Goal: Task Accomplishment & Management: Manage account settings

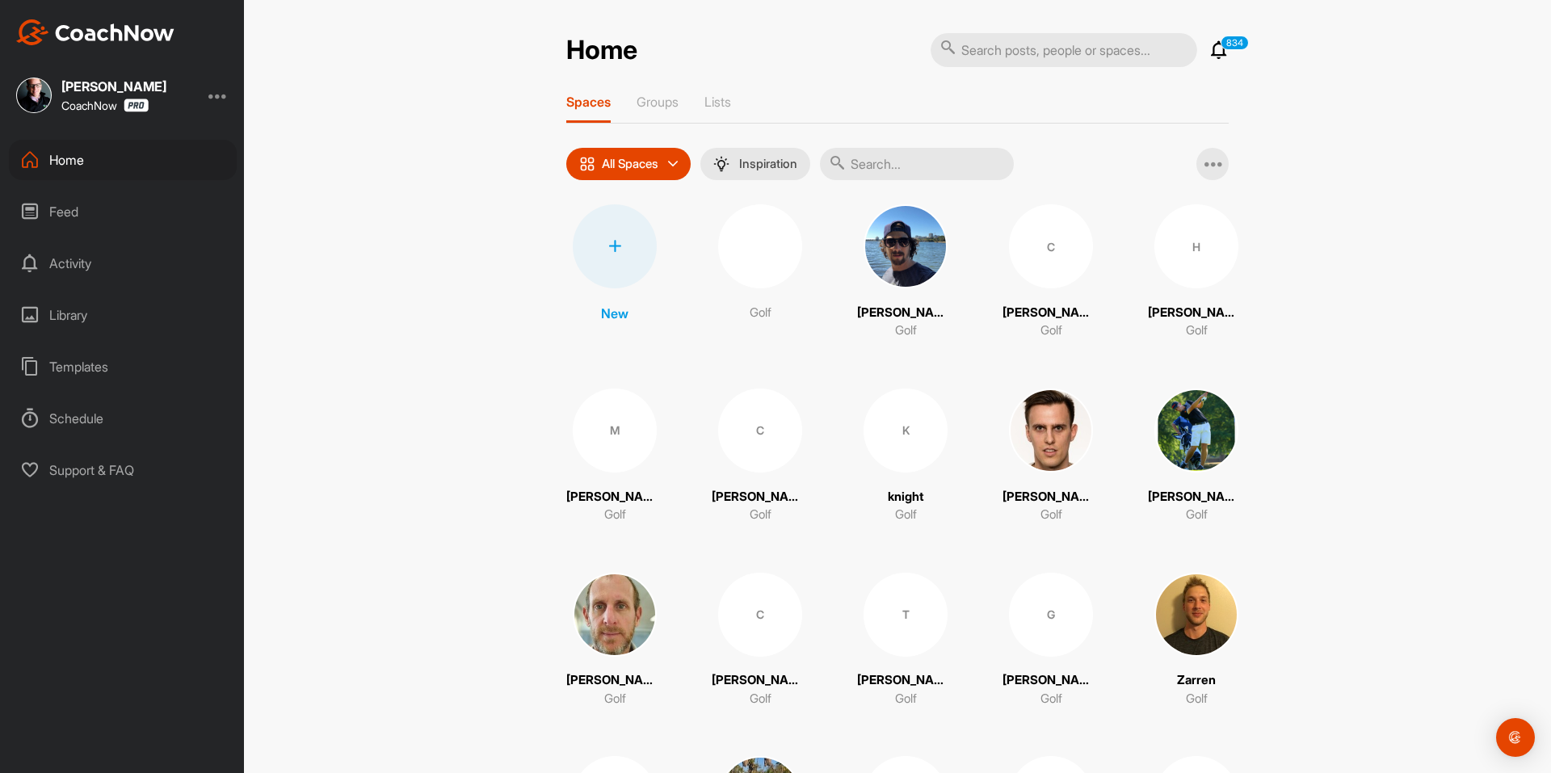
click at [600, 204] on div "New" at bounding box center [615, 263] width 84 height 119
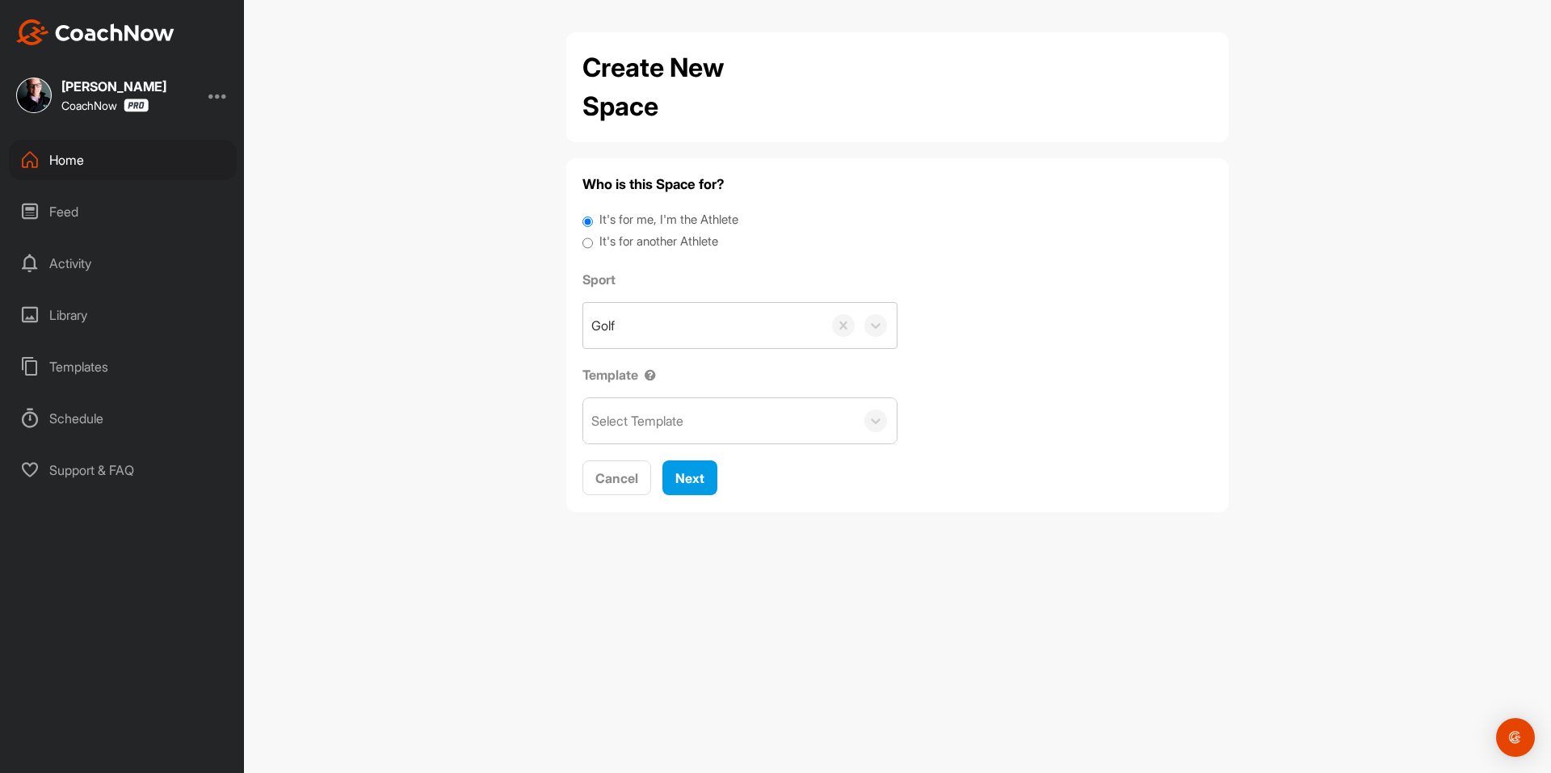
click at [608, 239] on label "It's for another Athlete" at bounding box center [659, 242] width 119 height 19
click at [593, 239] on input "It's for another Athlete" at bounding box center [588, 244] width 11 height 22
radio input "true"
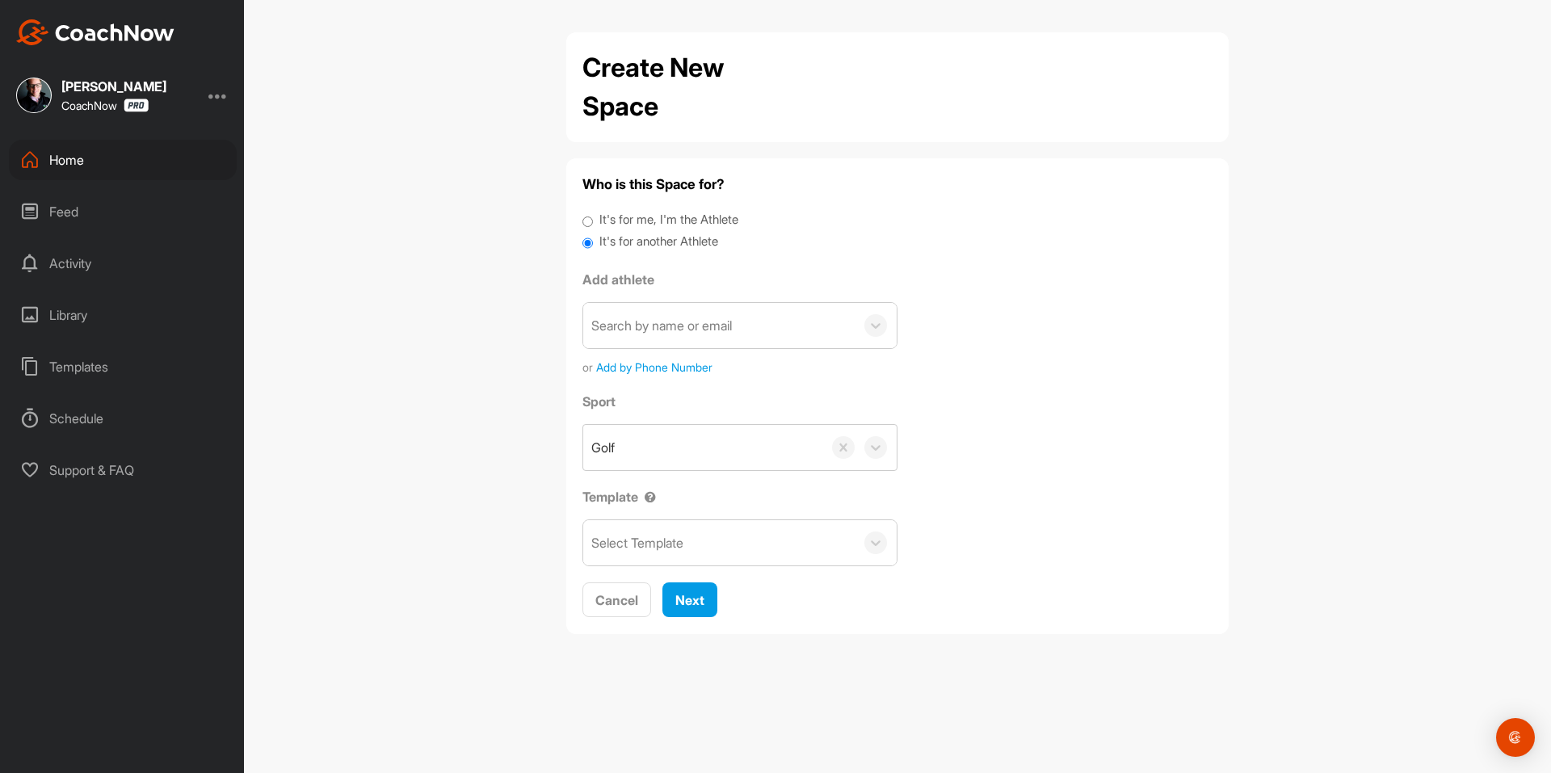
click at [608, 239] on label "It's for another Athlete" at bounding box center [659, 242] width 119 height 19
click at [593, 239] on input "It's for another Athlete" at bounding box center [588, 244] width 11 height 22
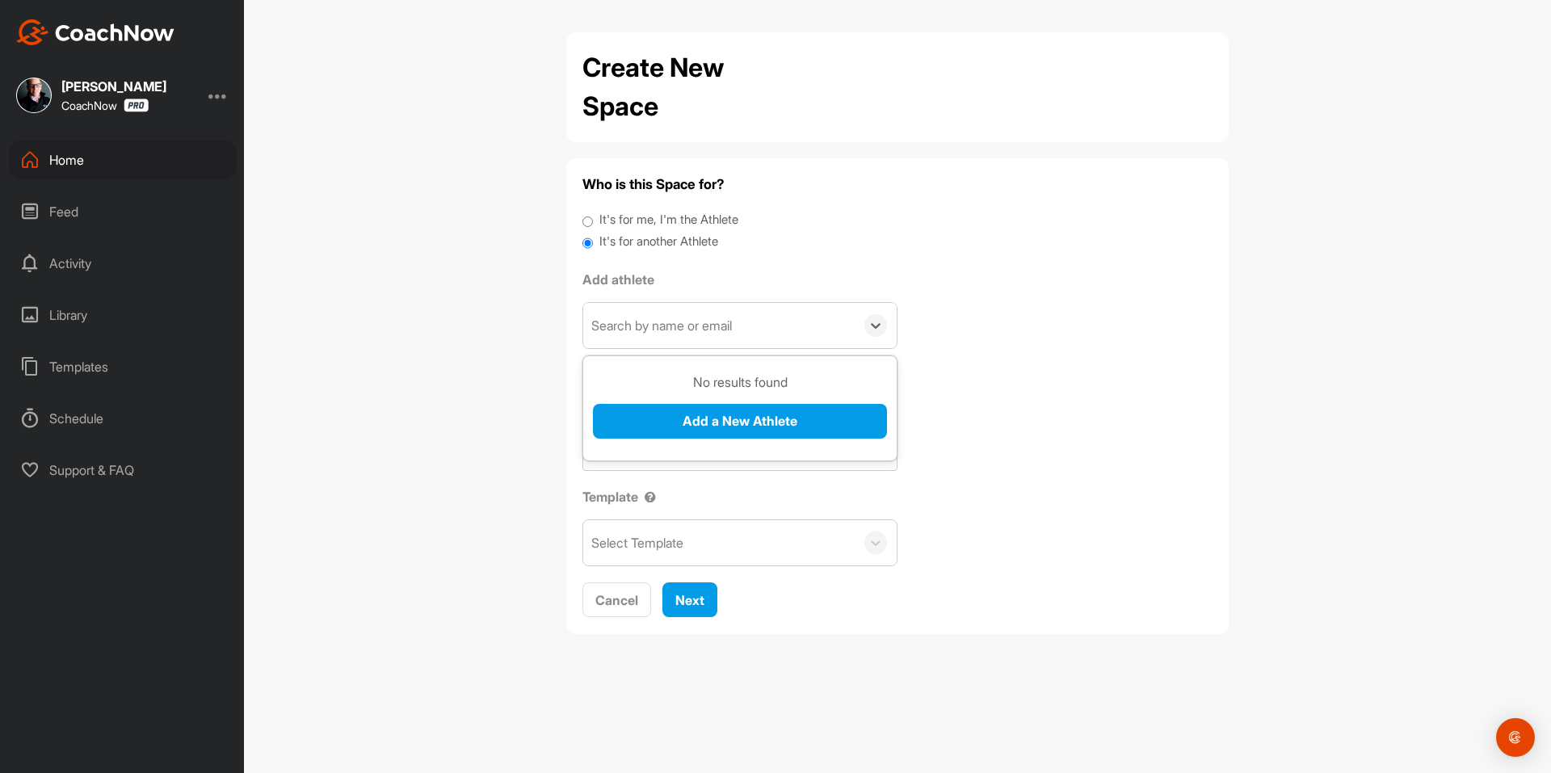
click at [649, 326] on div "Search by name or email" at bounding box center [661, 325] width 141 height 19
paste input "c.vanberry@gmail.com"
type input "c.vanberry@gmail.com"
click at [689, 427] on button "Add a New Athlete" at bounding box center [740, 421] width 294 height 35
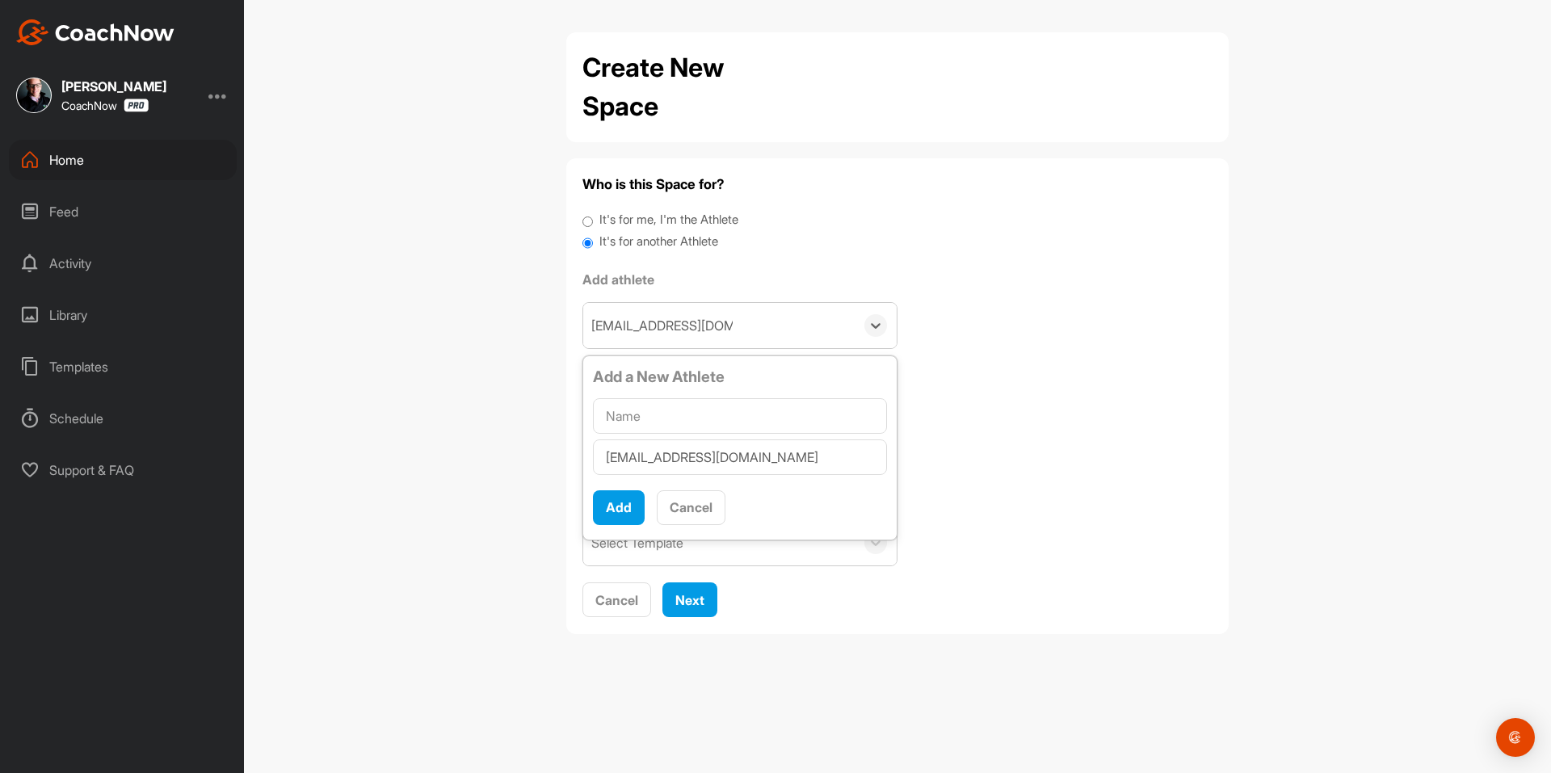
click at [695, 423] on input "text" at bounding box center [740, 416] width 294 height 36
click at [640, 415] on input "text" at bounding box center [740, 416] width 294 height 36
click at [715, 420] on input "text" at bounding box center [740, 416] width 294 height 36
paste input "Curtis Berry"
type input "Curtis Berry"
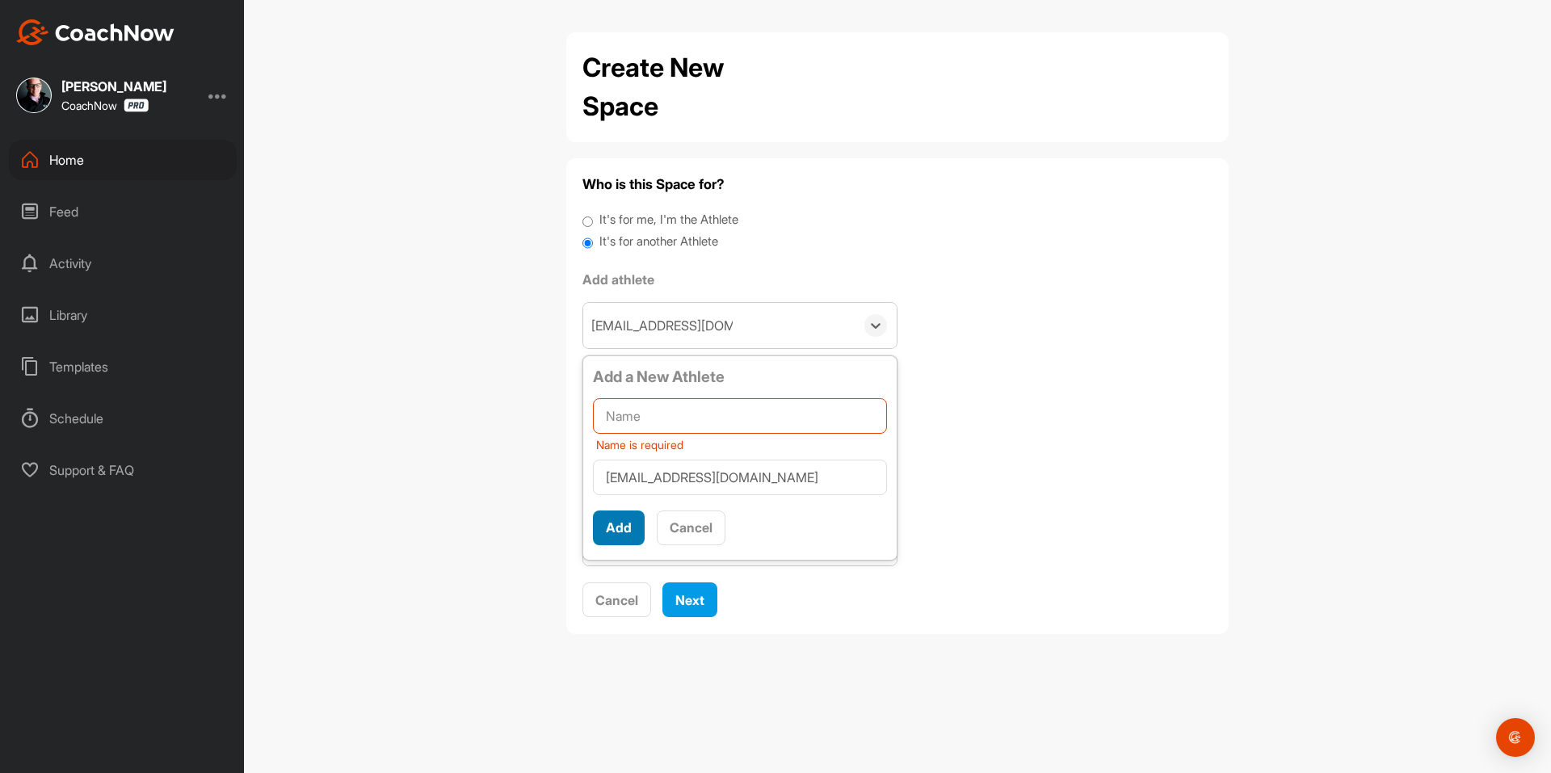
scroll to position [10, 0]
click at [657, 425] on input "text" at bounding box center [740, 416] width 294 height 36
paste input "Curtis Berry"
type input "Curtis Berry"
click at [617, 518] on button "Add" at bounding box center [619, 528] width 52 height 35
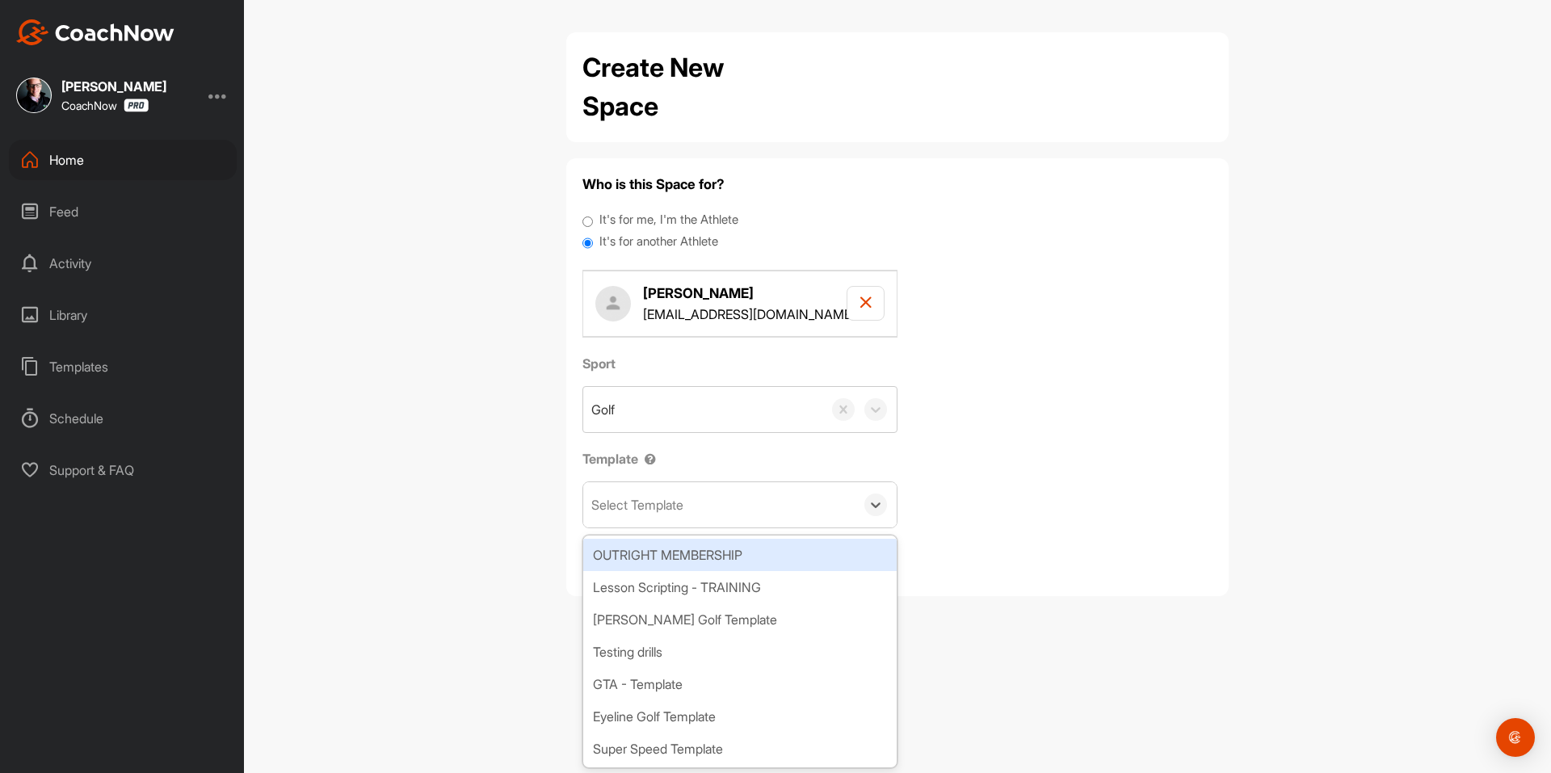
click at [640, 508] on div "Select Template" at bounding box center [637, 504] width 92 height 19
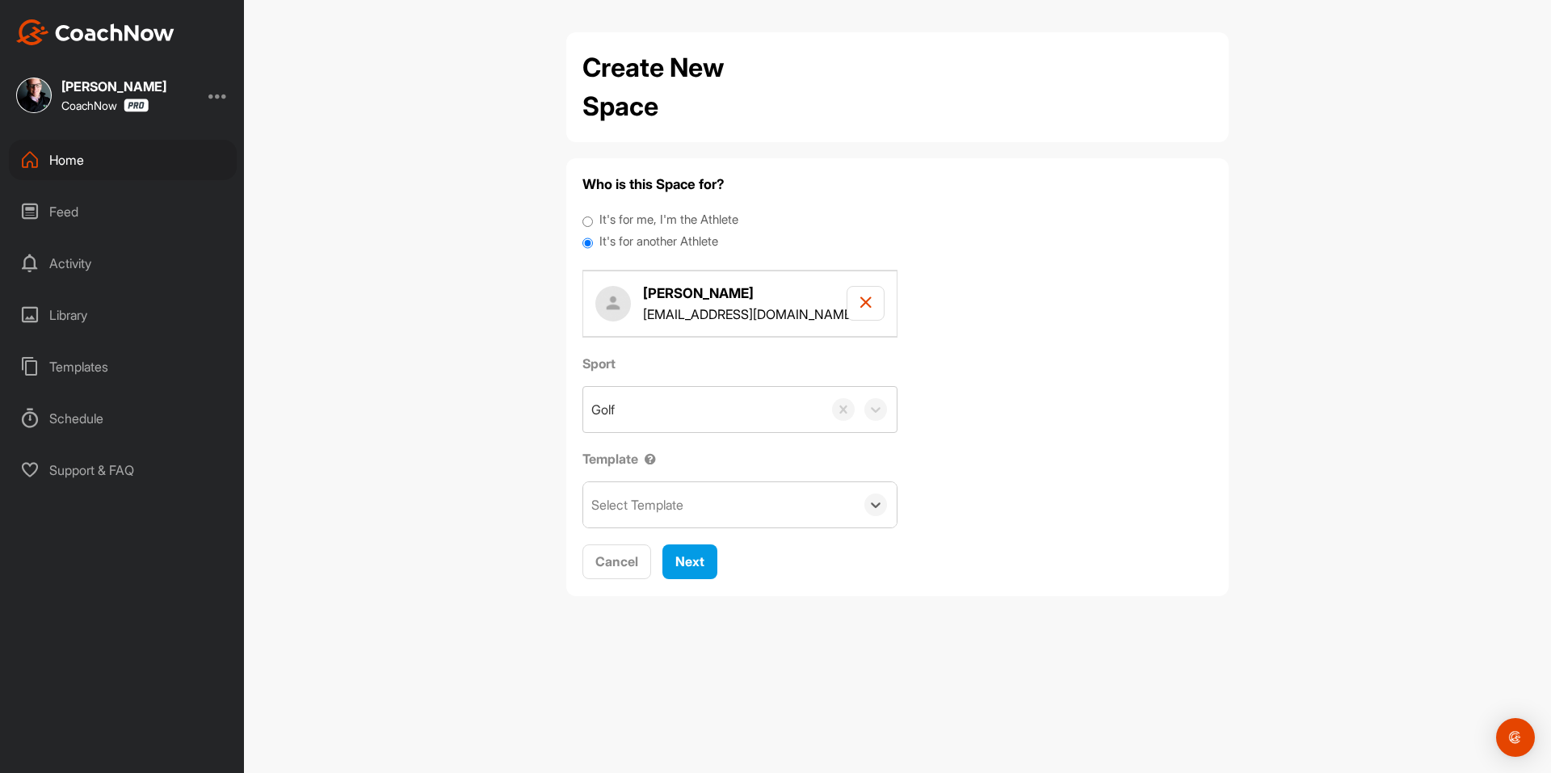
click at [678, 506] on div "Select Template" at bounding box center [637, 504] width 92 height 19
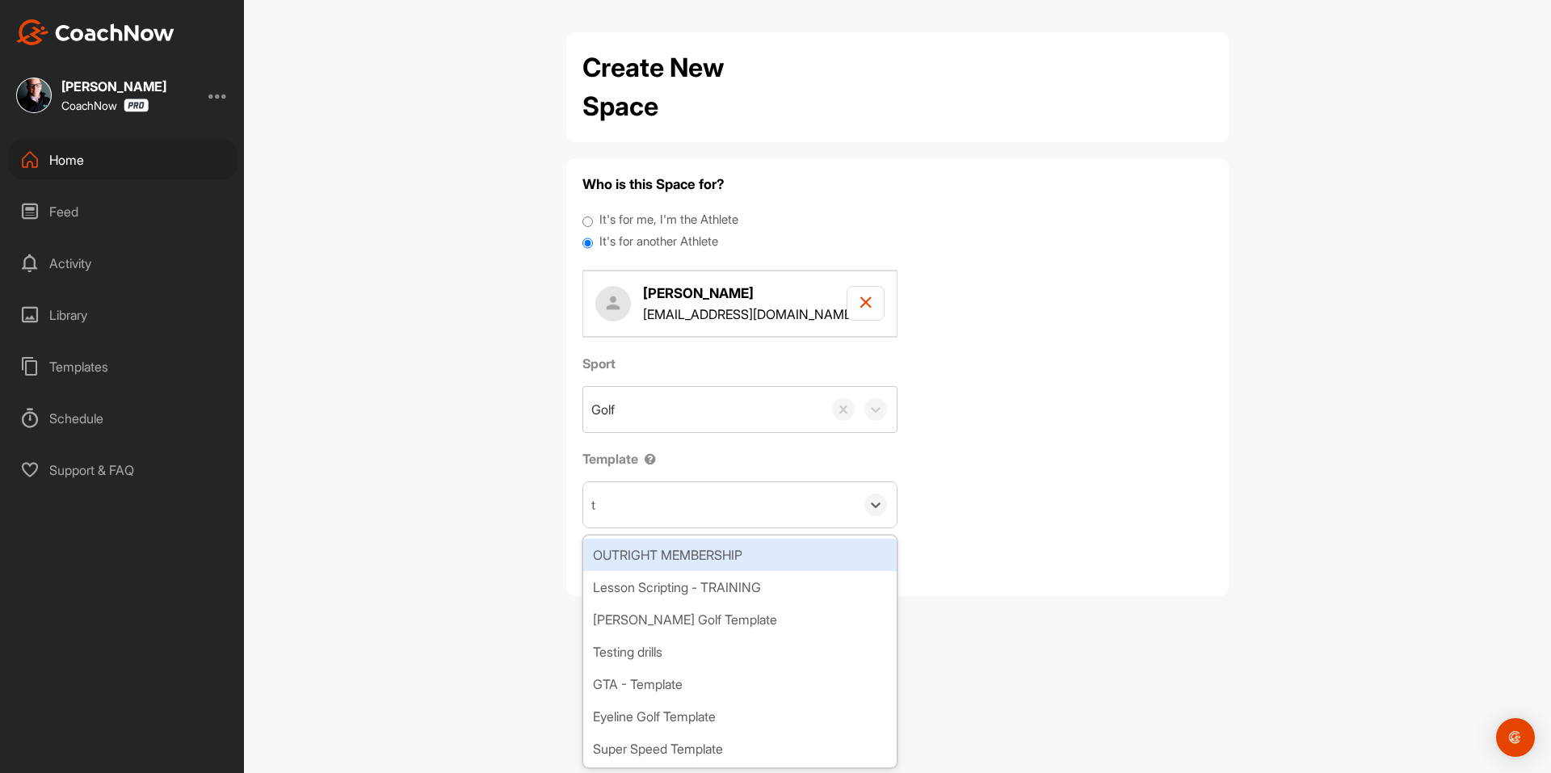
type input "to"
click at [663, 565] on div "Tour Aim" at bounding box center [740, 555] width 314 height 32
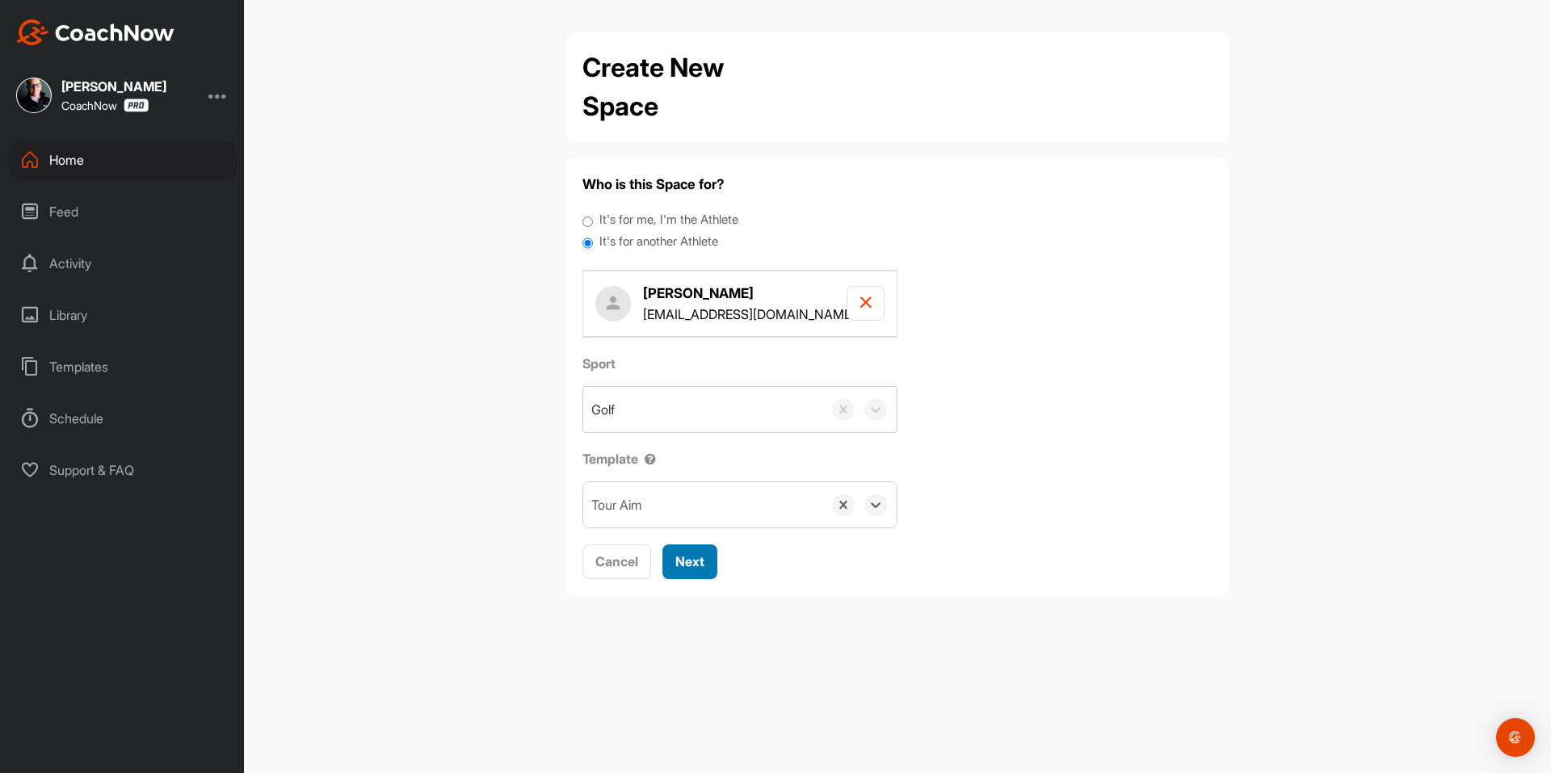
drag, startPoint x: 684, startPoint y: 580, endPoint x: 687, endPoint y: 572, distance: 8.4
click at [685, 579] on div "Who is this Space for? It's for me, I'm the Athlete It's for another Athlete Cu…" at bounding box center [897, 377] width 663 height 438
click at [696, 554] on span "Next" at bounding box center [690, 562] width 29 height 16
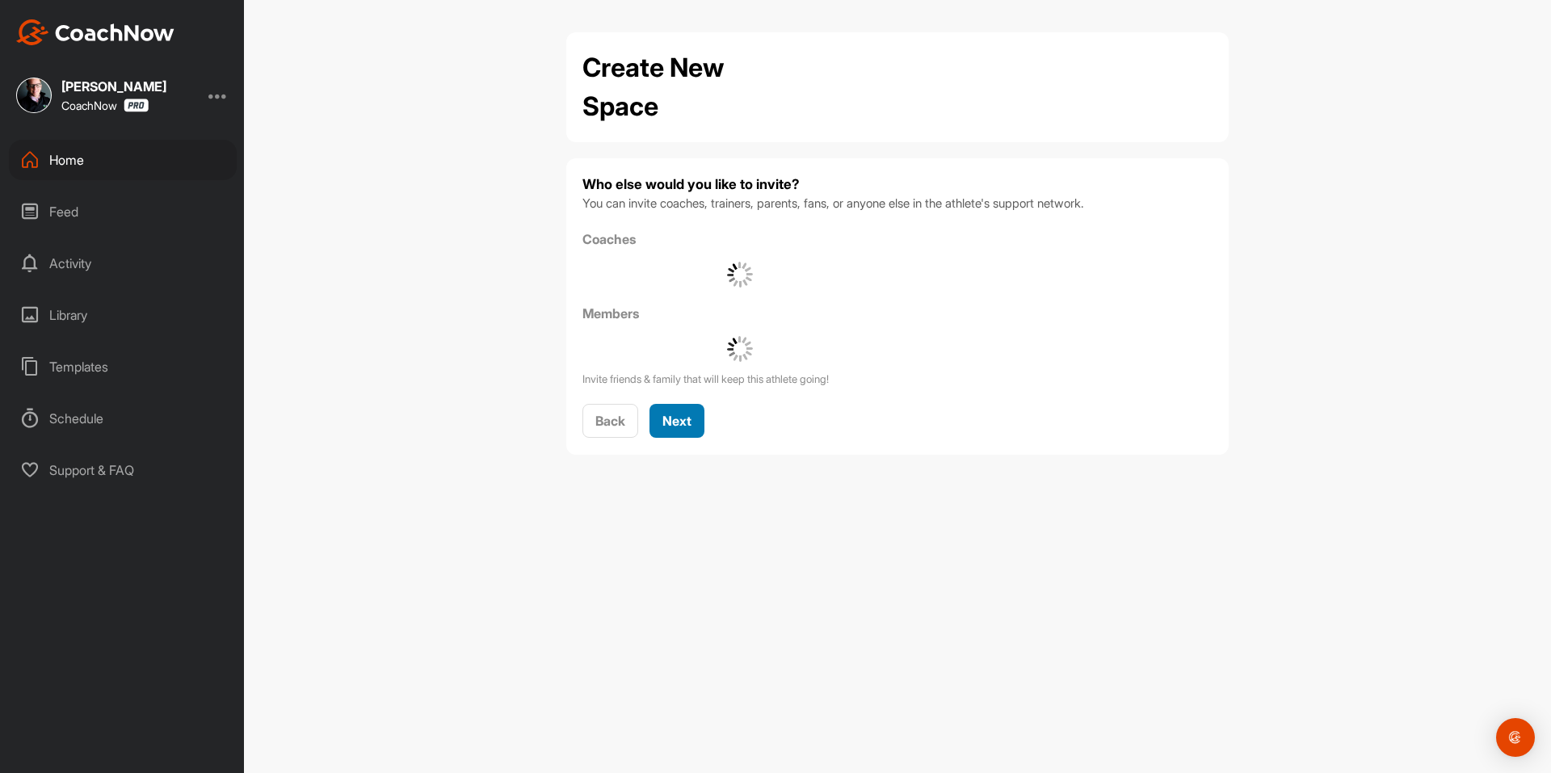
click at [681, 421] on span "Next" at bounding box center [677, 421] width 29 height 16
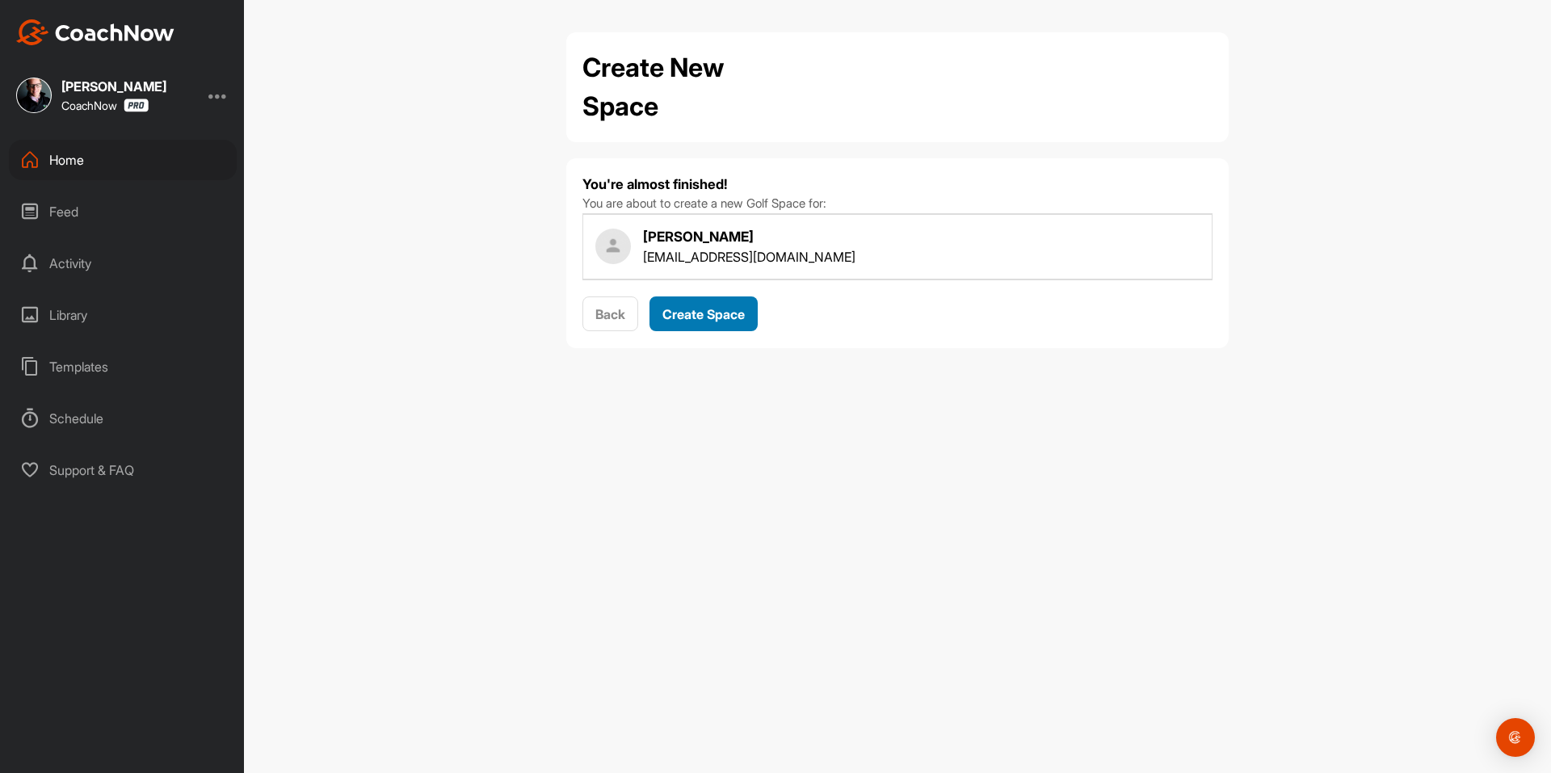
click at [711, 312] on span "Create Space" at bounding box center [704, 314] width 82 height 16
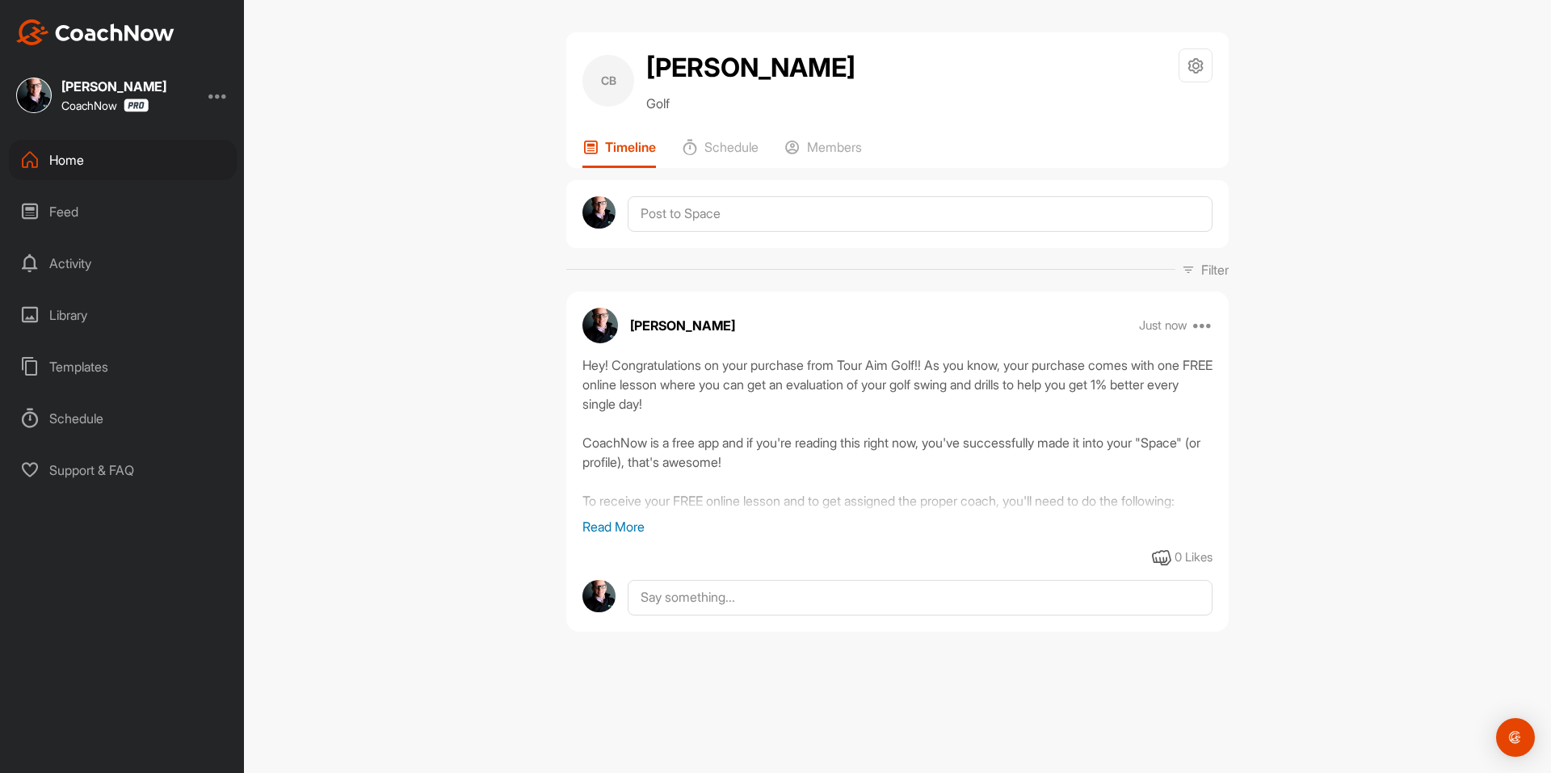
click at [118, 166] on div "Home" at bounding box center [123, 160] width 228 height 40
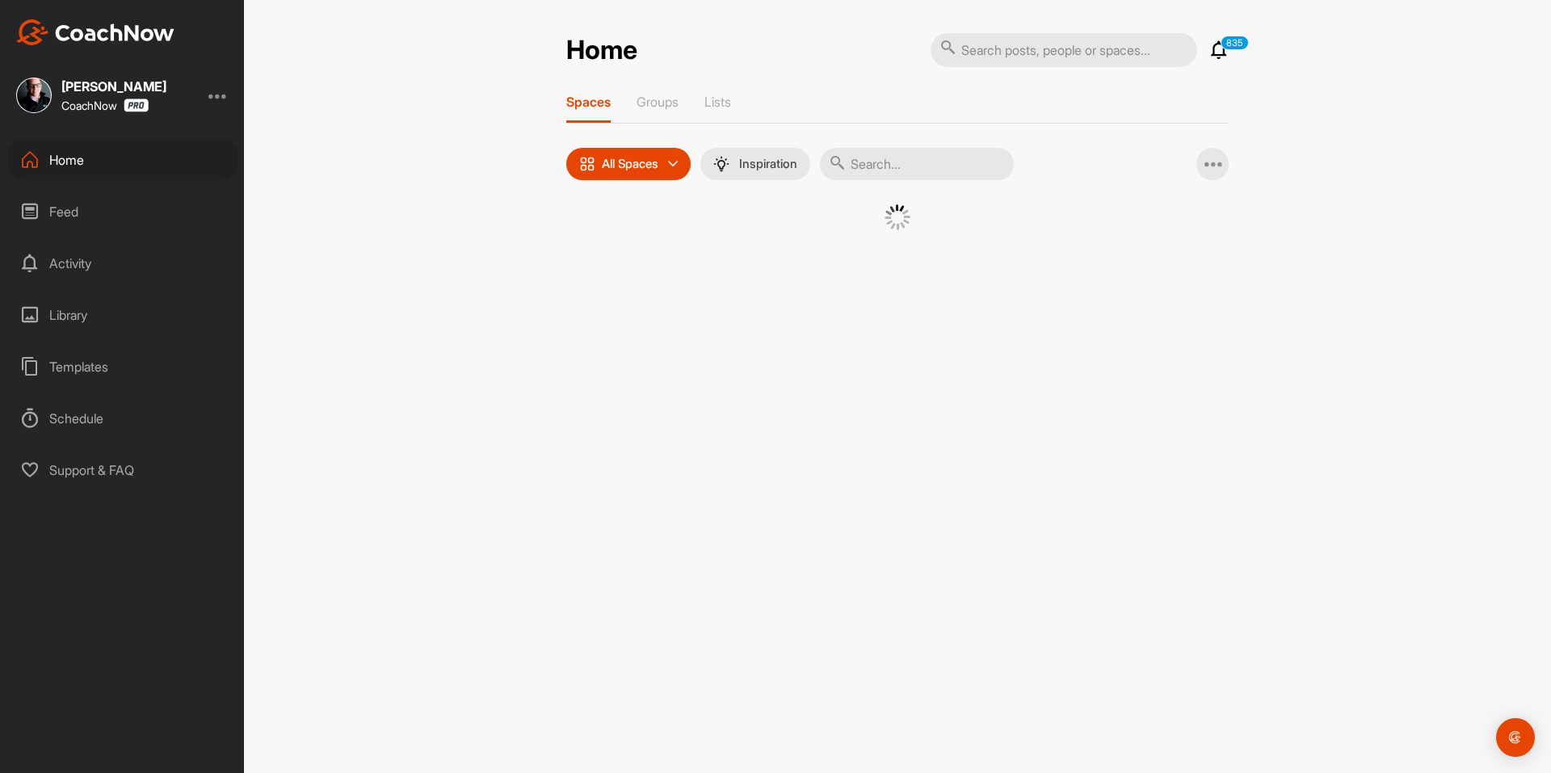
click at [644, 198] on div "Spaces Groups Lists All Spaces All spaces SMART LISTS Unanswered by me 15 days …" at bounding box center [897, 182] width 663 height 177
click at [629, 226] on div at bounding box center [898, 217] width 582 height 26
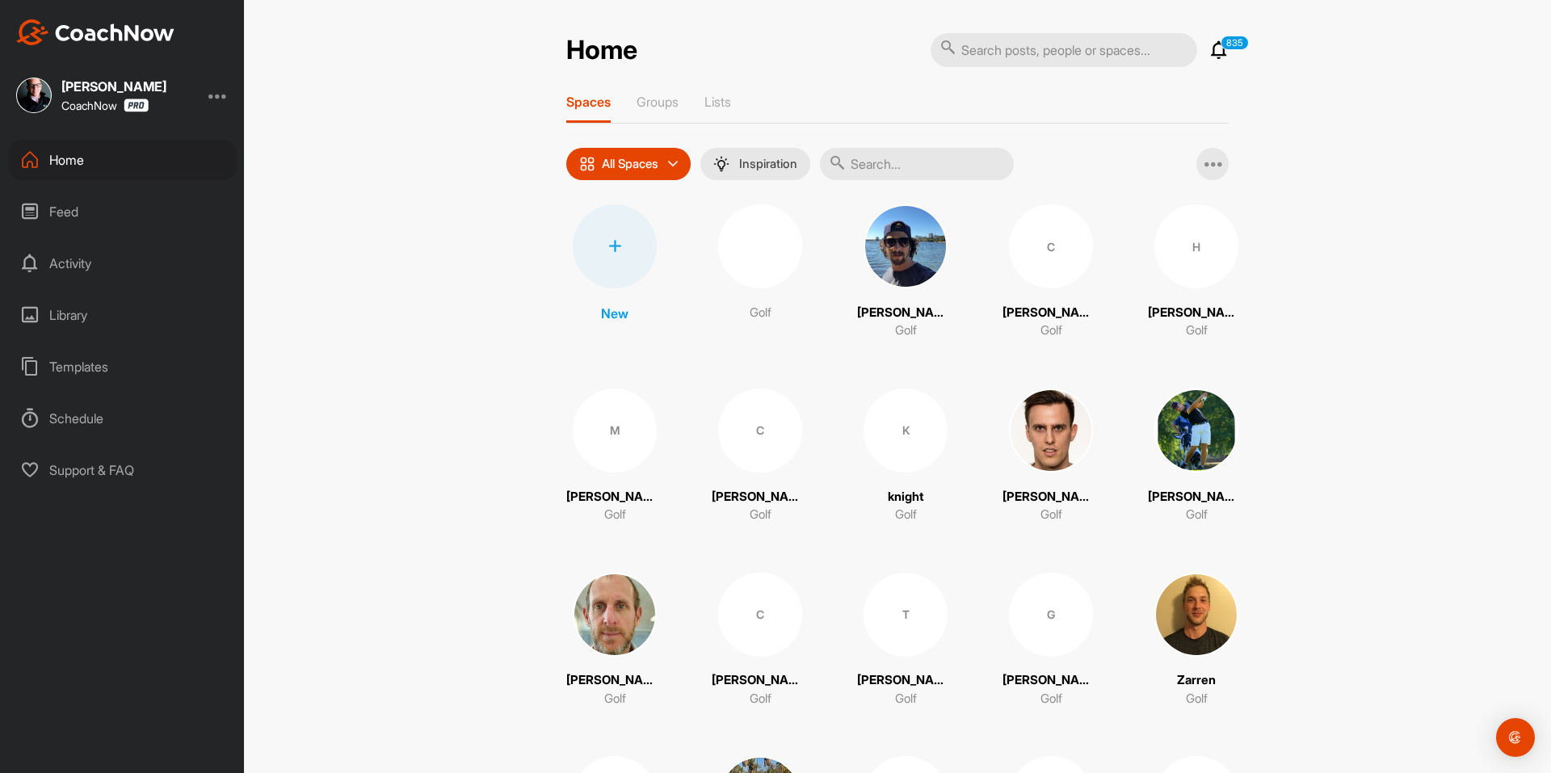
click at [615, 242] on icon at bounding box center [614, 246] width 13 height 13
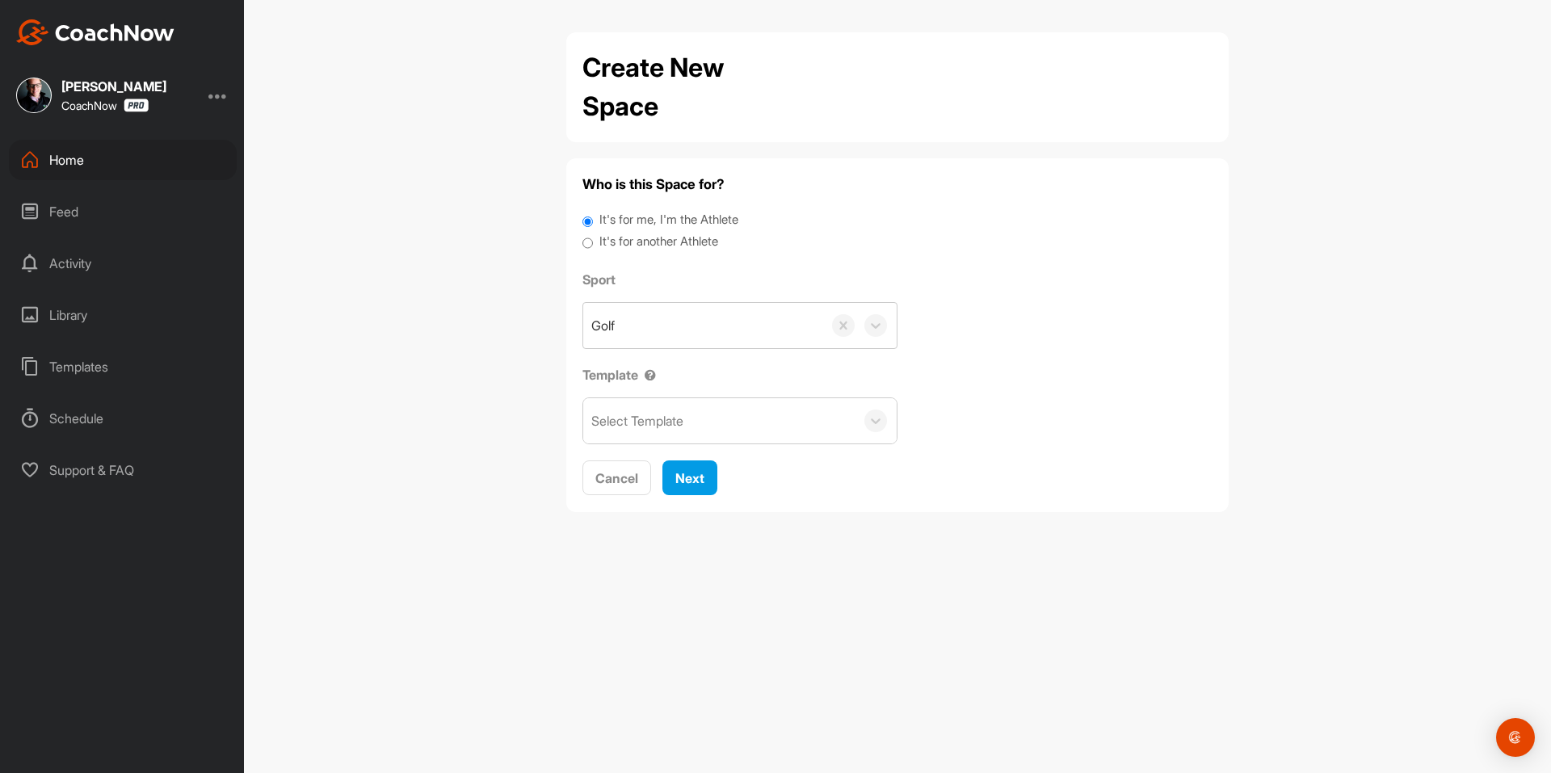
click at [625, 242] on label "It's for another Athlete" at bounding box center [659, 242] width 119 height 19
click at [593, 242] on input "It's for another Athlete" at bounding box center [588, 244] width 11 height 22
radio input "true"
click at [604, 242] on label "It's for another Athlete" at bounding box center [659, 242] width 119 height 19
click at [593, 242] on input "It's for another Athlete" at bounding box center [588, 244] width 11 height 22
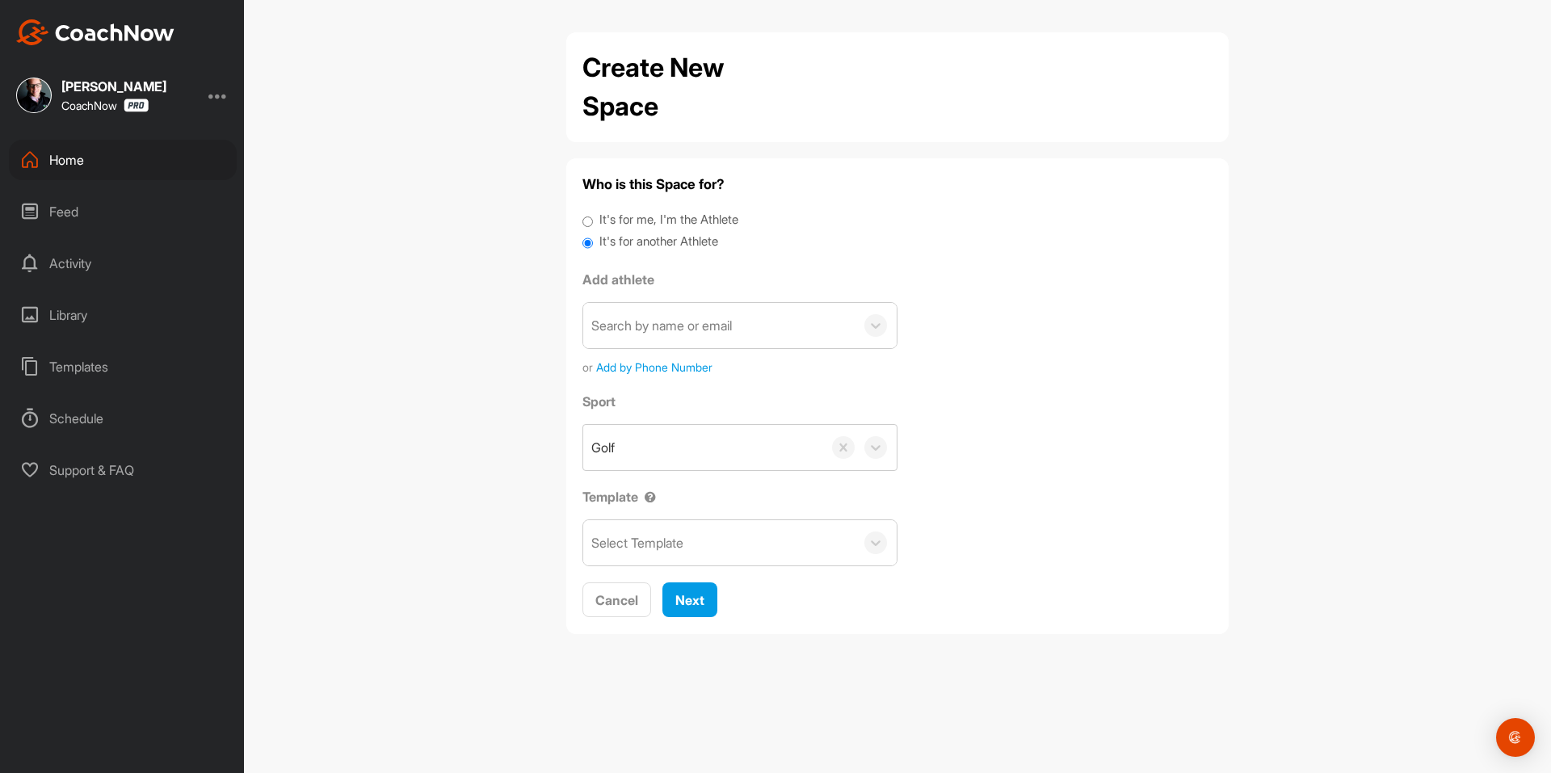
click at [634, 295] on div "Add athlete Search by name or email or Add by Phone Number" at bounding box center [740, 323] width 315 height 106
click at [646, 322] on div "Search by name or email" at bounding box center [661, 325] width 141 height 19
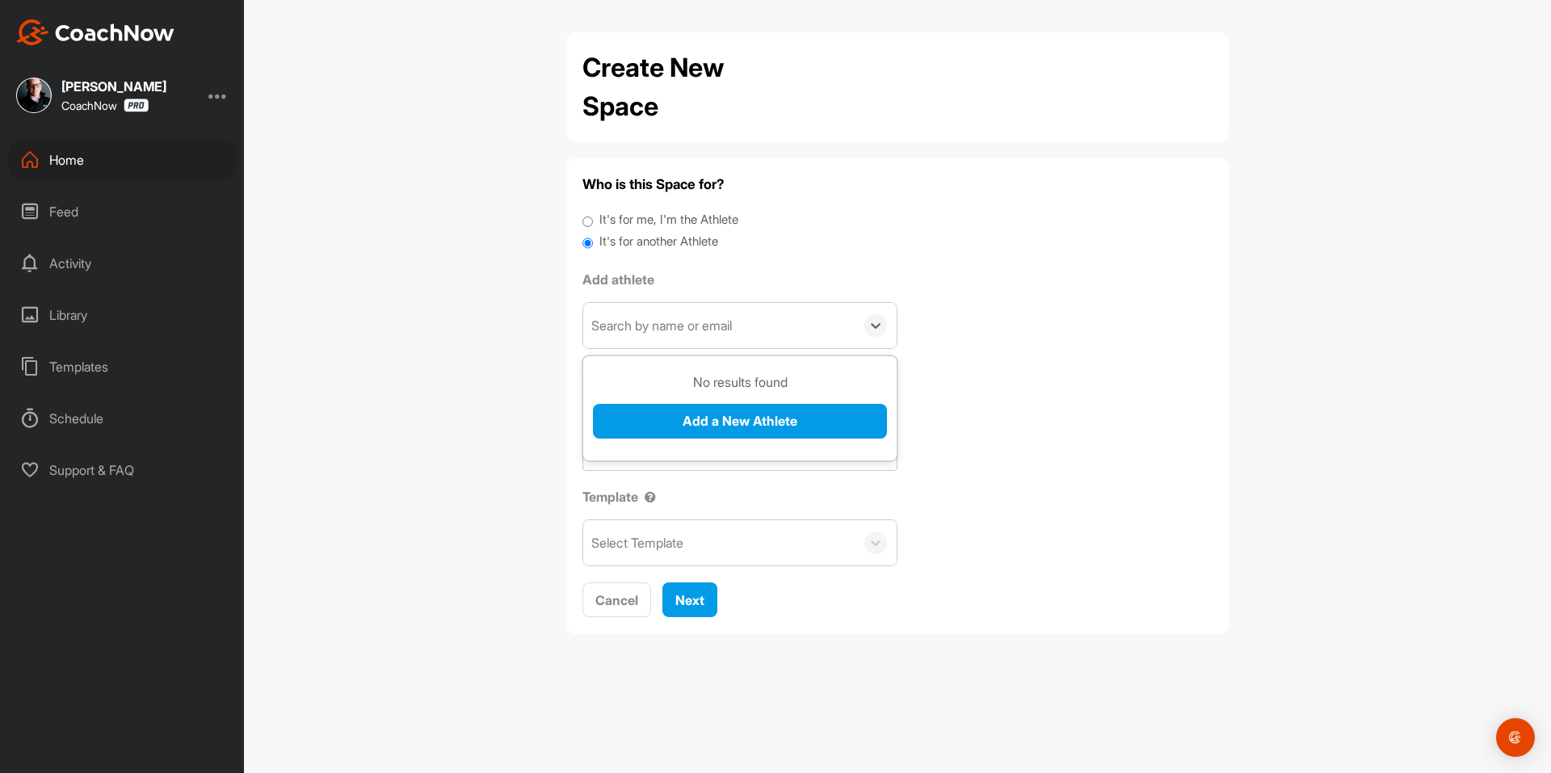
paste input "bambam3117@gmail.com"
type input "bambam3117@gmail.com"
click at [651, 419] on button "Add a New Athlete" at bounding box center [740, 421] width 294 height 35
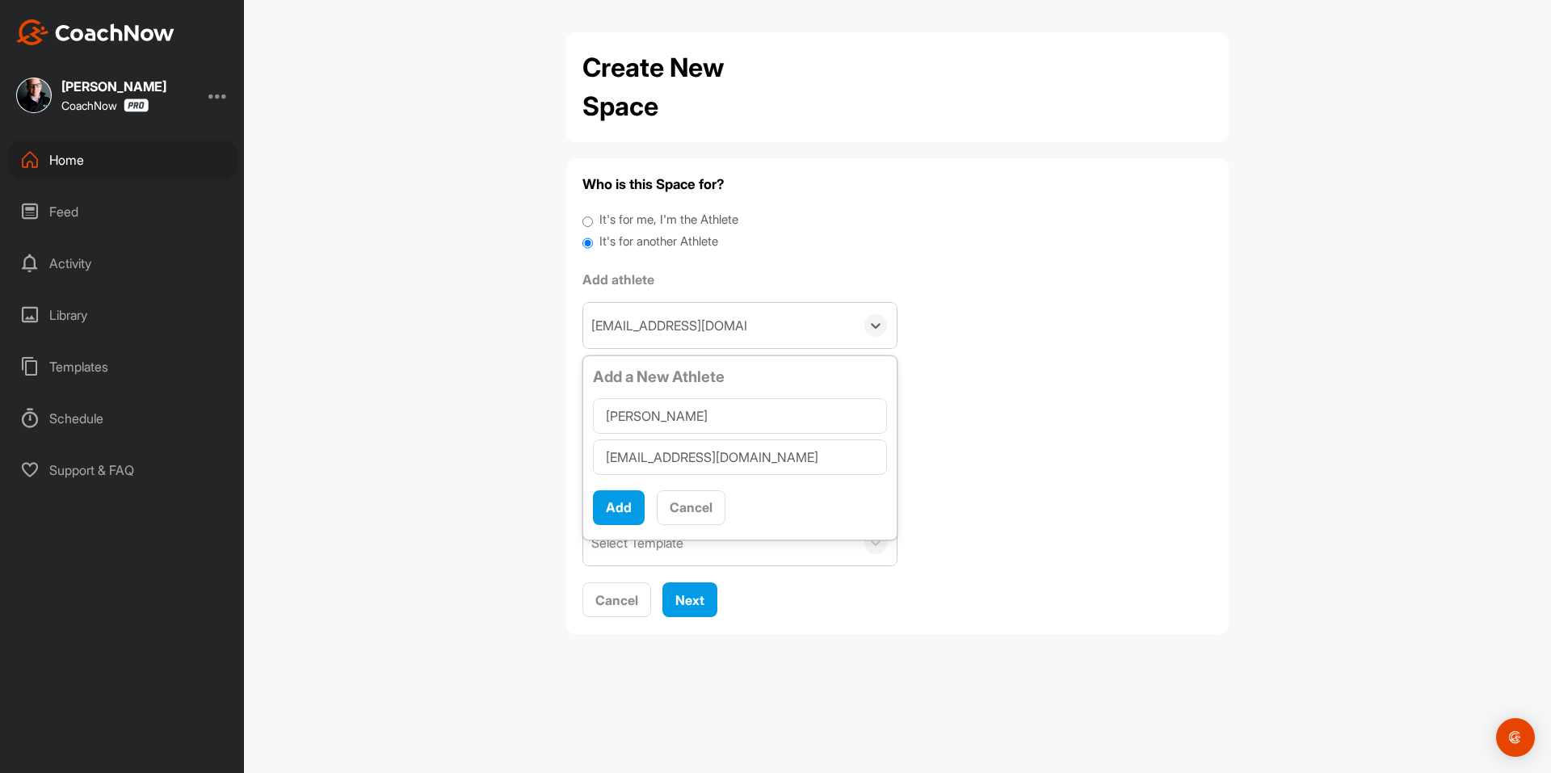
type input "Tyler Cole"
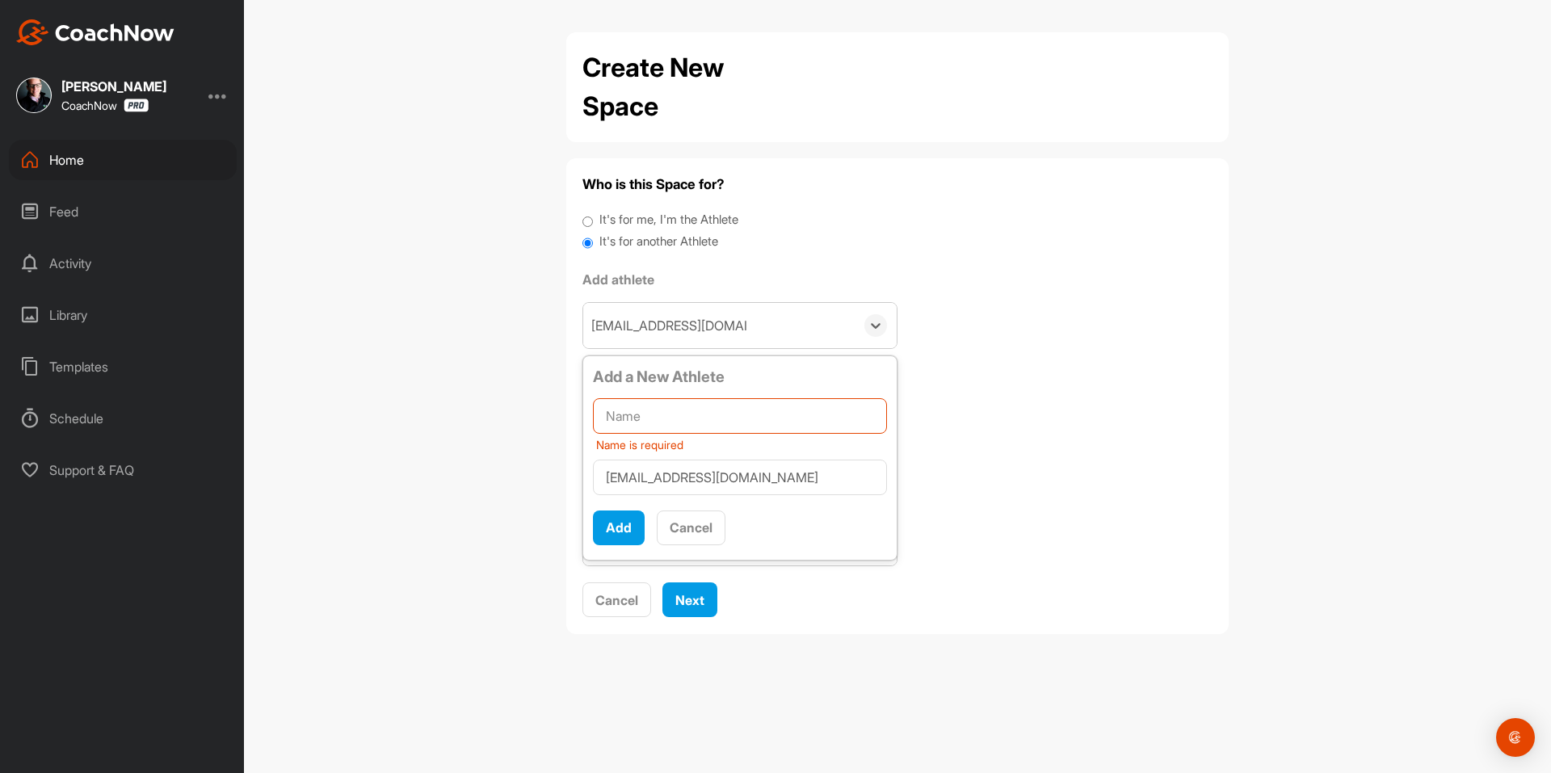
scroll to position [10, 0]
click at [644, 421] on input "text" at bounding box center [740, 416] width 294 height 36
paste input "Tyler Cole"
type input "Tyler Cole"
click at [622, 545] on button "Add" at bounding box center [619, 528] width 52 height 35
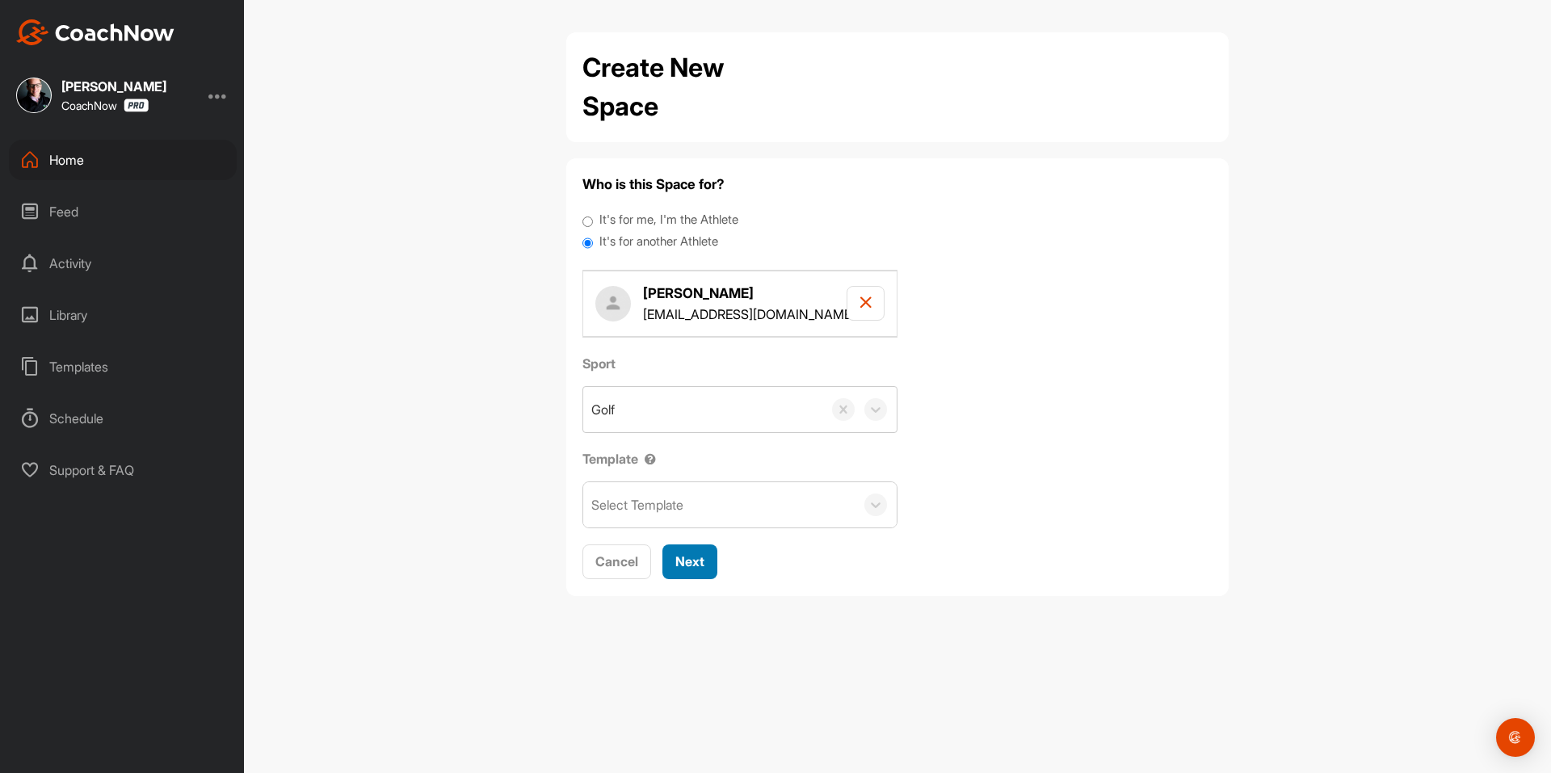
drag, startPoint x: 688, startPoint y: 569, endPoint x: 696, endPoint y: 498, distance: 71.6
click at [687, 567] on span "Next" at bounding box center [690, 562] width 29 height 16
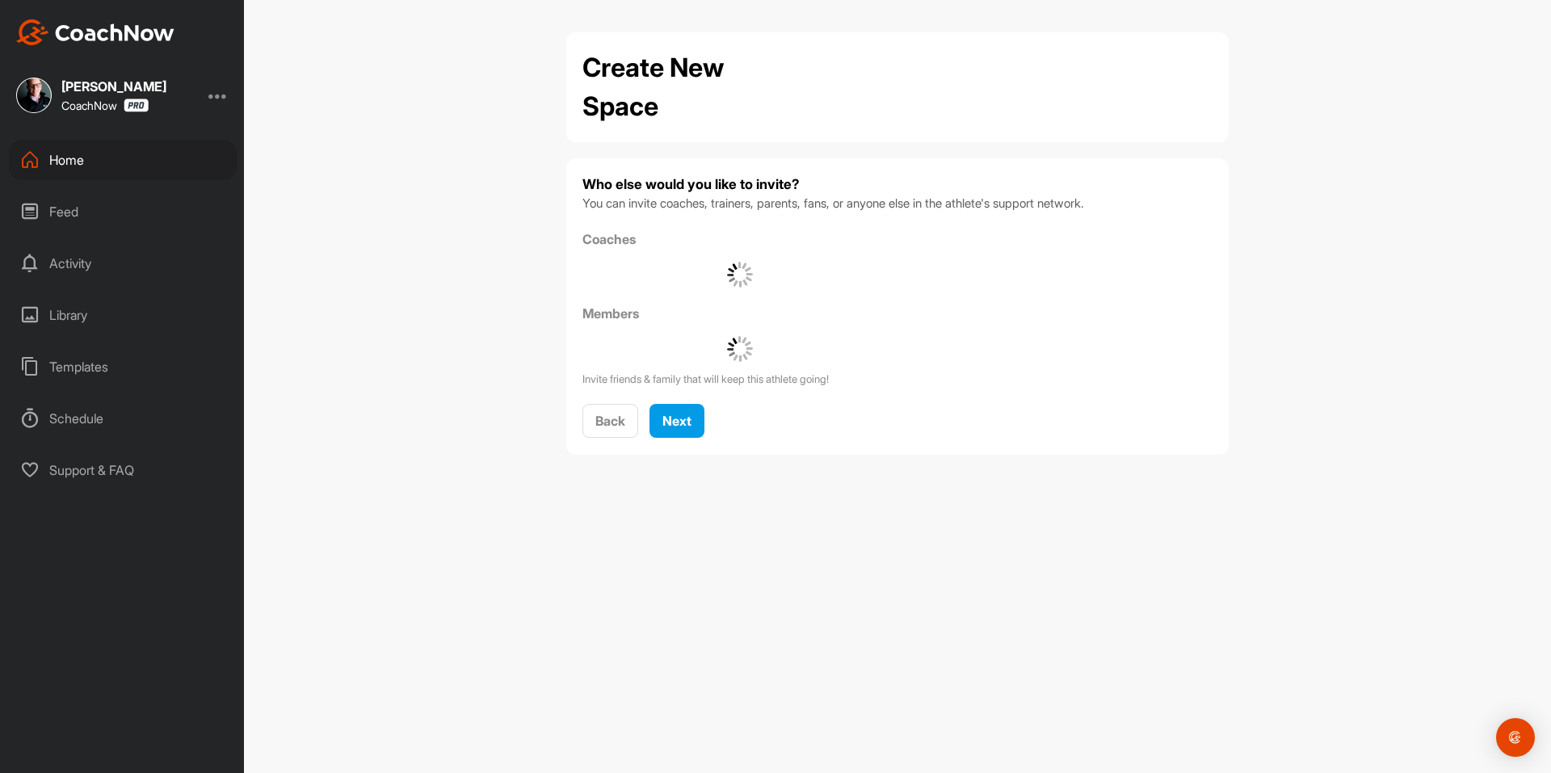
click at [689, 398] on div "Who else would you like to invite? You can invite coaches, trainers, parents, f…" at bounding box center [898, 307] width 630 height 264
click at [686, 416] on span "Next" at bounding box center [677, 421] width 29 height 16
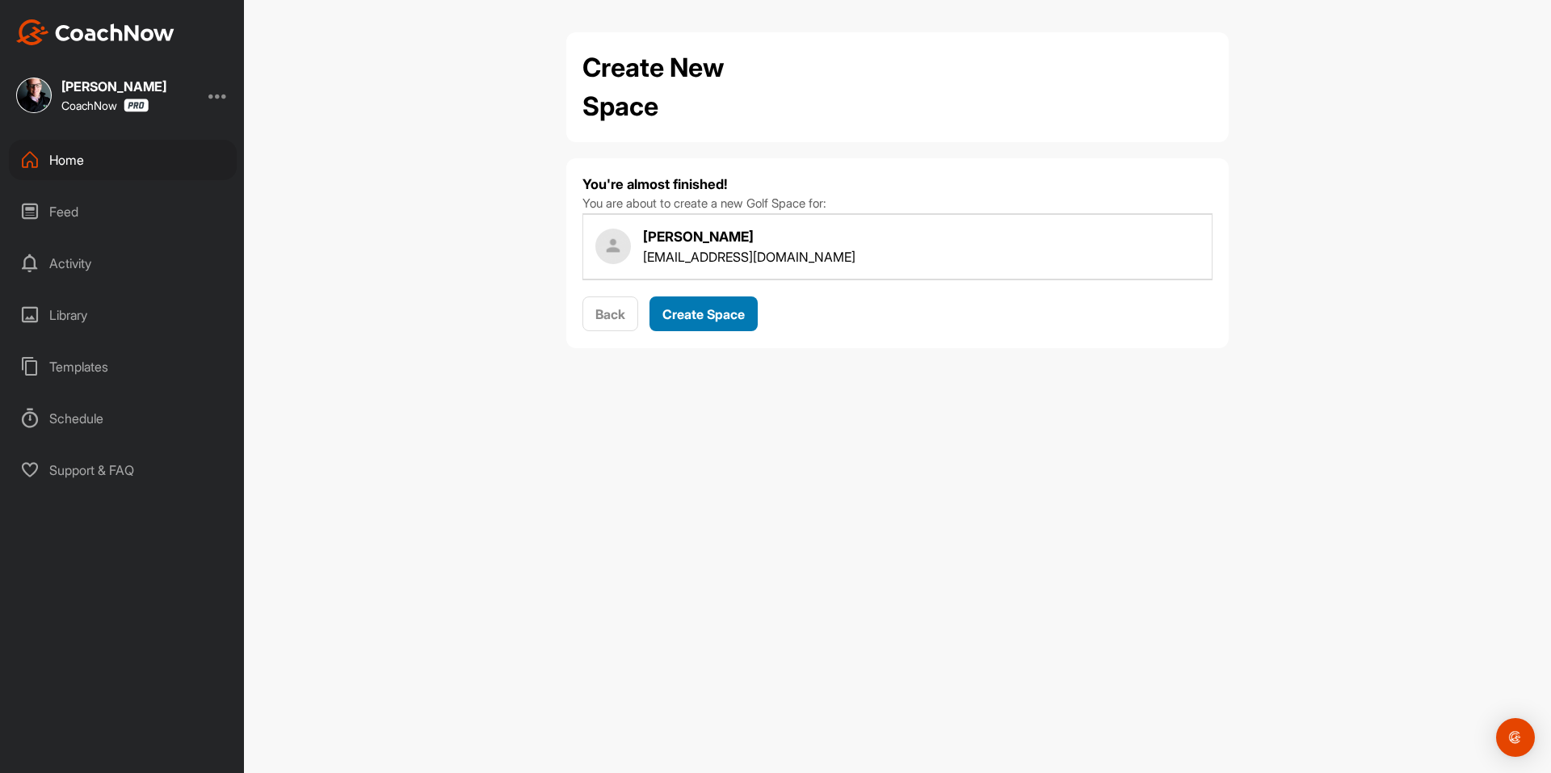
click at [735, 305] on div "Create Space" at bounding box center [704, 314] width 82 height 19
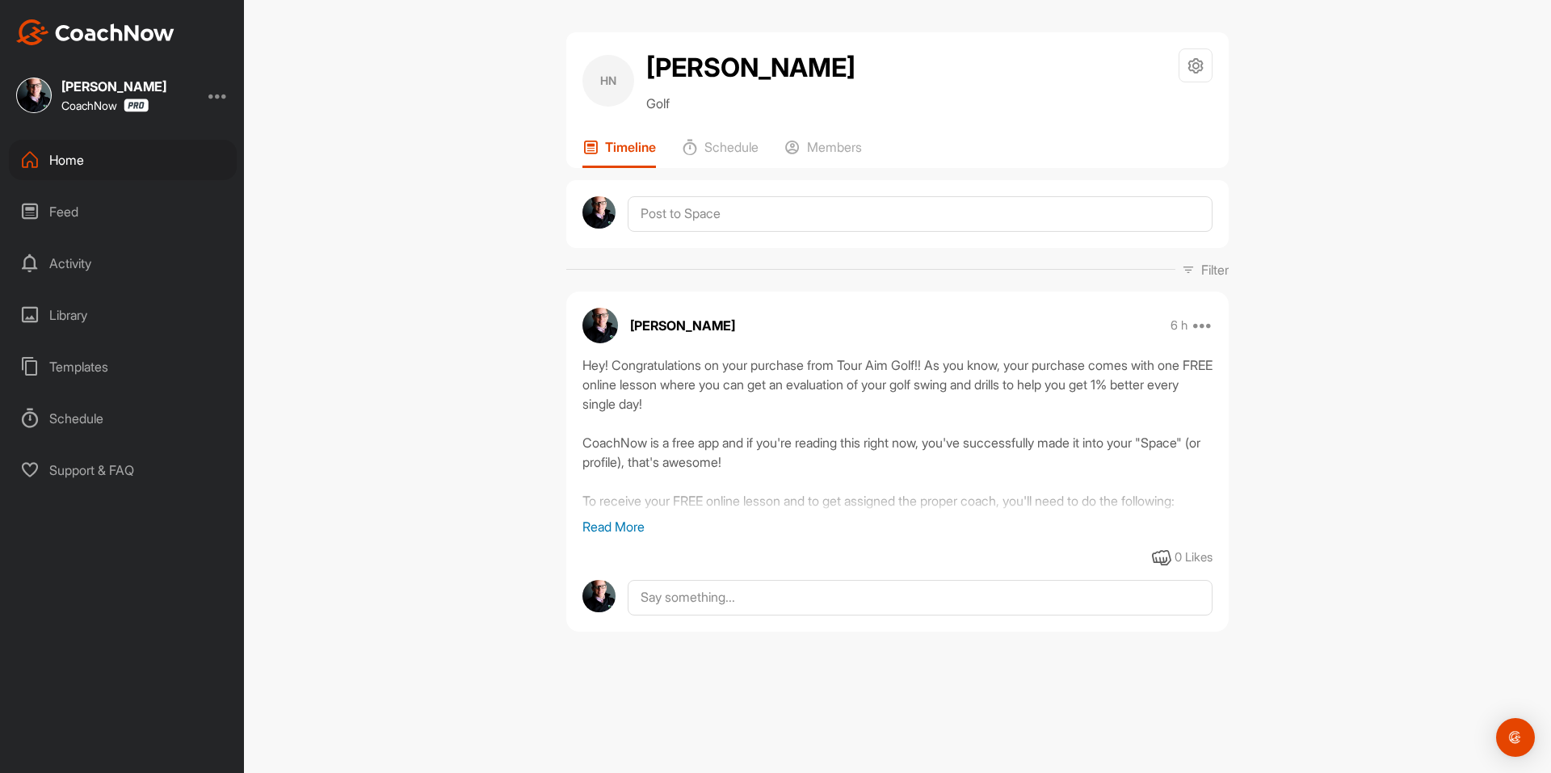
click at [623, 530] on p "Read More" at bounding box center [898, 526] width 630 height 19
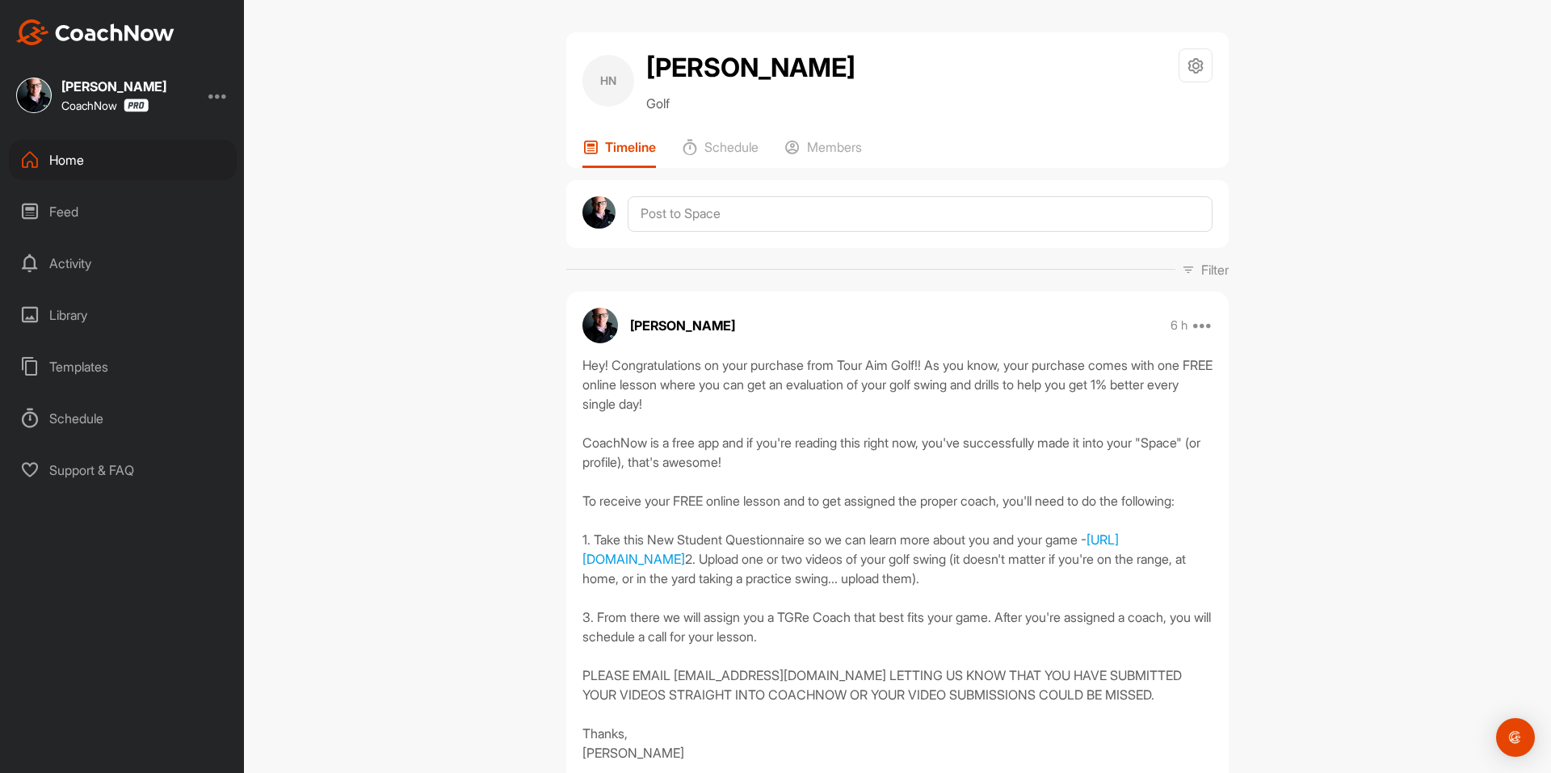
click at [575, 361] on div "Hey! Congratulations on your purchase from Tour Aim Golf!! As you know, your pu…" at bounding box center [897, 559] width 663 height 407
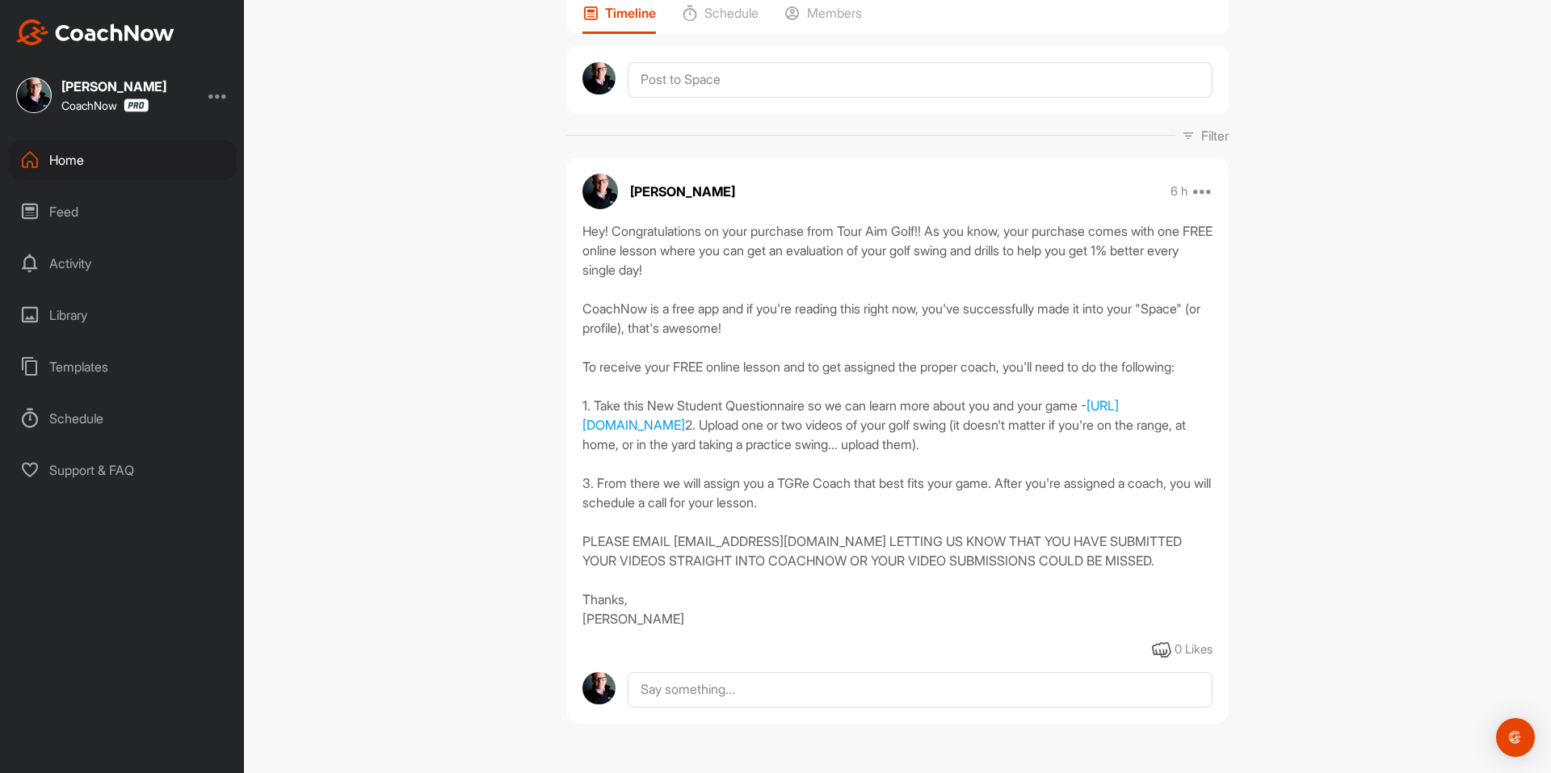
scroll to position [212, 0]
drag, startPoint x: 576, startPoint y: 364, endPoint x: 906, endPoint y: 632, distance: 424.5
click at [906, 632] on div "Hey! Congratulations on your purchase from Tour Aim Golf!! As you know, your pu…" at bounding box center [897, 440] width 663 height 439
copy div "Hey! Congratulations on your purchase from Tour Aim Golf!! As you know, your pu…"
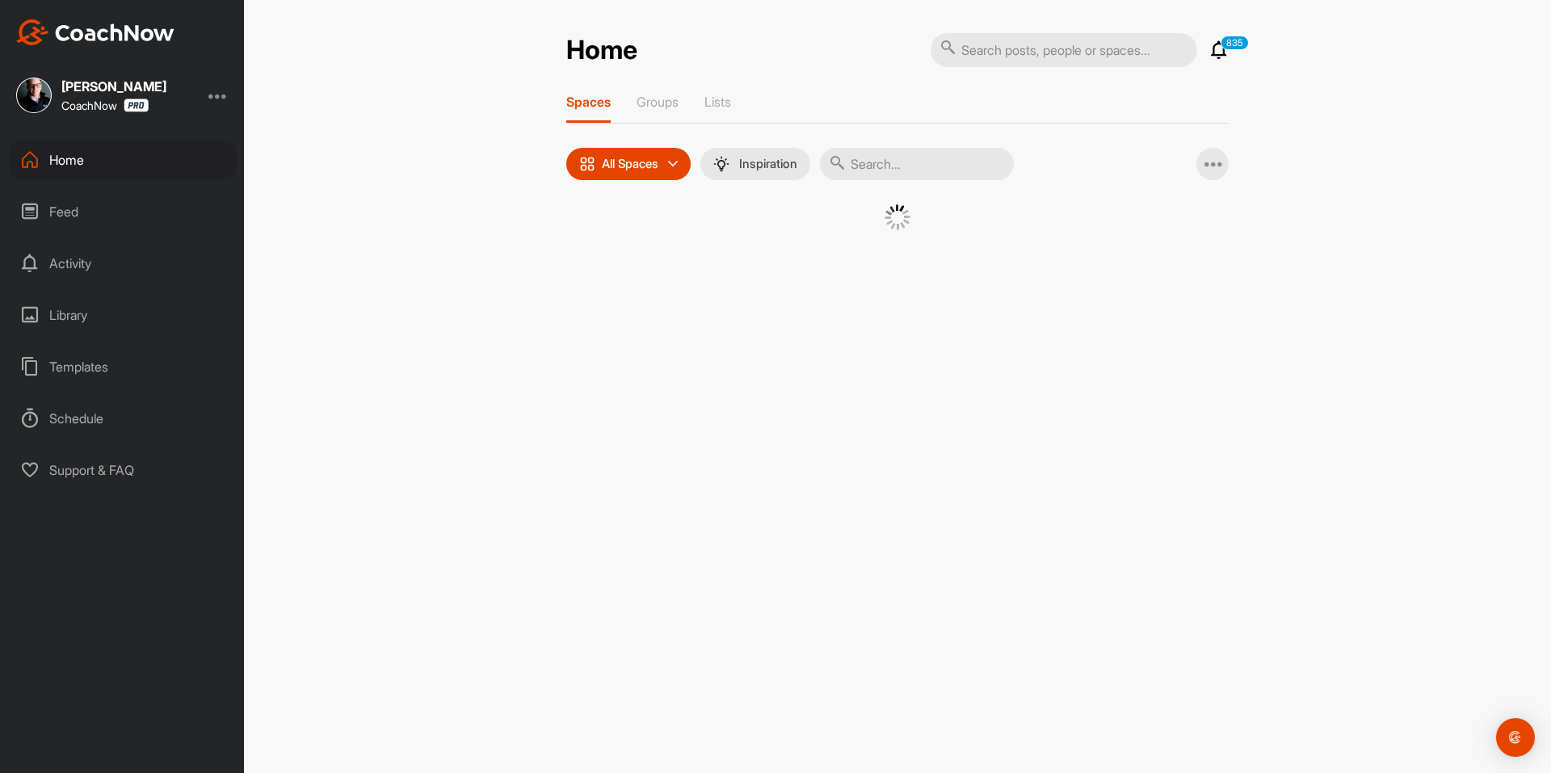
click at [913, 163] on input "text" at bounding box center [917, 164] width 194 height 32
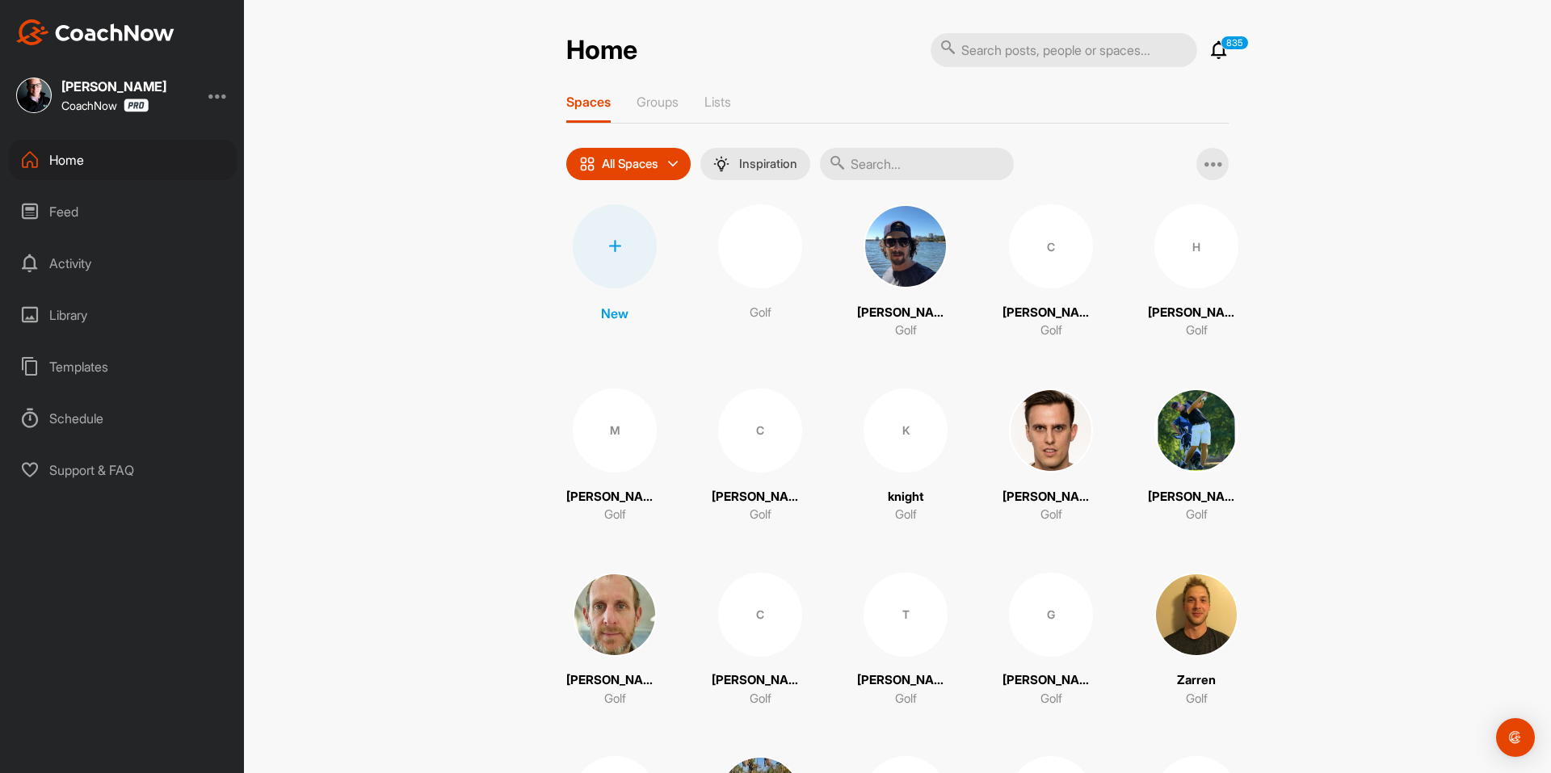
paste input "Eric White"
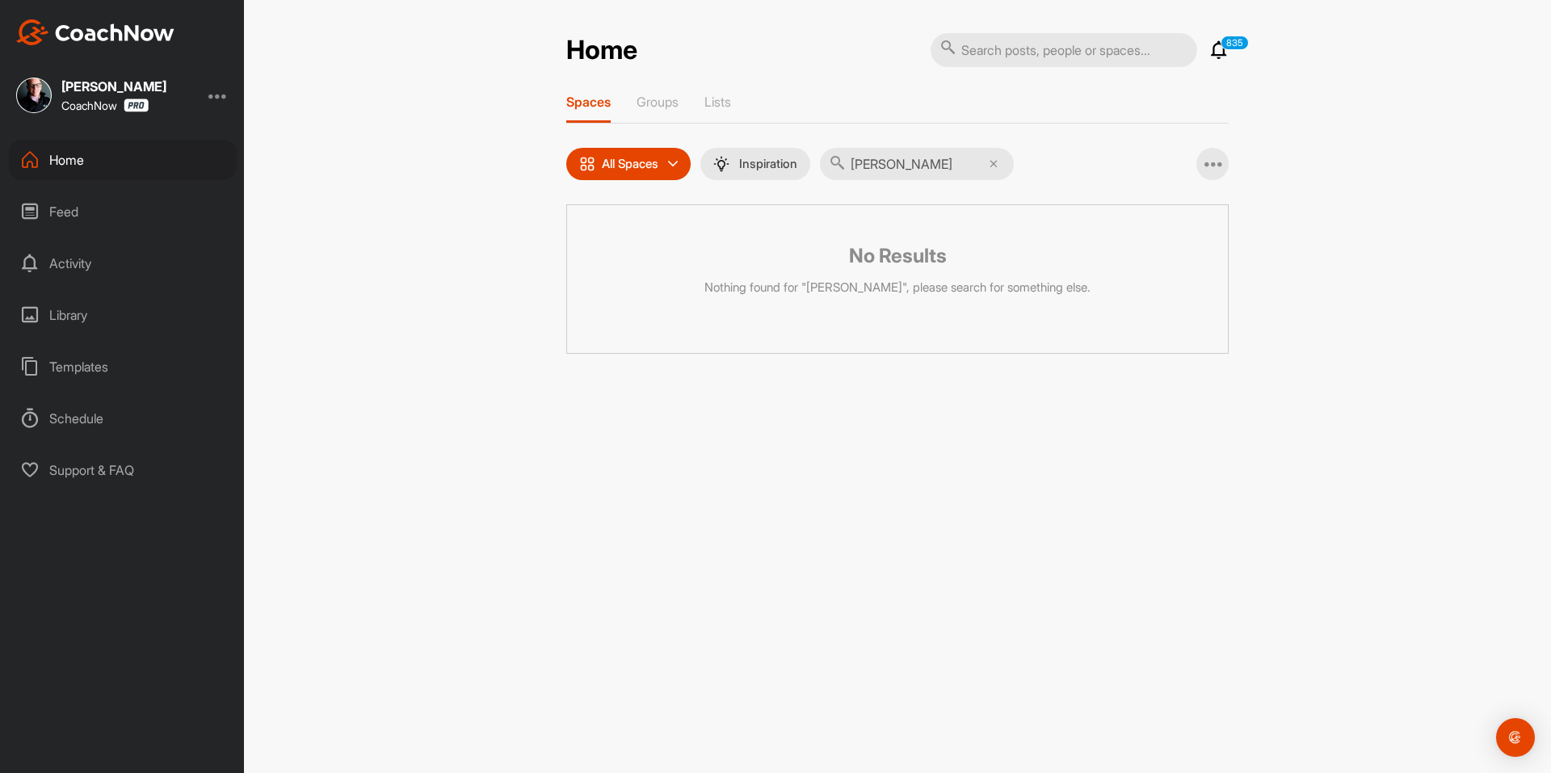
click at [937, 168] on input "Eric White" at bounding box center [917, 164] width 194 height 32
paste input "Tyler Col"
type input "[PERSON_NAME]"
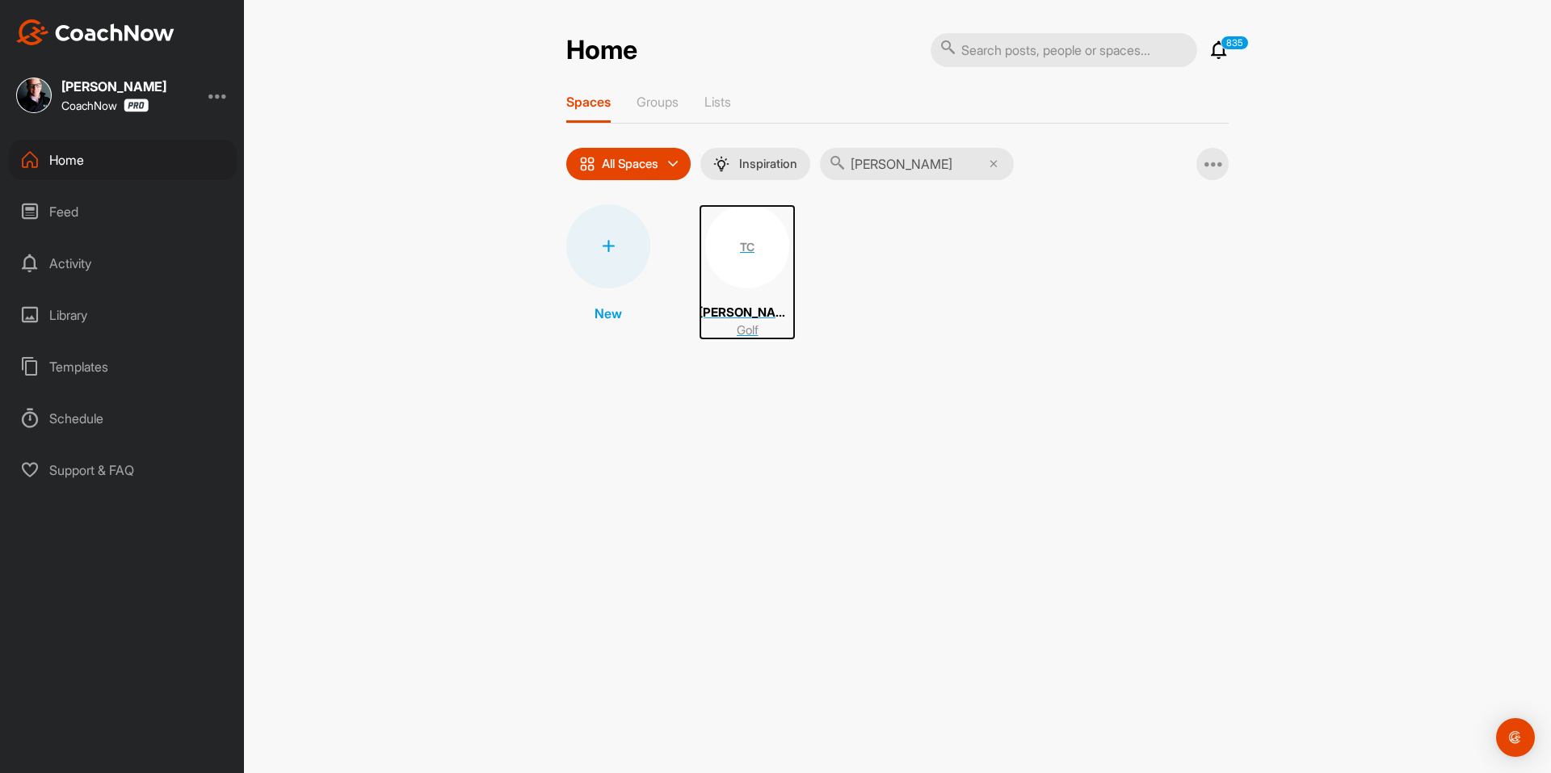
click at [747, 245] on div "TC" at bounding box center [747, 246] width 84 height 84
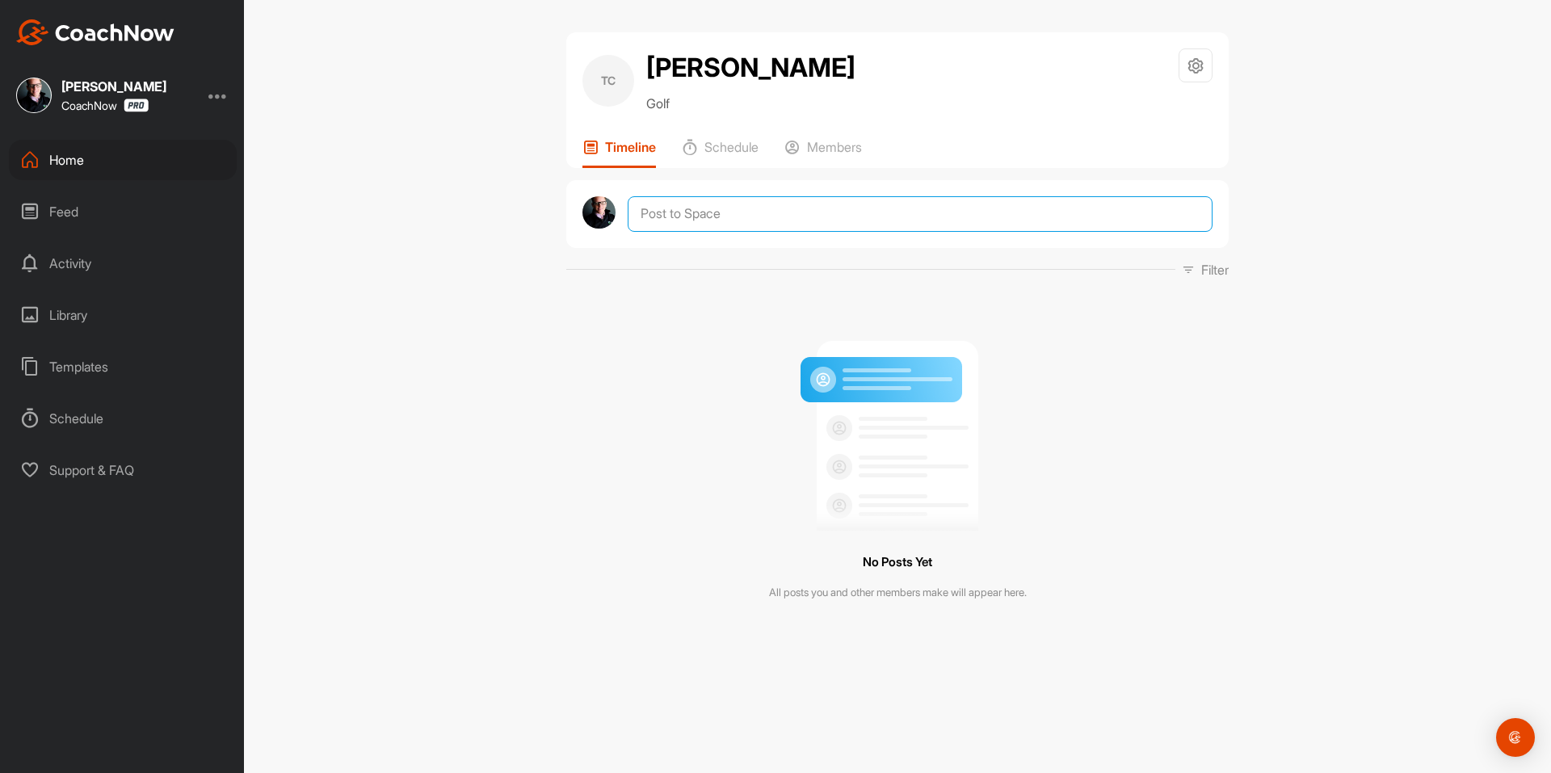
click at [700, 215] on textarea at bounding box center [920, 214] width 585 height 36
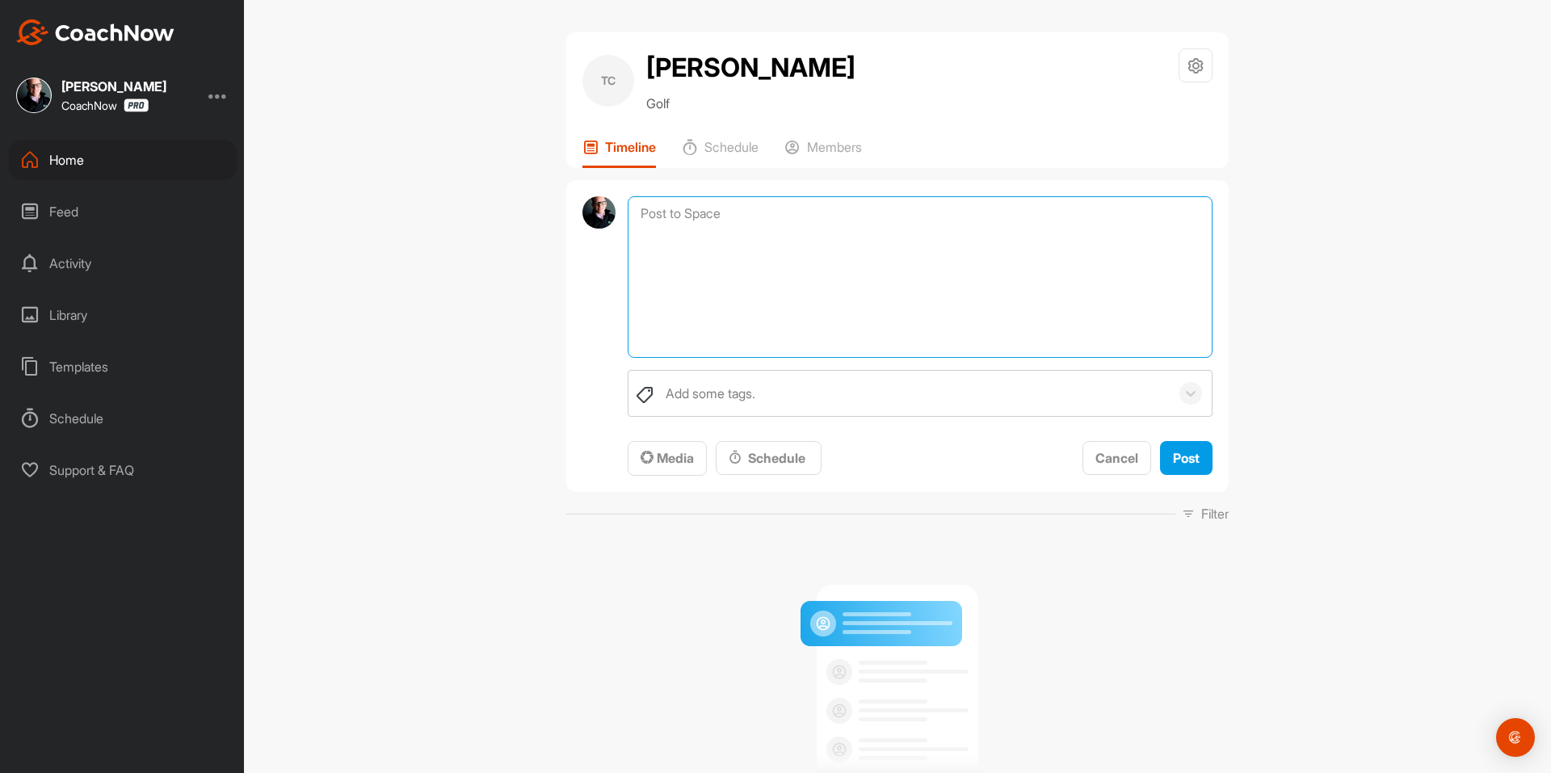
click at [633, 259] on textarea at bounding box center [920, 277] width 585 height 162
paste textarea "Hey! Congratulations on your purchase from Tour Aim Golf!! As you know, your pu…"
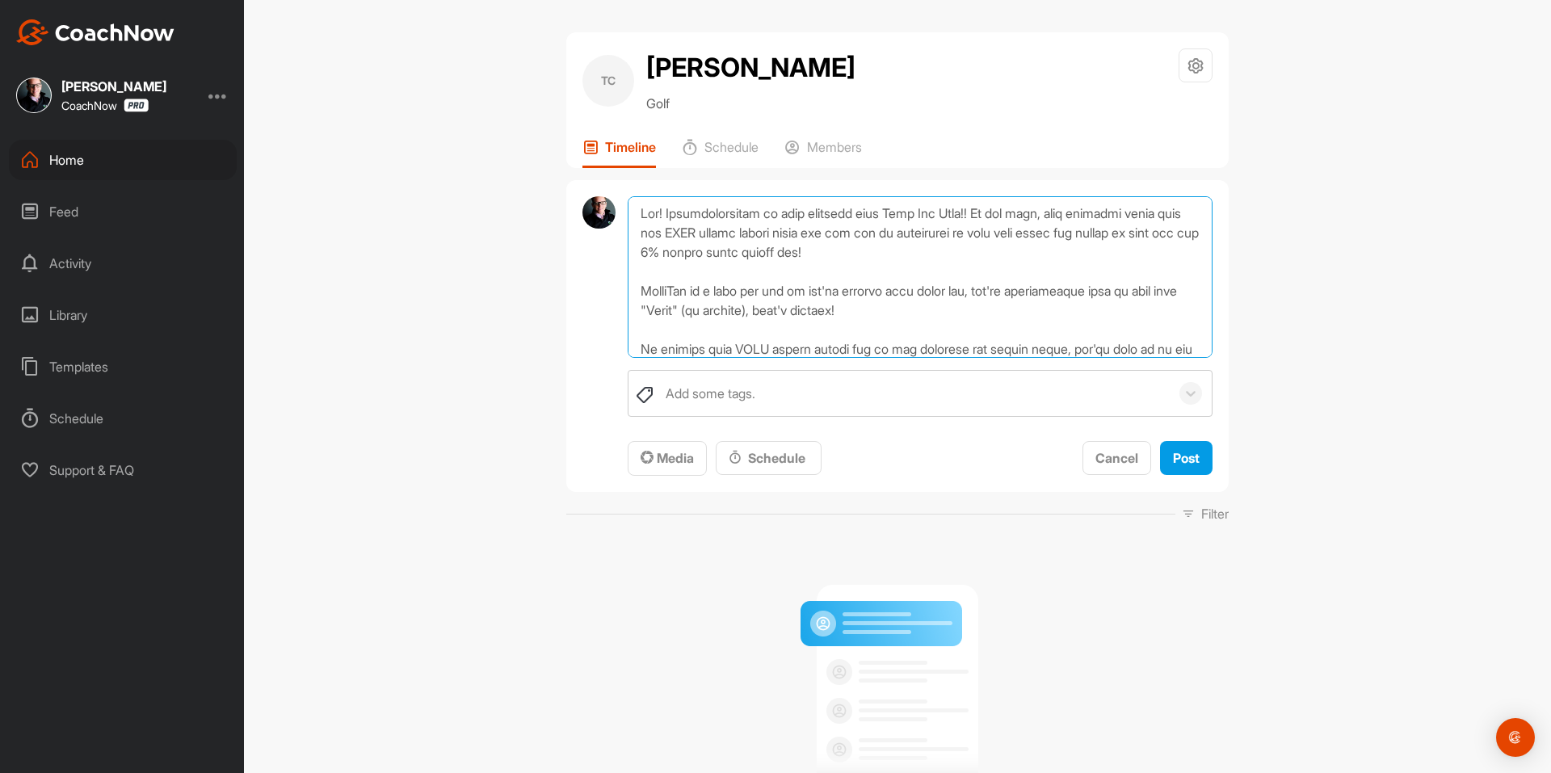
scroll to position [330, 0]
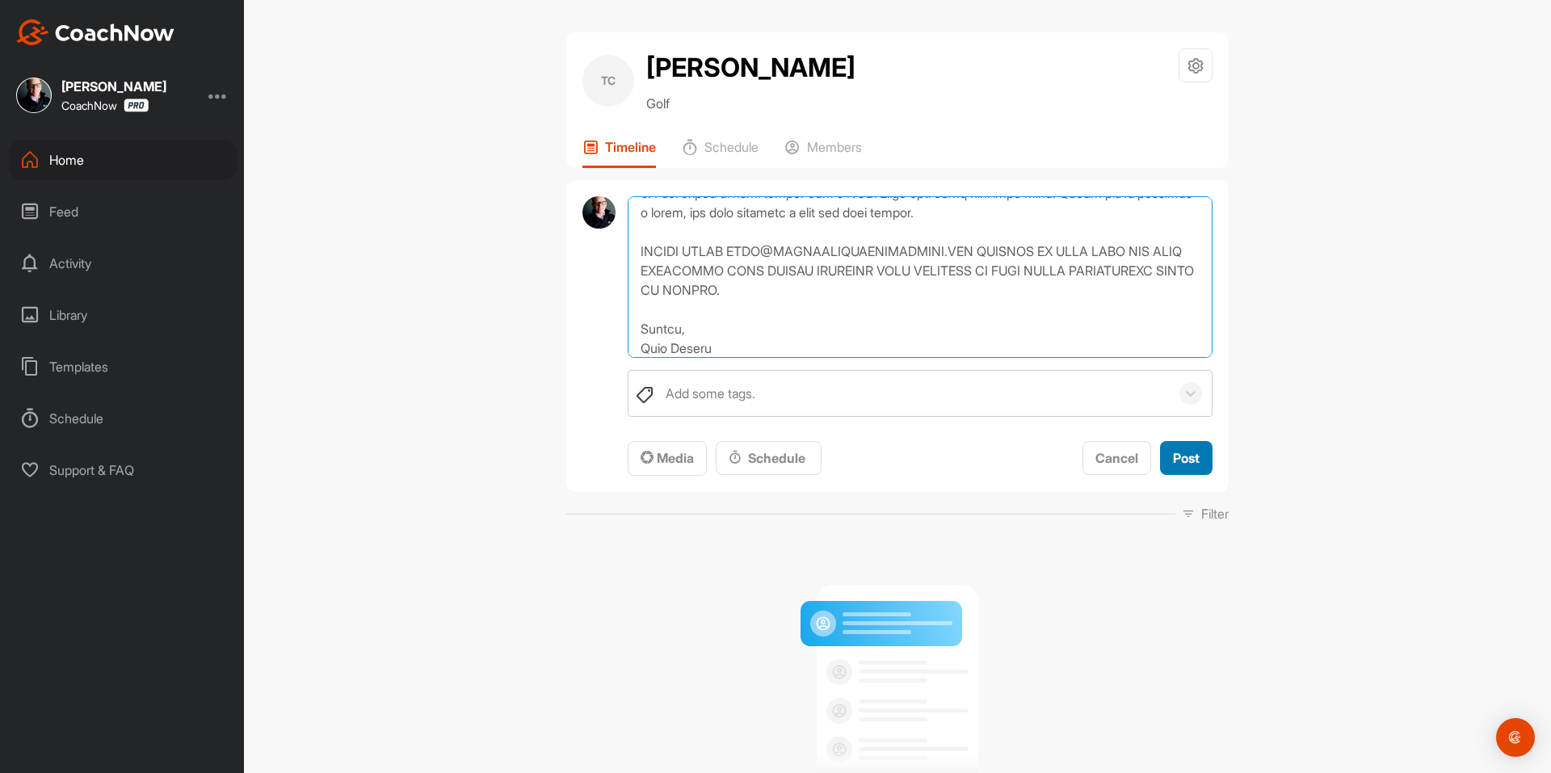
type textarea "Hey! Congratulations on your purchase from Tour Aim Golf!! As you know, your pu…"
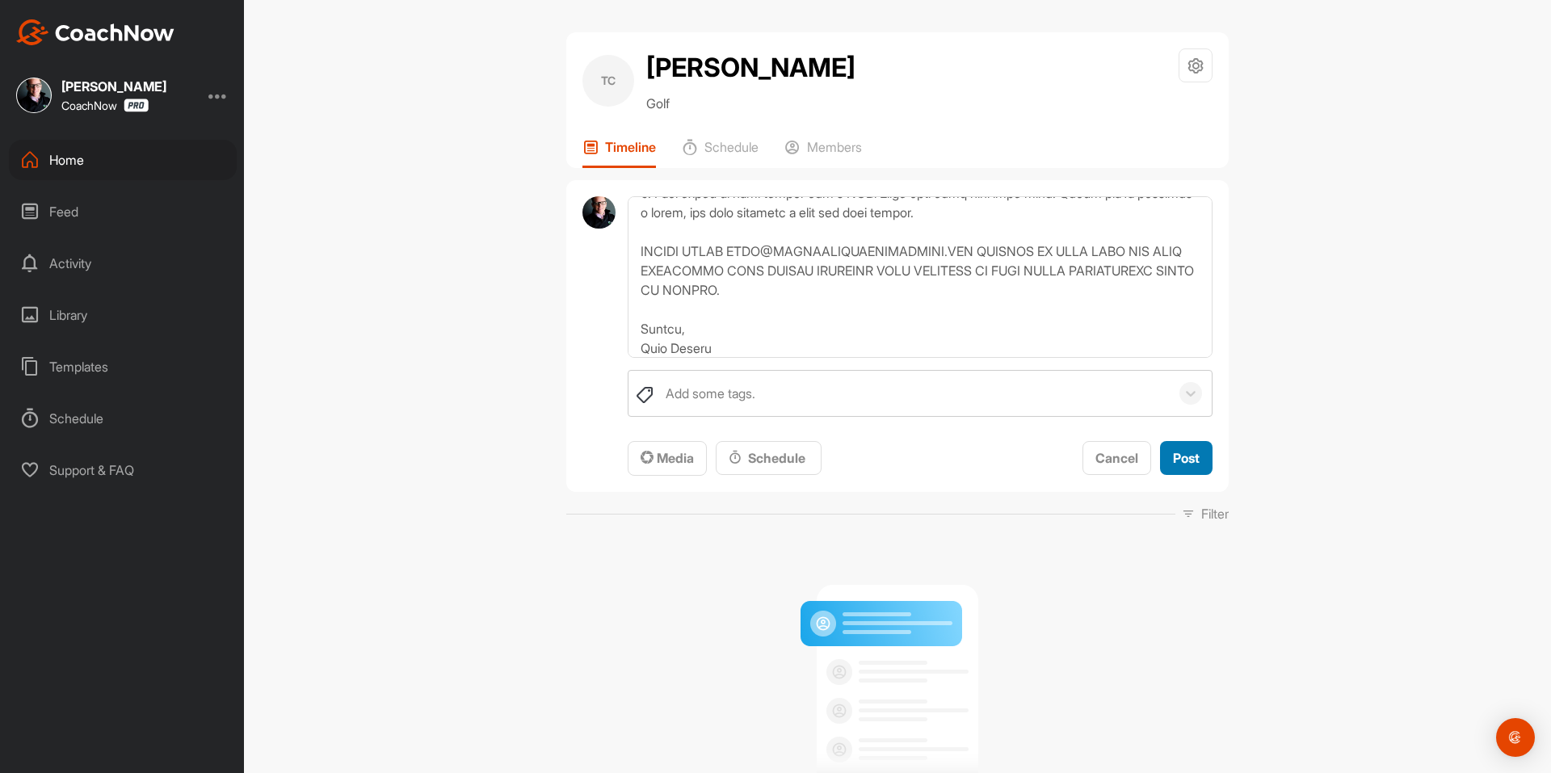
click at [1180, 450] on span "Post" at bounding box center [1186, 458] width 27 height 16
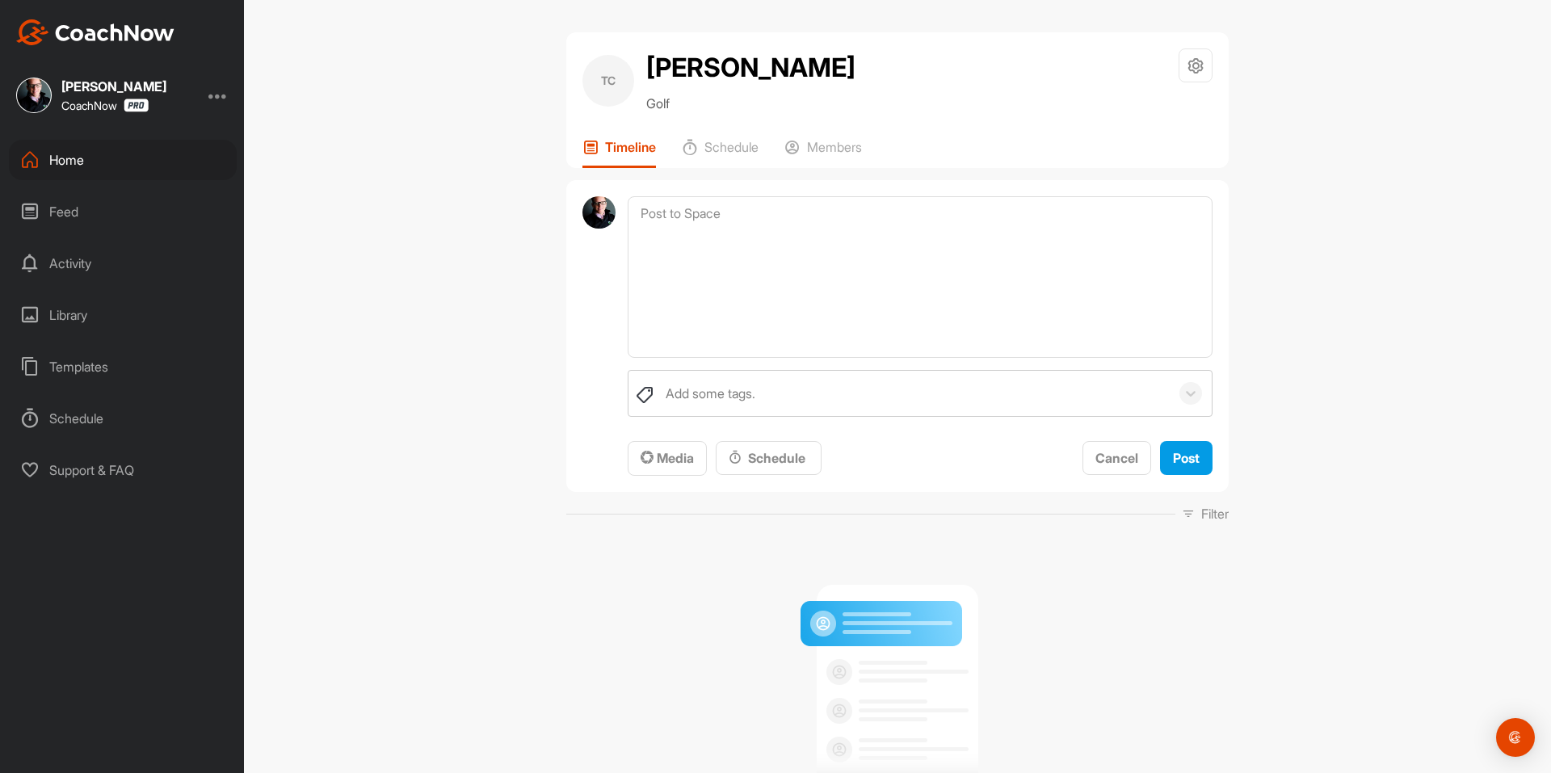
scroll to position [0, 0]
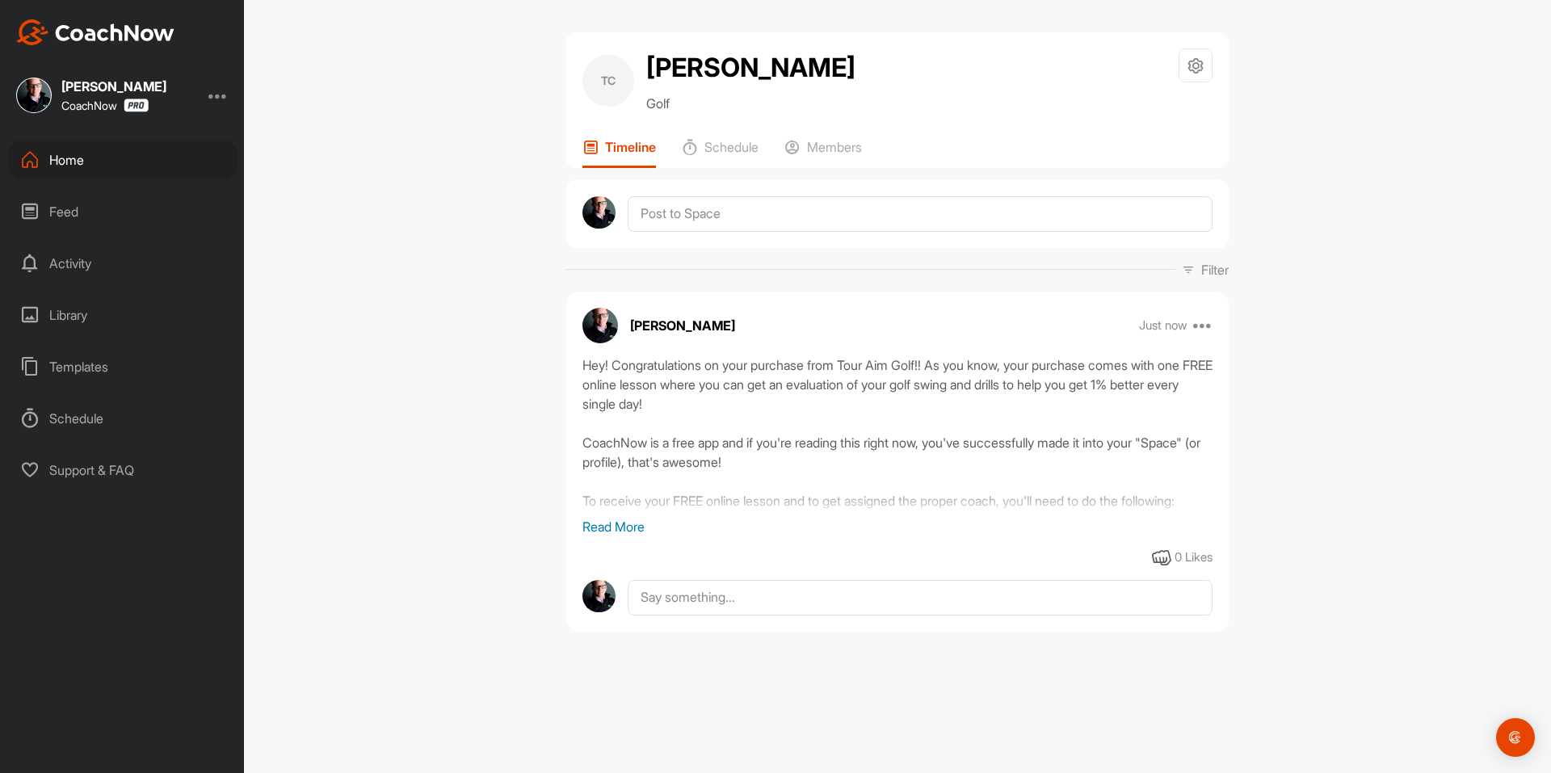
click at [95, 194] on div "Feed" at bounding box center [123, 212] width 228 height 40
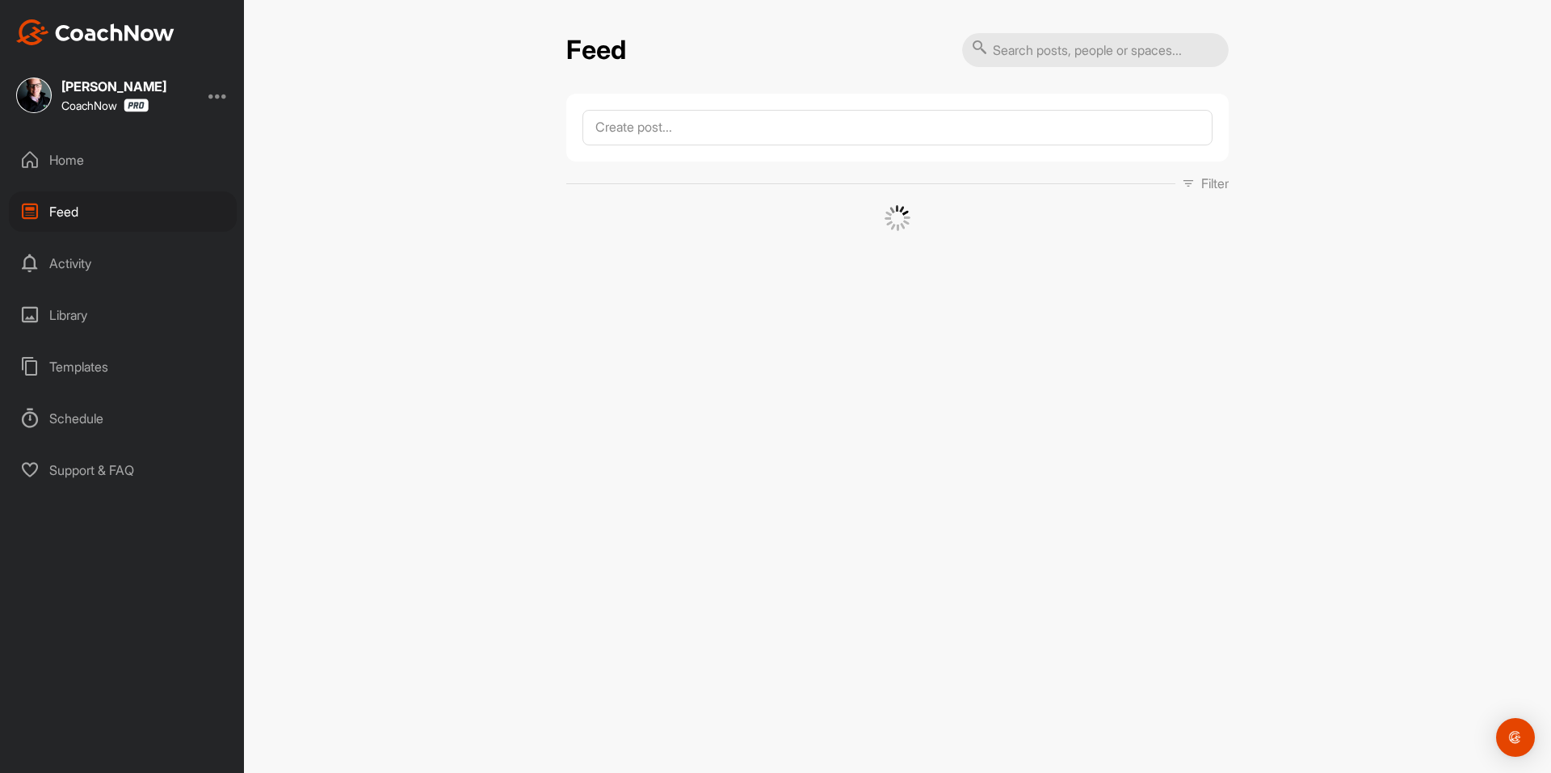
click at [113, 173] on div "Home" at bounding box center [123, 160] width 228 height 40
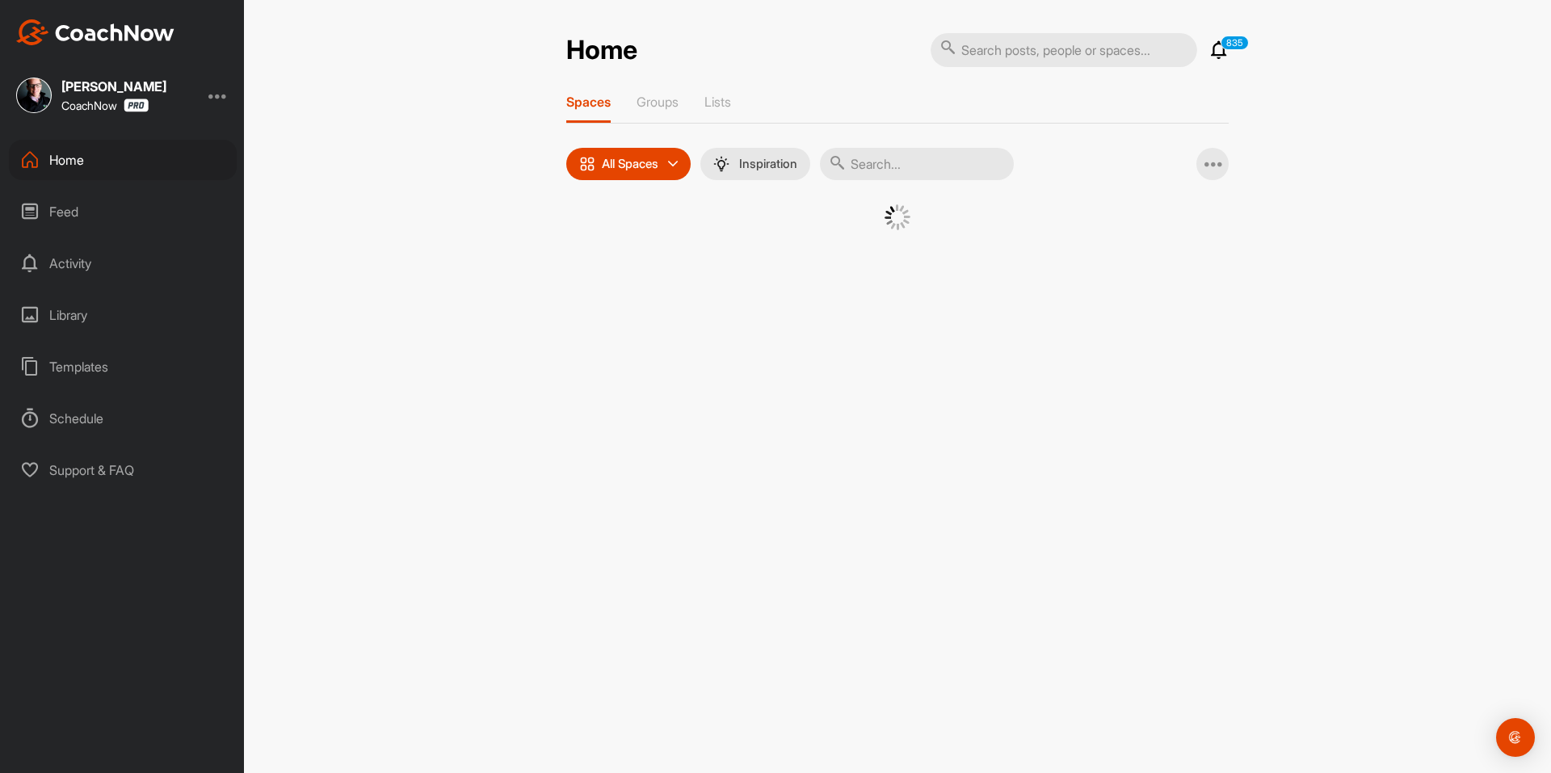
click at [604, 242] on div at bounding box center [897, 237] width 663 height 66
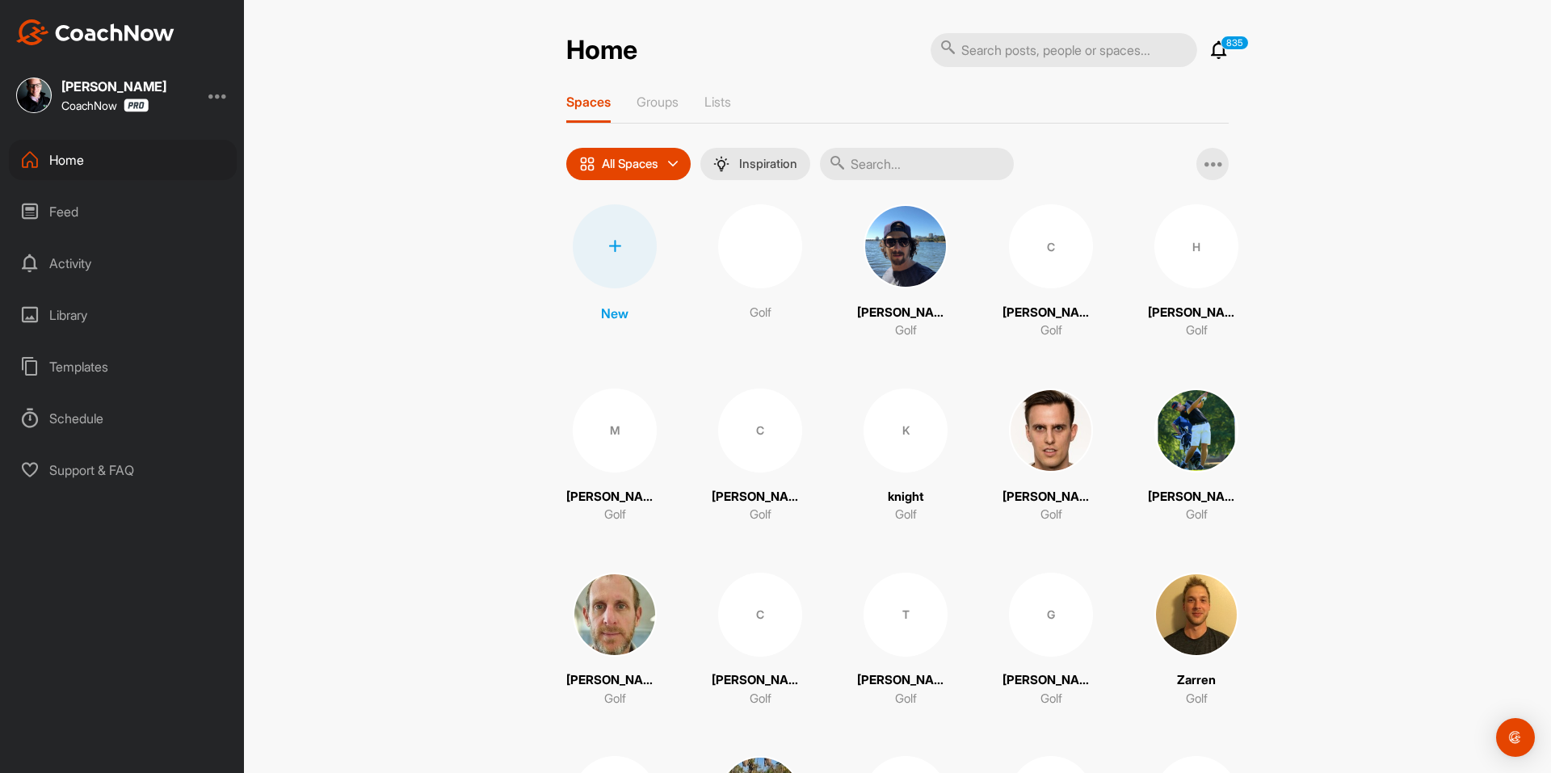
click at [608, 242] on icon at bounding box center [614, 246] width 13 height 13
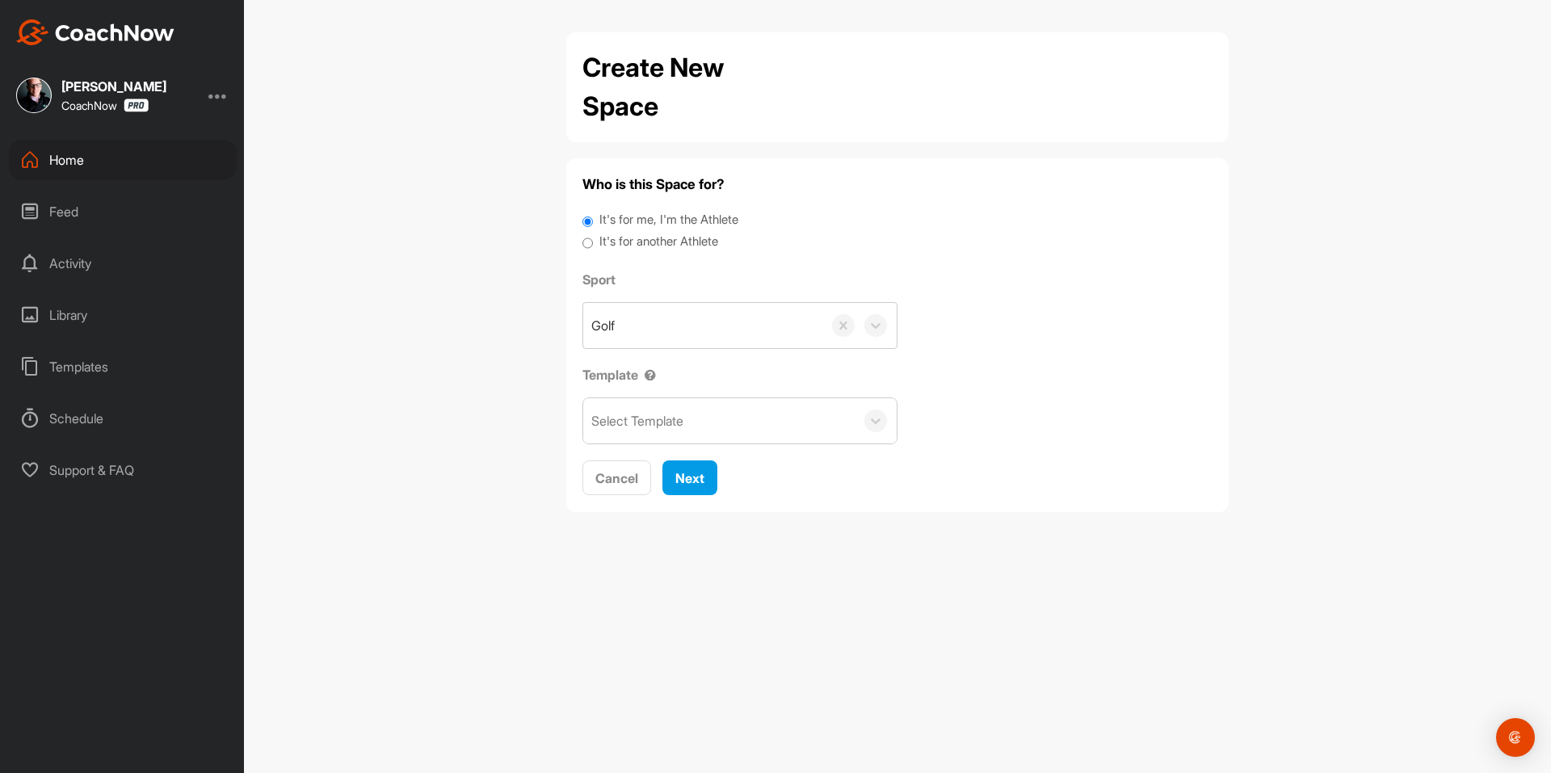
click at [624, 234] on label "It's for another Athlete" at bounding box center [659, 242] width 119 height 19
click at [593, 234] on input "It's for another Athlete" at bounding box center [588, 244] width 11 height 22
radio input "true"
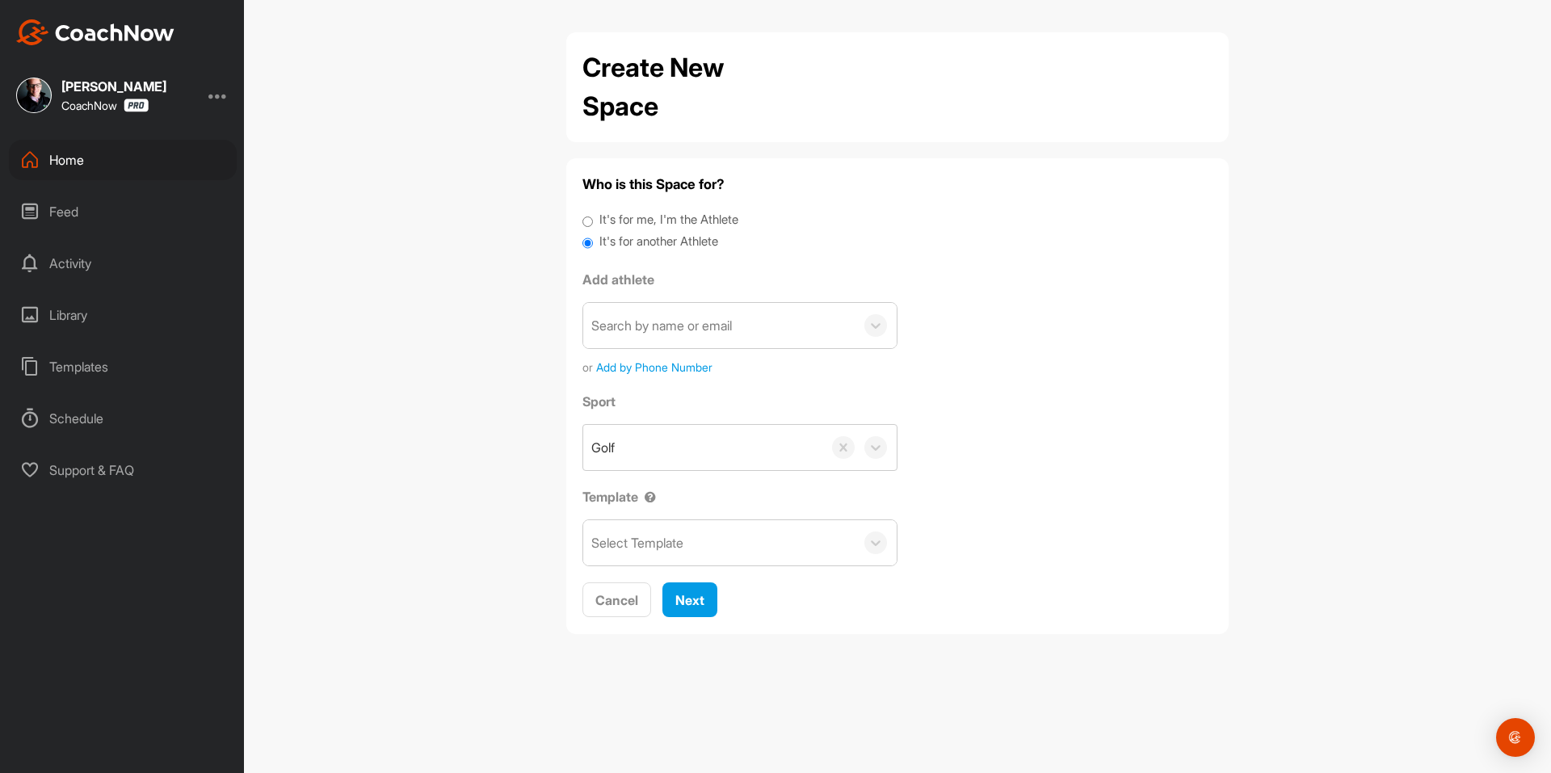
click at [624, 241] on label "It's for another Athlete" at bounding box center [659, 242] width 119 height 19
click at [593, 241] on input "It's for another Athlete" at bounding box center [588, 244] width 11 height 22
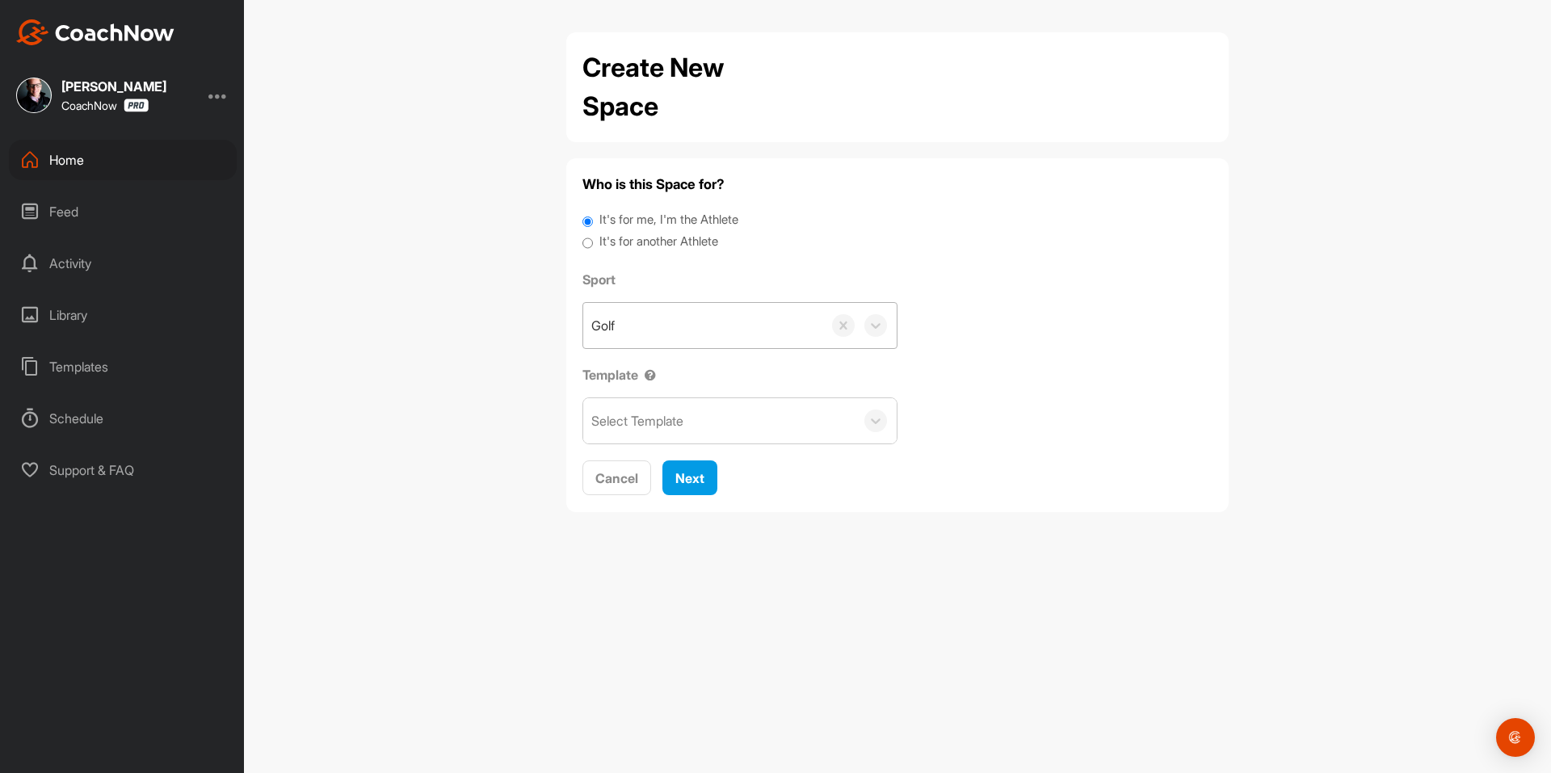
click at [645, 318] on div "Golf" at bounding box center [702, 325] width 239 height 45
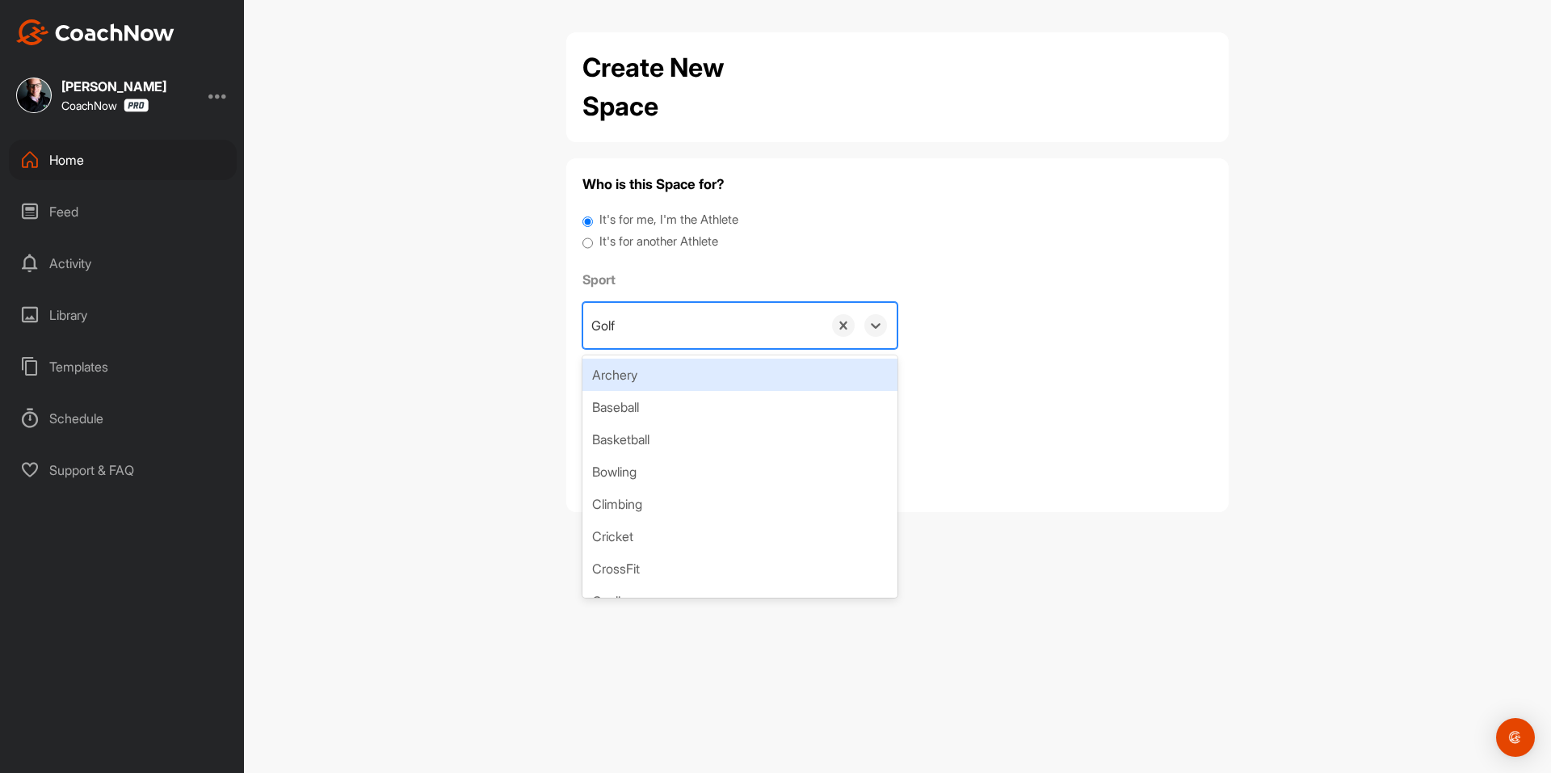
click at [649, 235] on label "It's for another Athlete" at bounding box center [659, 242] width 119 height 19
click at [593, 235] on input "It's for another Athlete" at bounding box center [588, 244] width 11 height 22
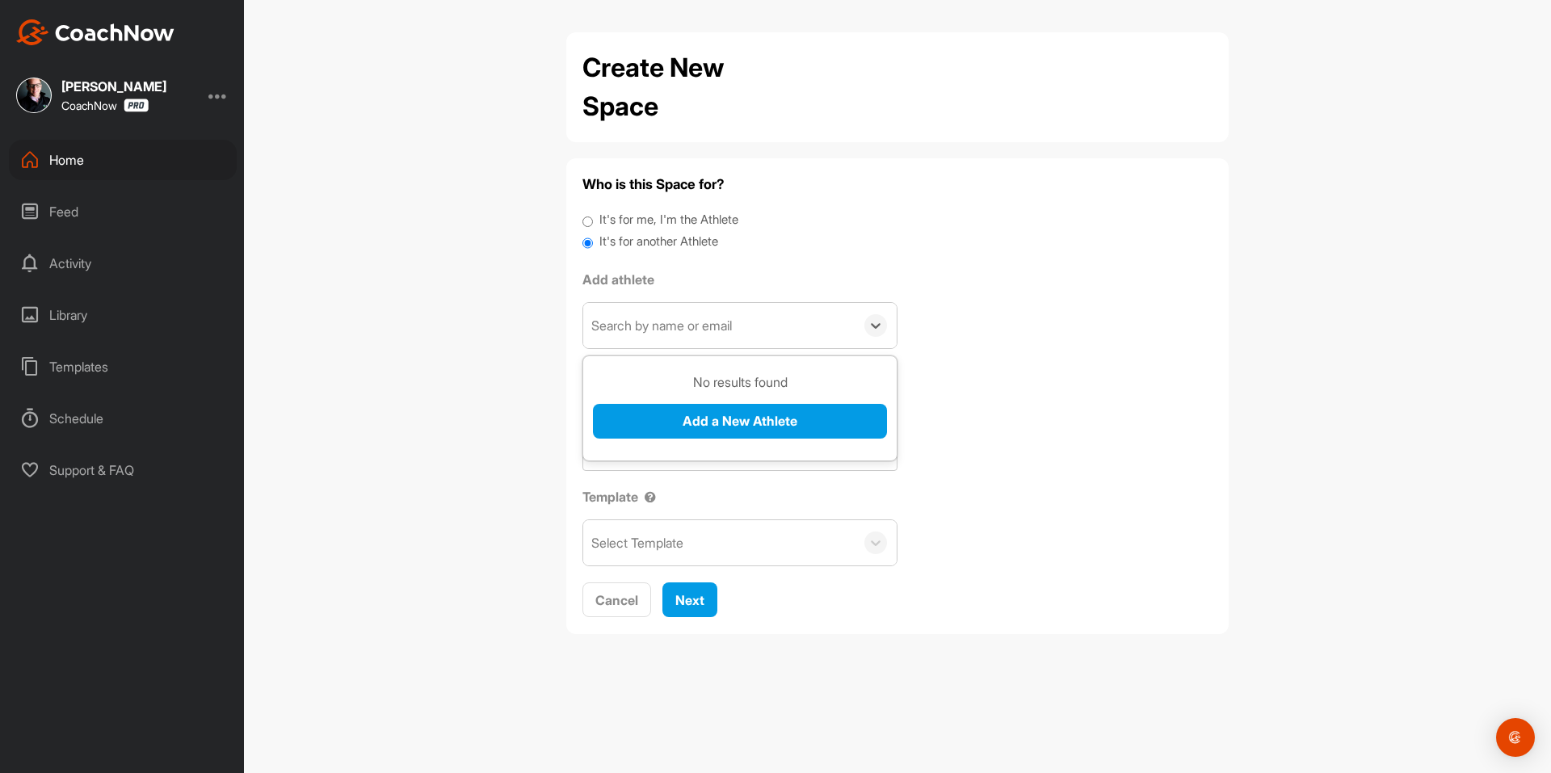
click at [640, 307] on div "Search by name or email" at bounding box center [719, 325] width 272 height 45
paste input "emdw98@yahoo.com"
type input "emdw98@yahoo.com"
click at [705, 415] on button "Add a New Athlete" at bounding box center [740, 421] width 294 height 35
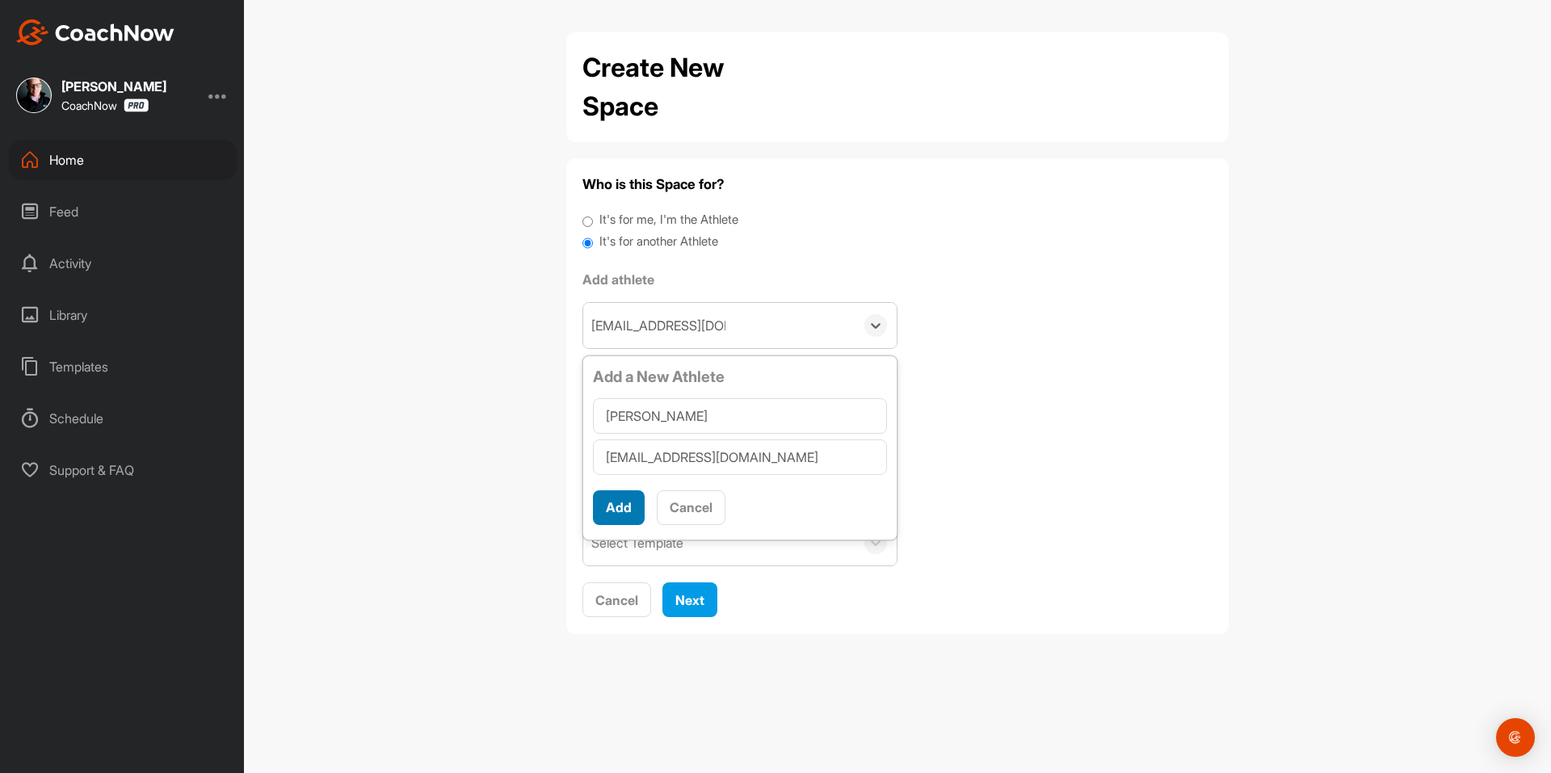
type input "Eric White"
click at [625, 502] on button "Add" at bounding box center [619, 507] width 52 height 35
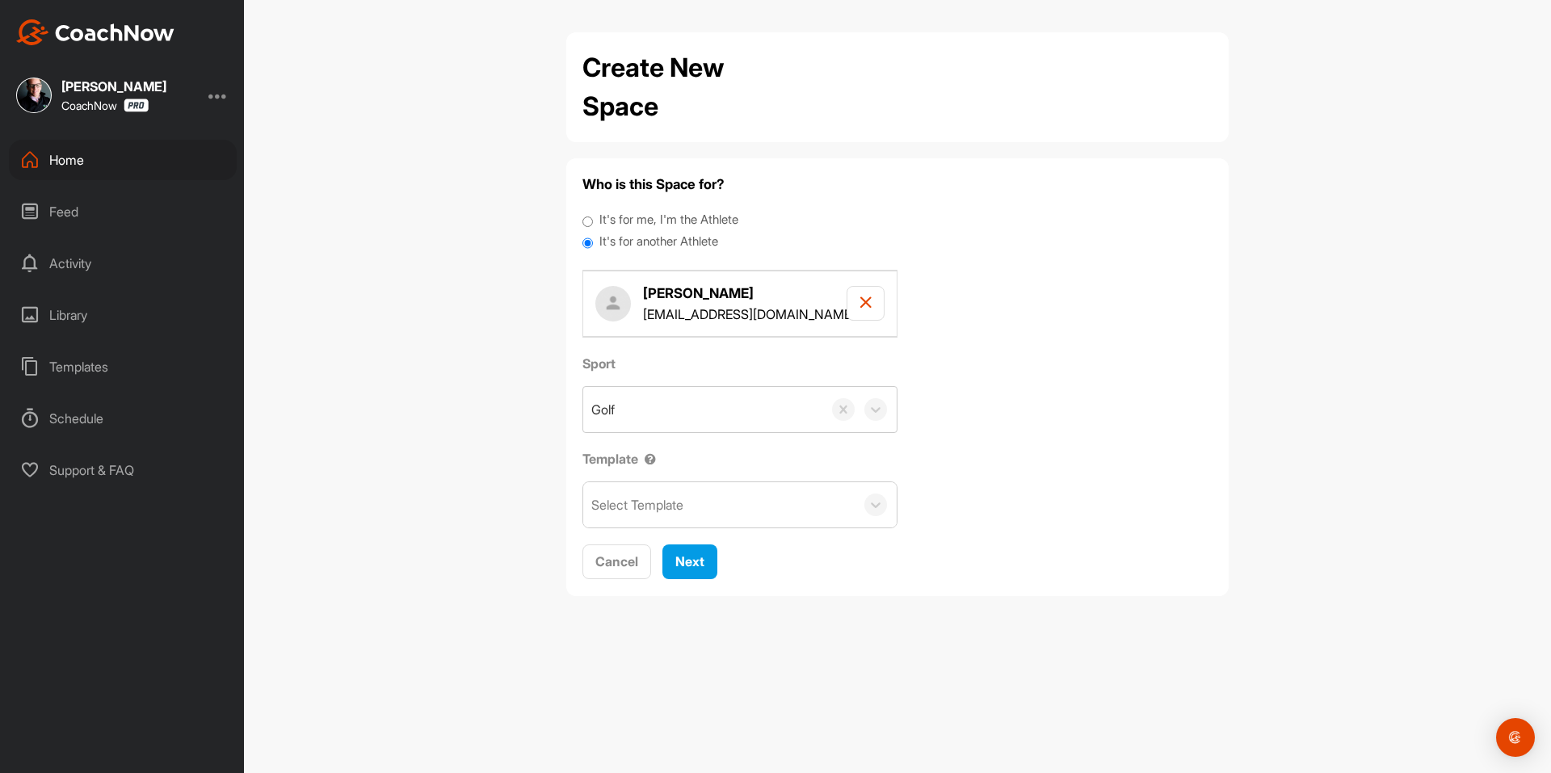
click at [634, 506] on div "Select Template" at bounding box center [637, 504] width 92 height 19
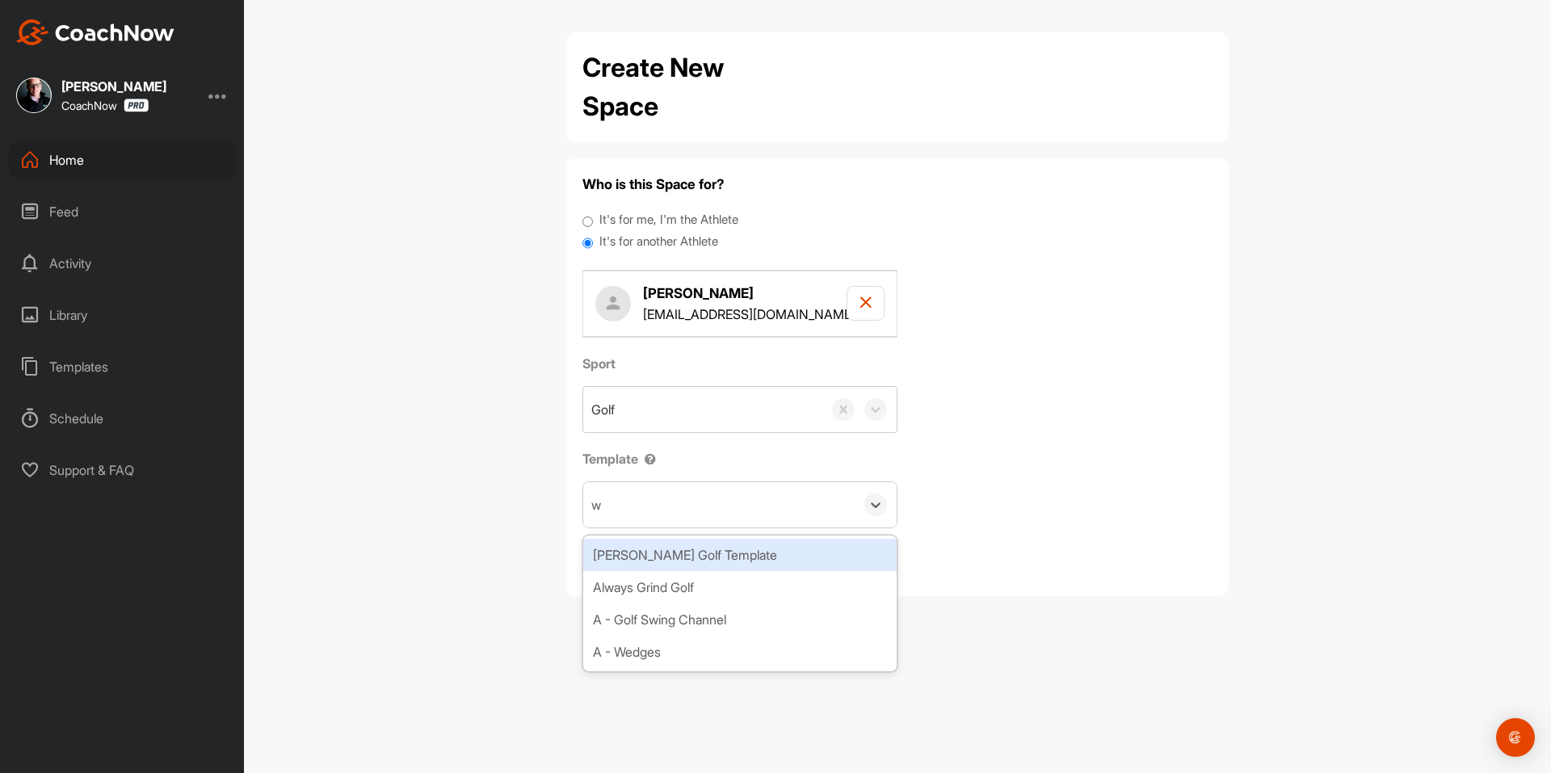
type input "wa"
click at [705, 551] on div "Watson Golf Template" at bounding box center [740, 555] width 314 height 32
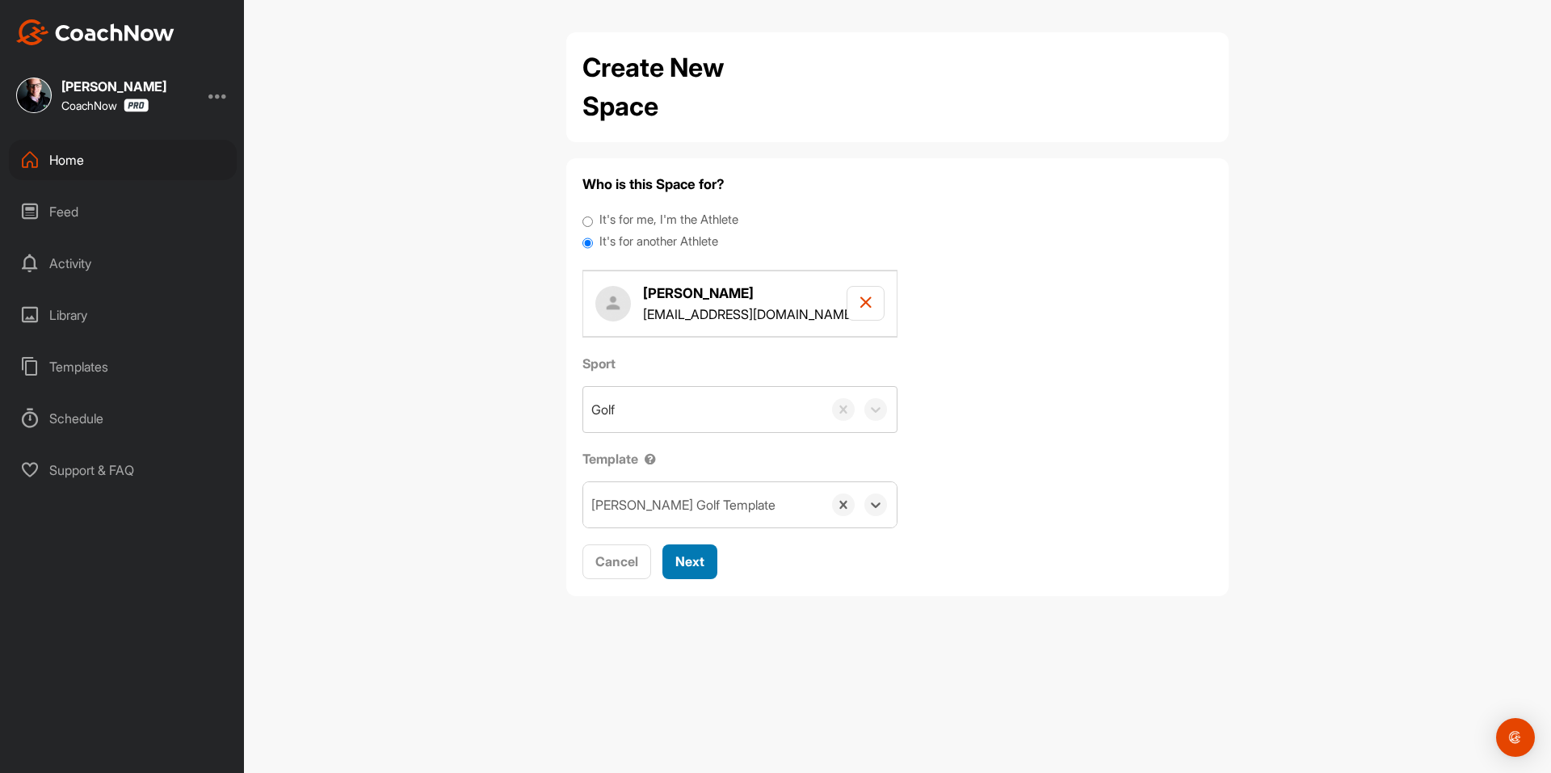
click at [699, 556] on span "Next" at bounding box center [690, 562] width 29 height 16
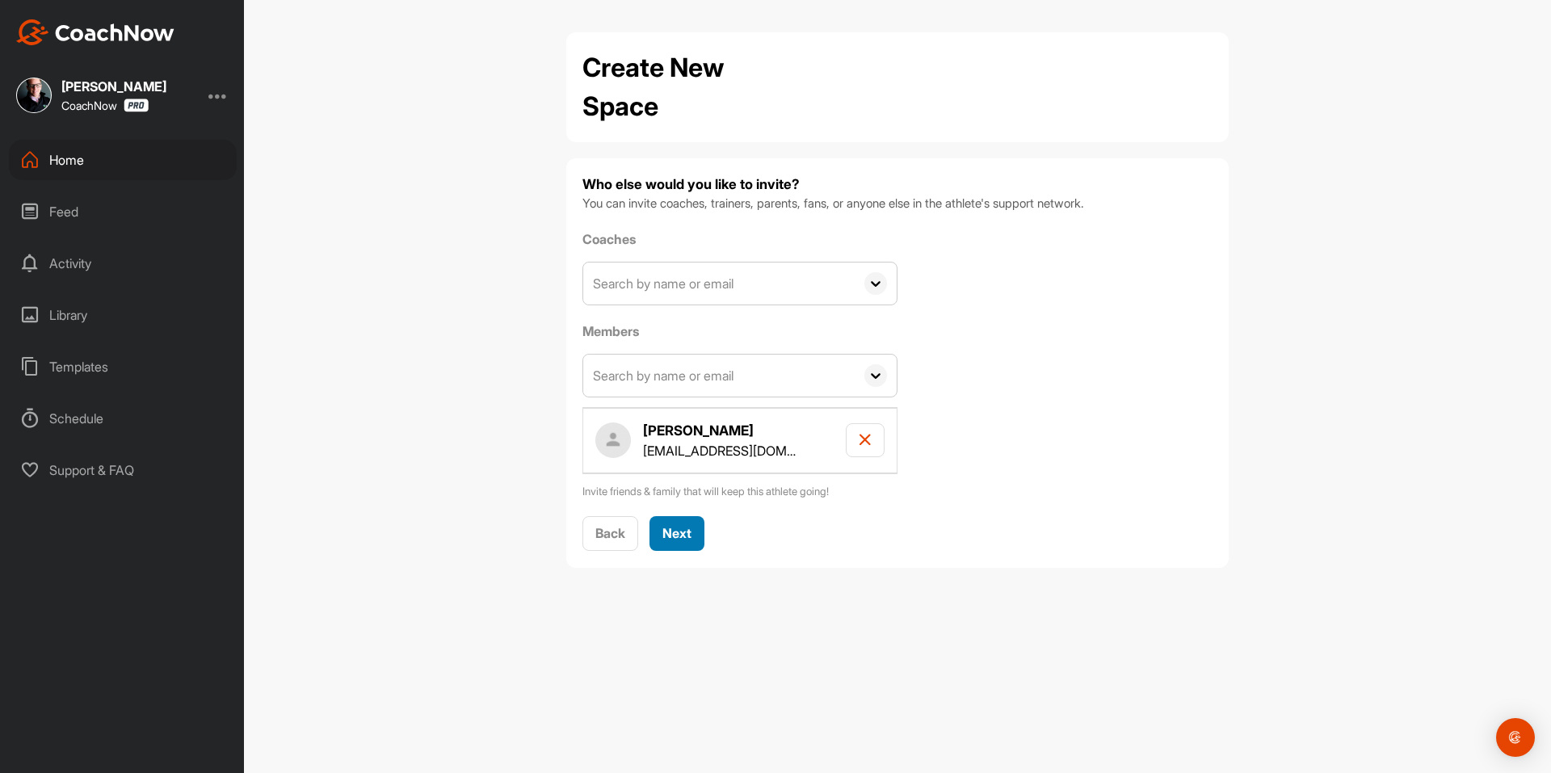
click at [681, 534] on span "Next" at bounding box center [677, 533] width 29 height 16
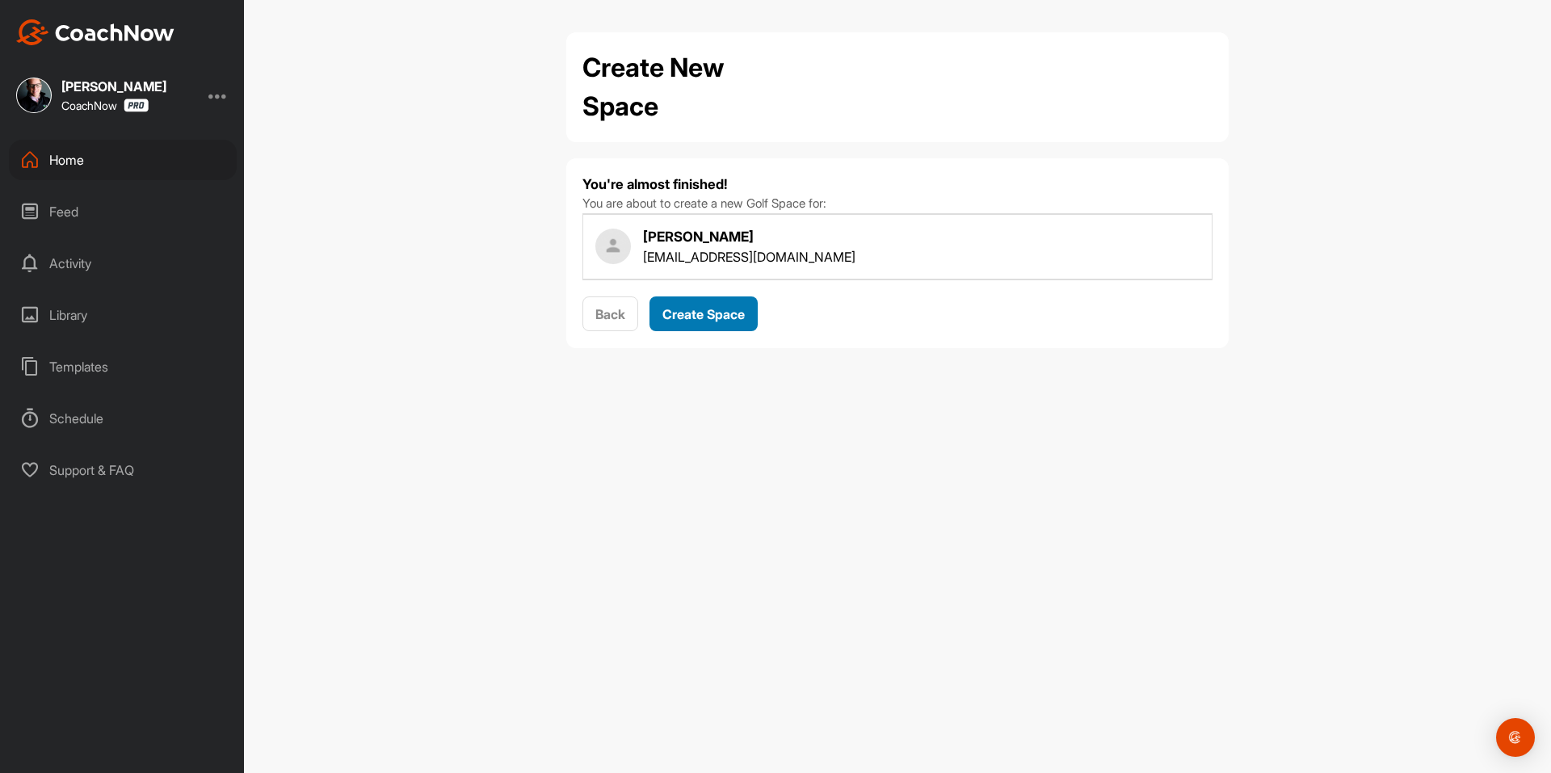
click at [718, 314] on span "Create Space" at bounding box center [704, 314] width 82 height 16
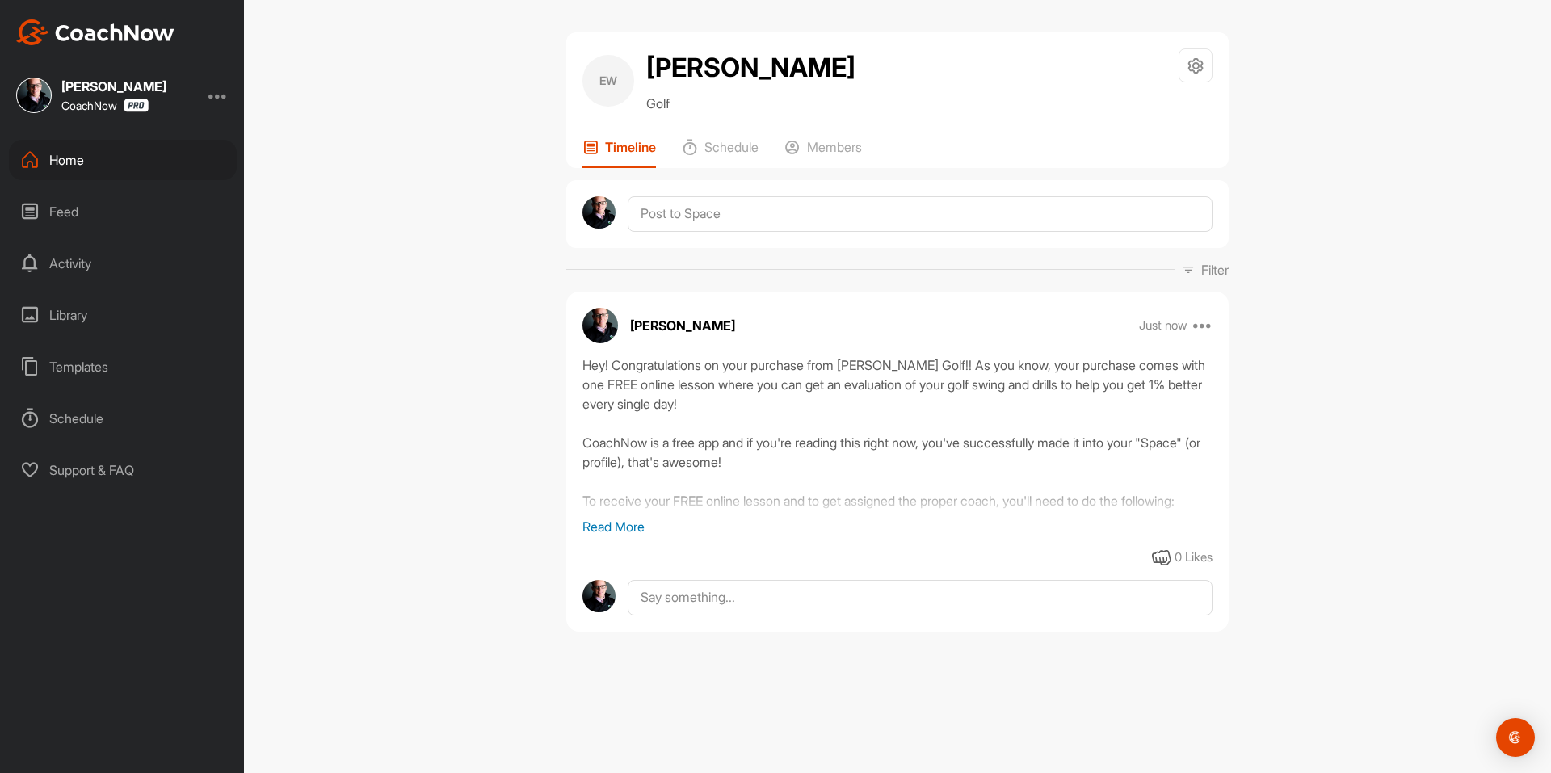
click at [1319, 150] on div "EW Eric White Golf Space Settings Your Notifications Timeline Schedule Members …" at bounding box center [897, 386] width 1307 height 773
click at [146, 167] on div "Home" at bounding box center [123, 160] width 228 height 40
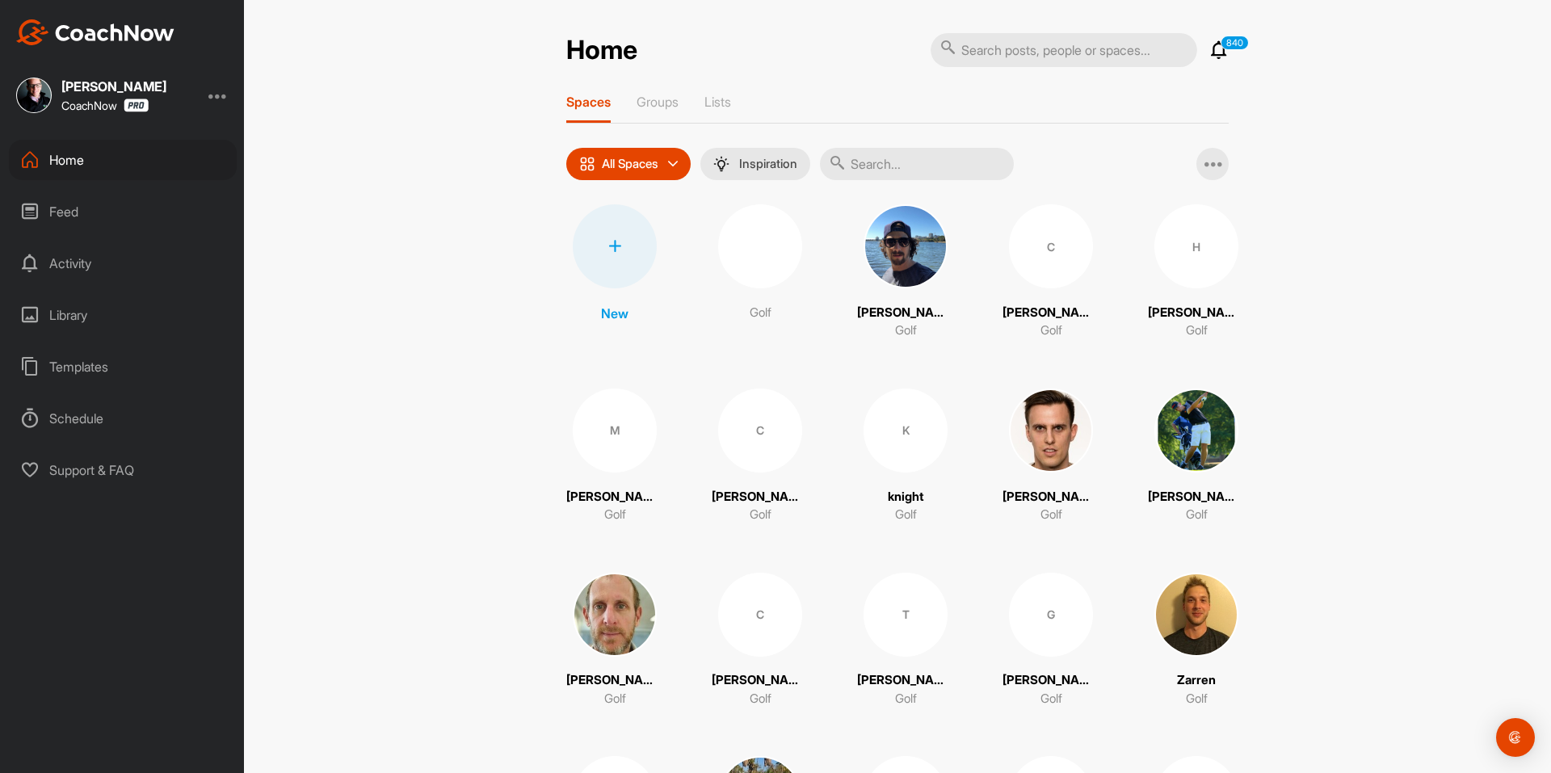
click at [987, 163] on input "text" at bounding box center [917, 164] width 194 height 32
paste input "[PERSON_NAME]"
type input "[PERSON_NAME]"
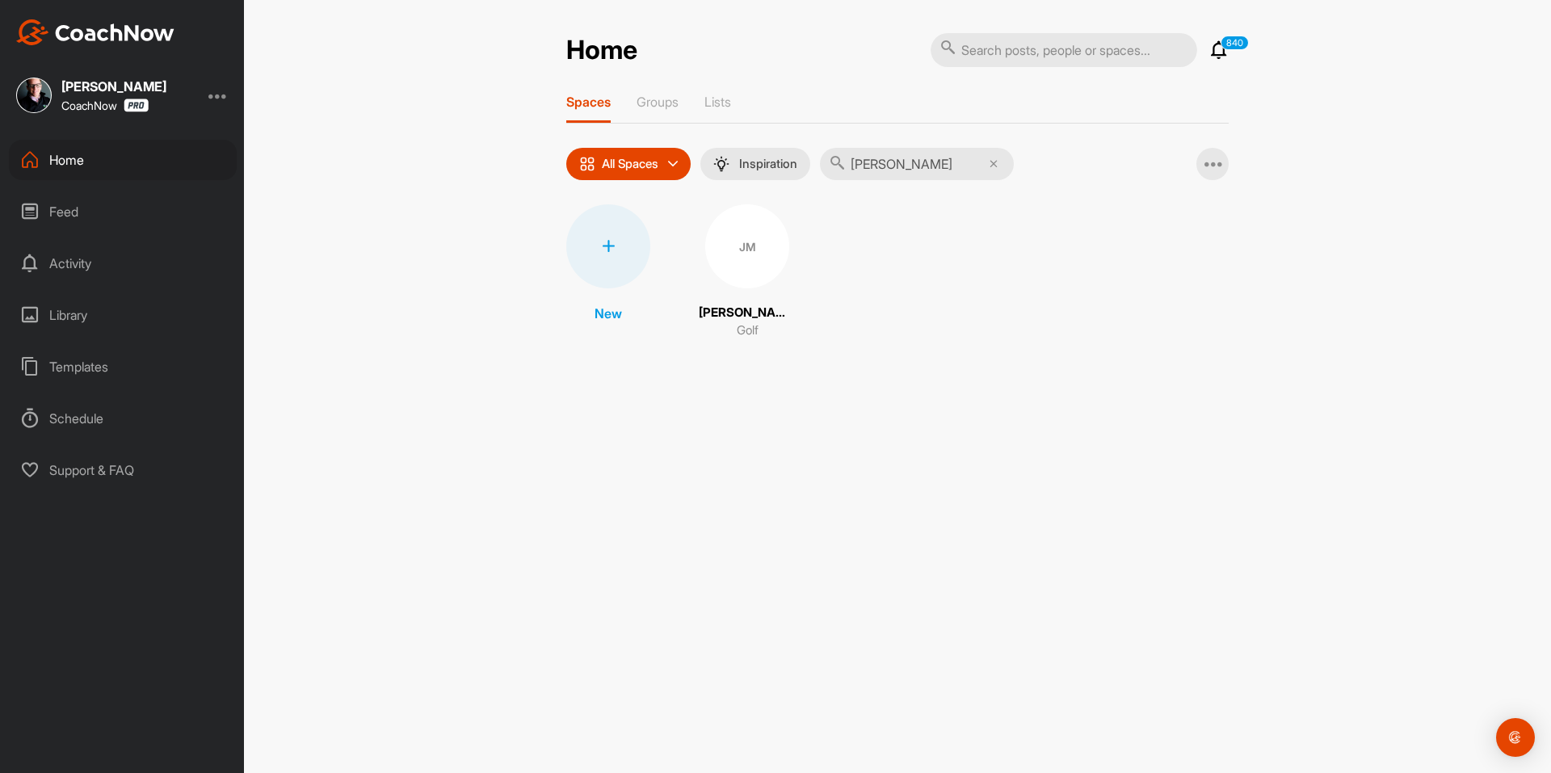
click at [752, 253] on div "JM" at bounding box center [747, 246] width 84 height 84
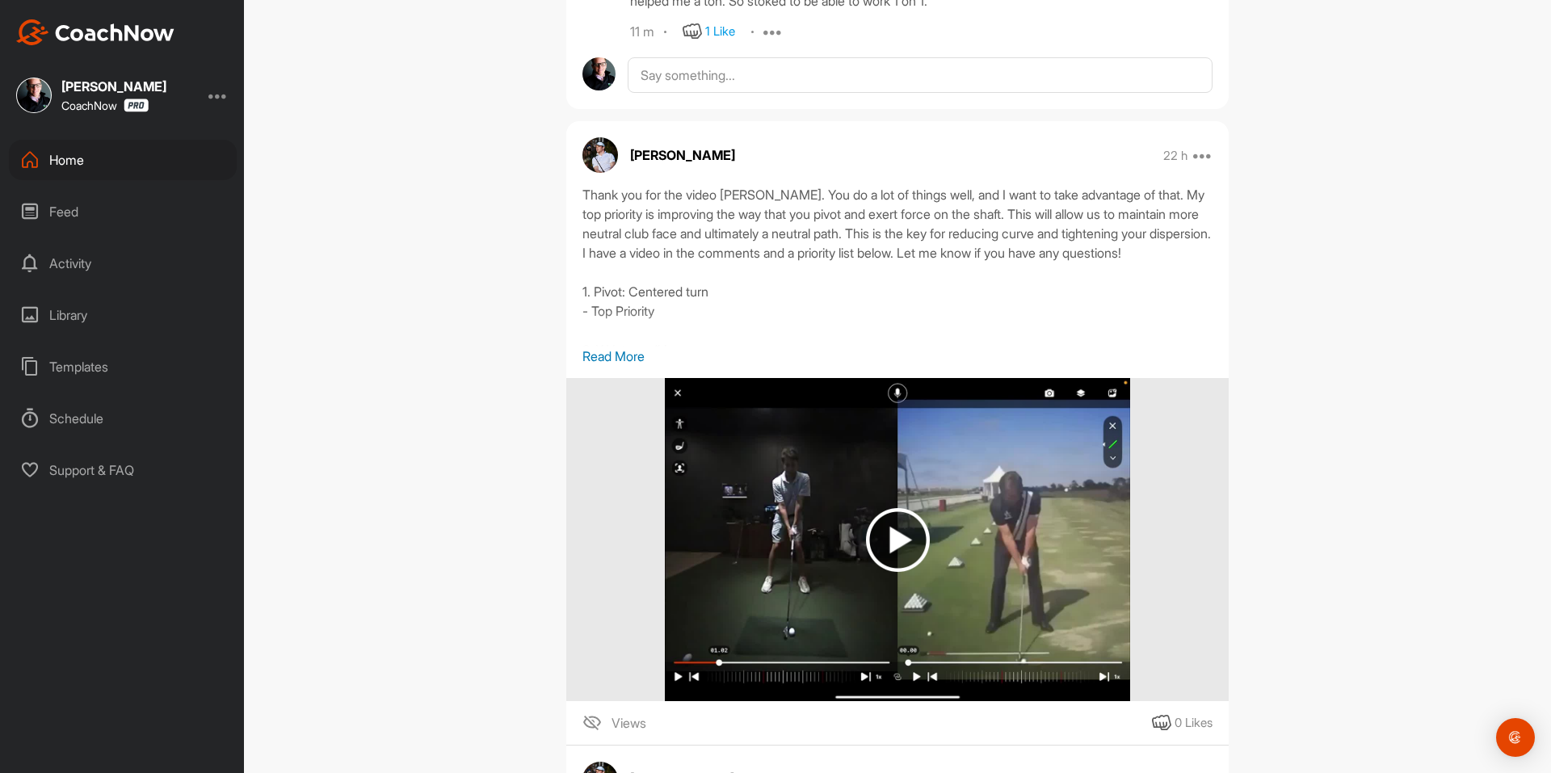
scroll to position [970, 0]
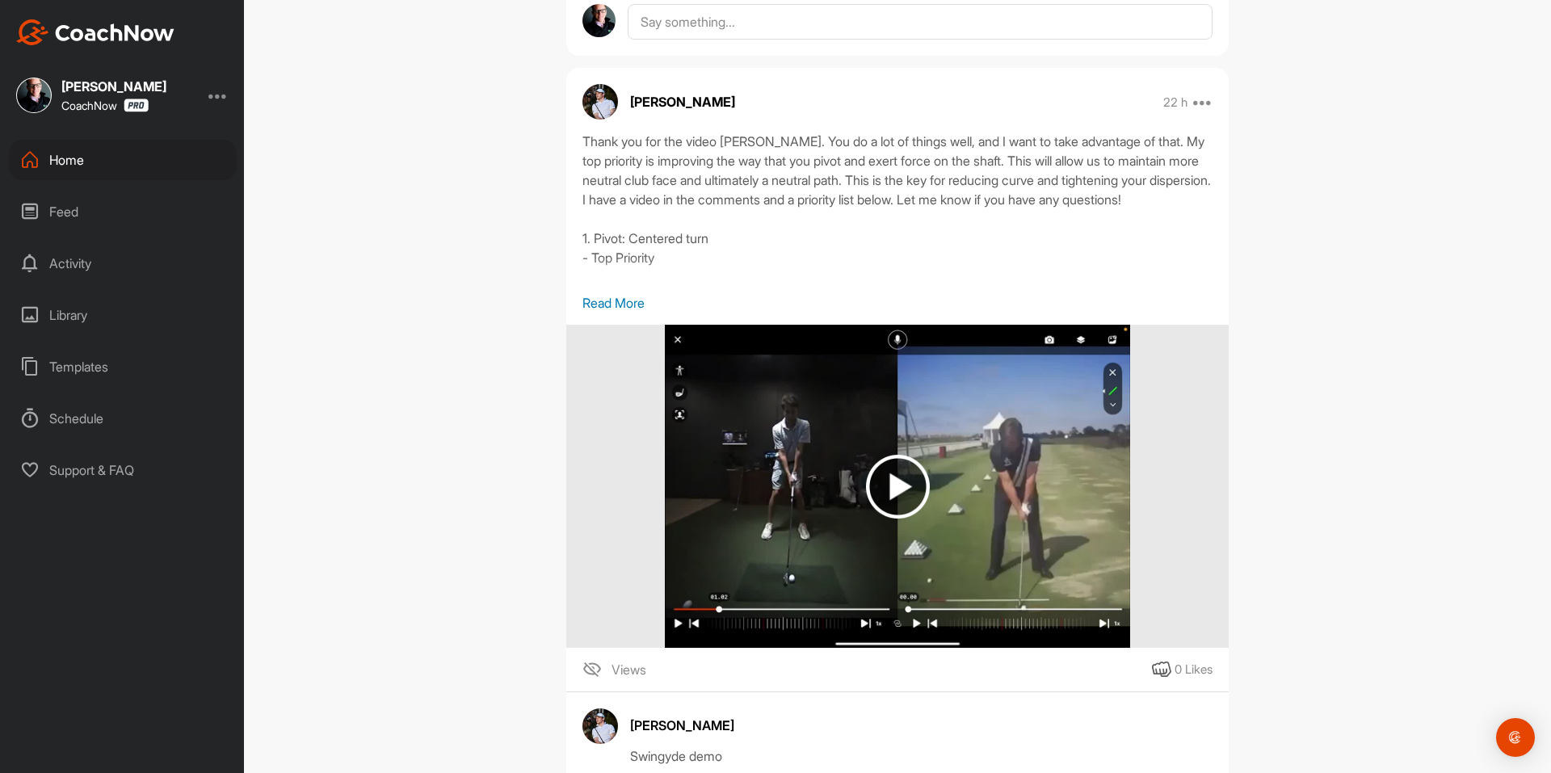
click at [622, 313] on p "Read More" at bounding box center [898, 302] width 630 height 19
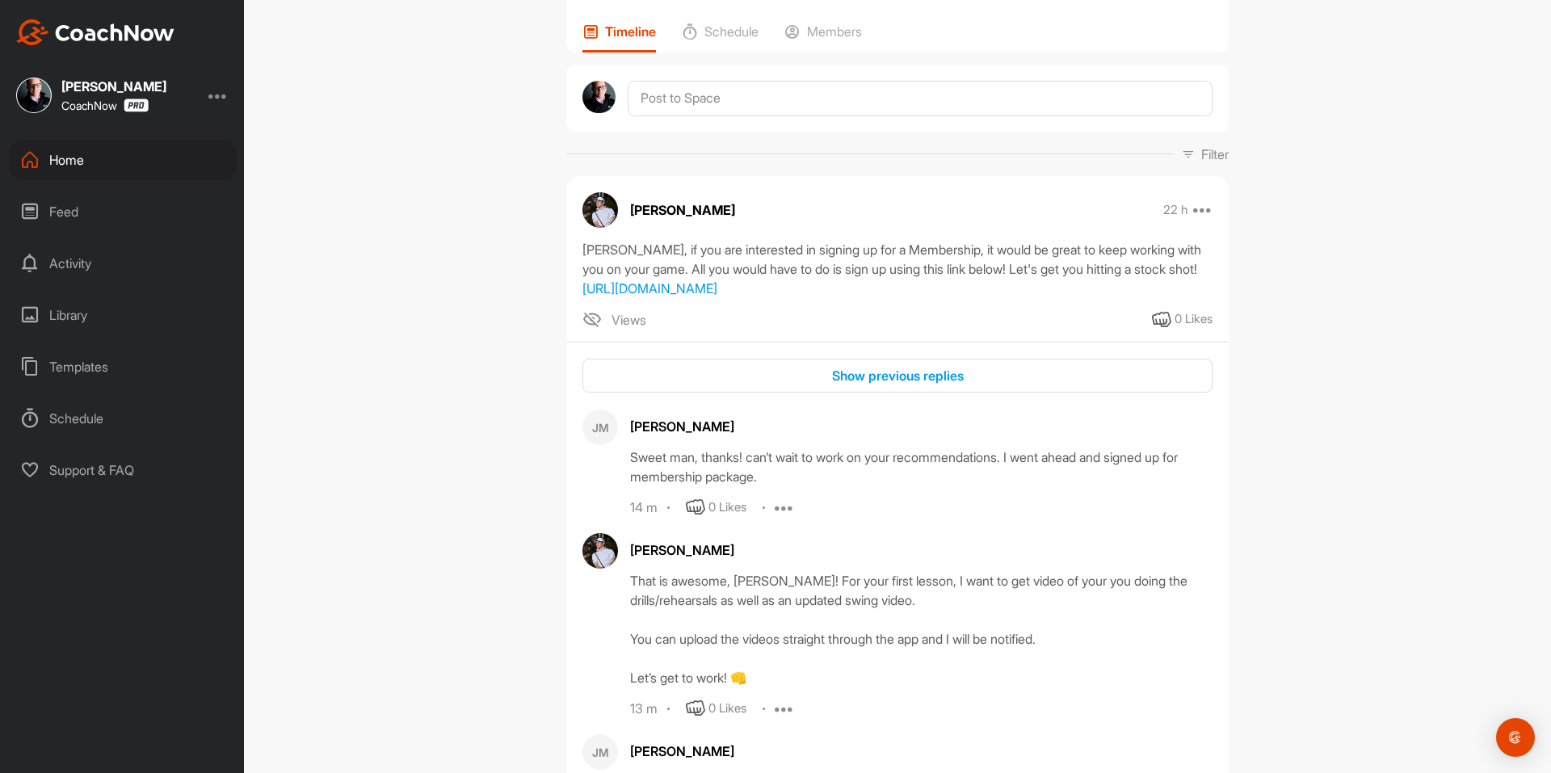
scroll to position [0, 0]
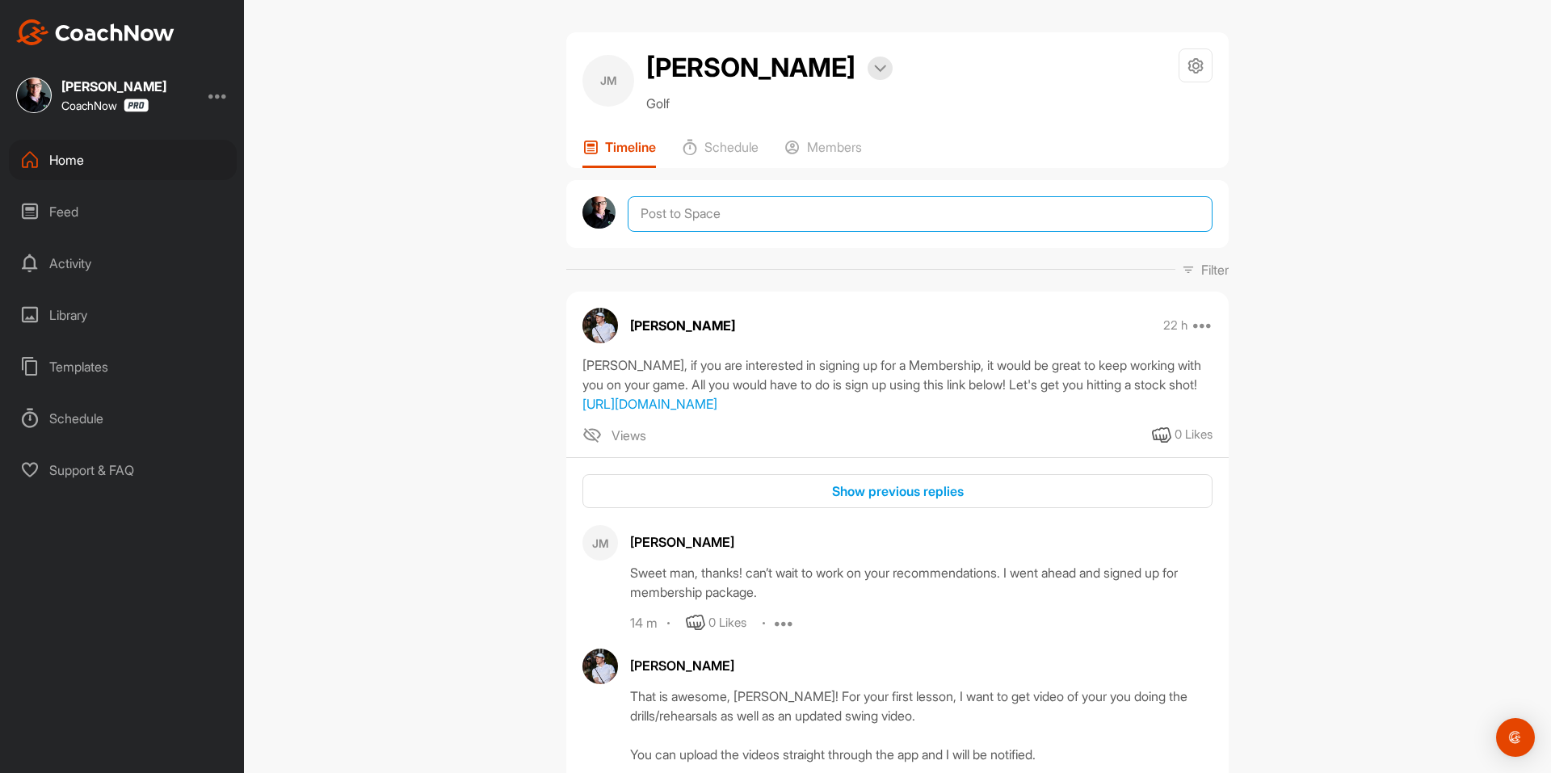
click at [662, 215] on textarea at bounding box center [920, 214] width 585 height 36
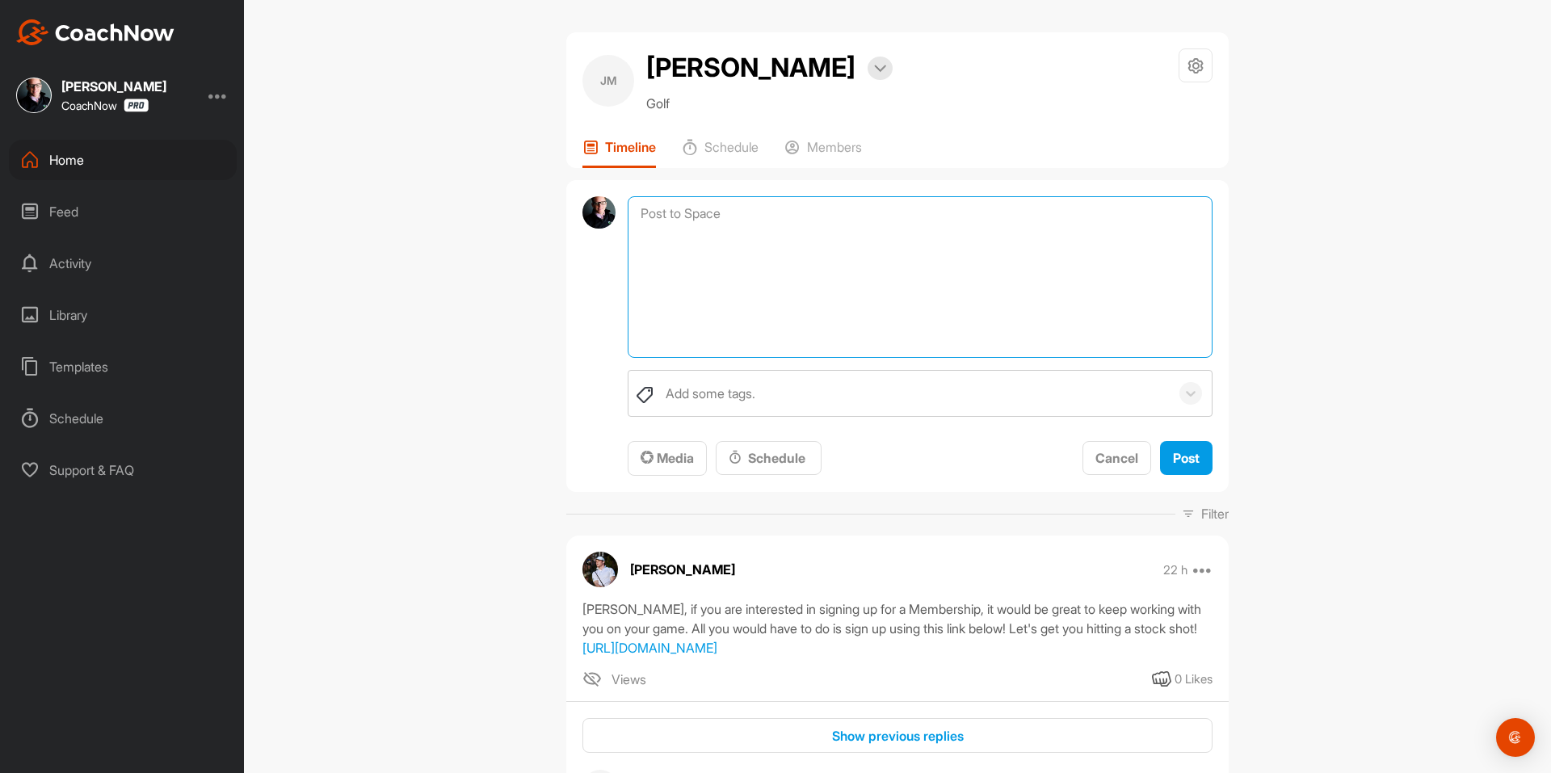
paste textarea "Congratulations! You've signed up for a Membership! Your assigned coach, [Coach…"
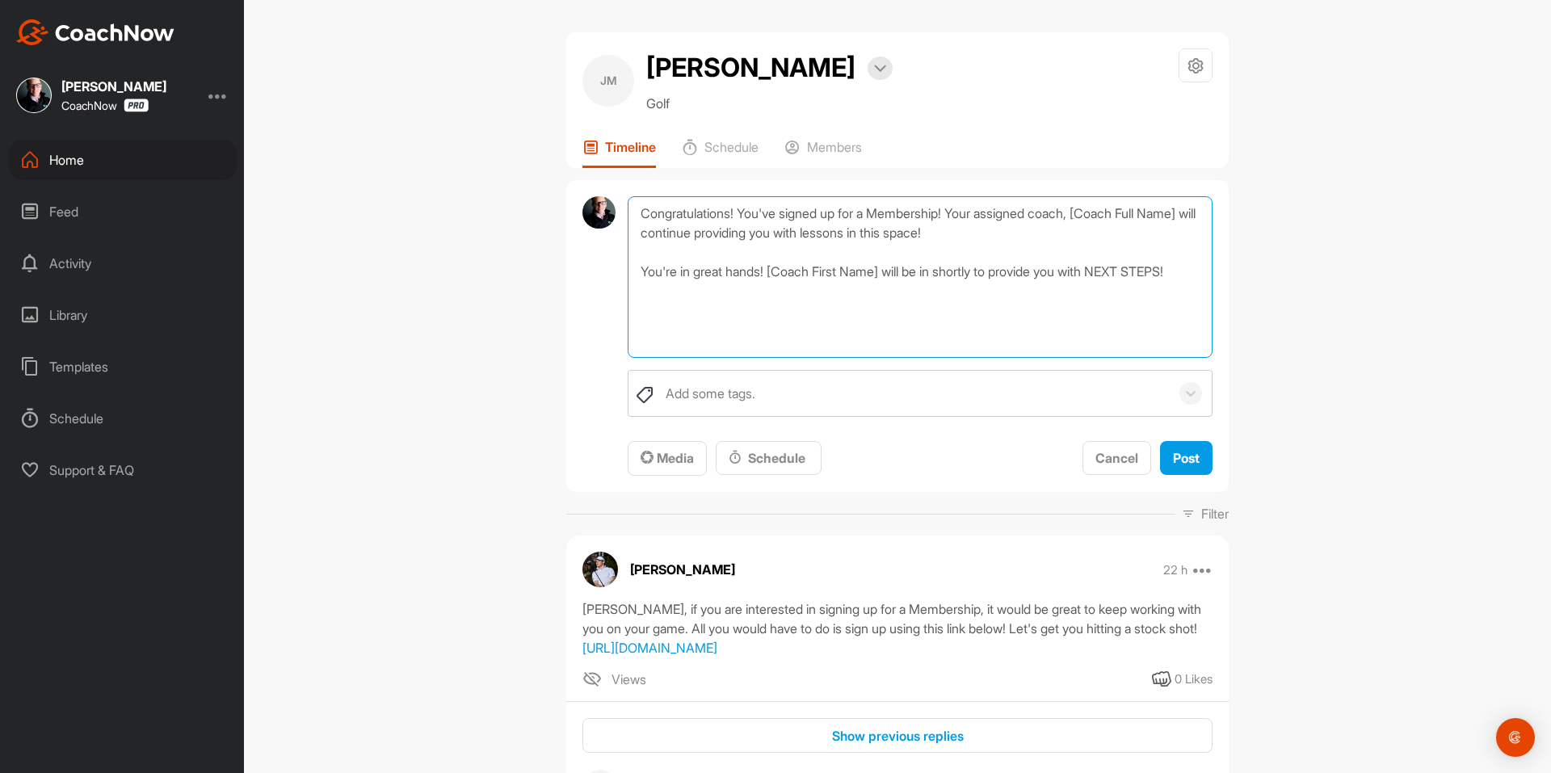
drag, startPoint x: 890, startPoint y: 293, endPoint x: 961, endPoint y: 215, distance: 104.7
click at [961, 215] on textarea "Congratulations! You've signed up for a Membership! Your assigned coach, [Coach…" at bounding box center [920, 277] width 585 height 162
type textarea "Congratulations! You've signed up for a Membership!"
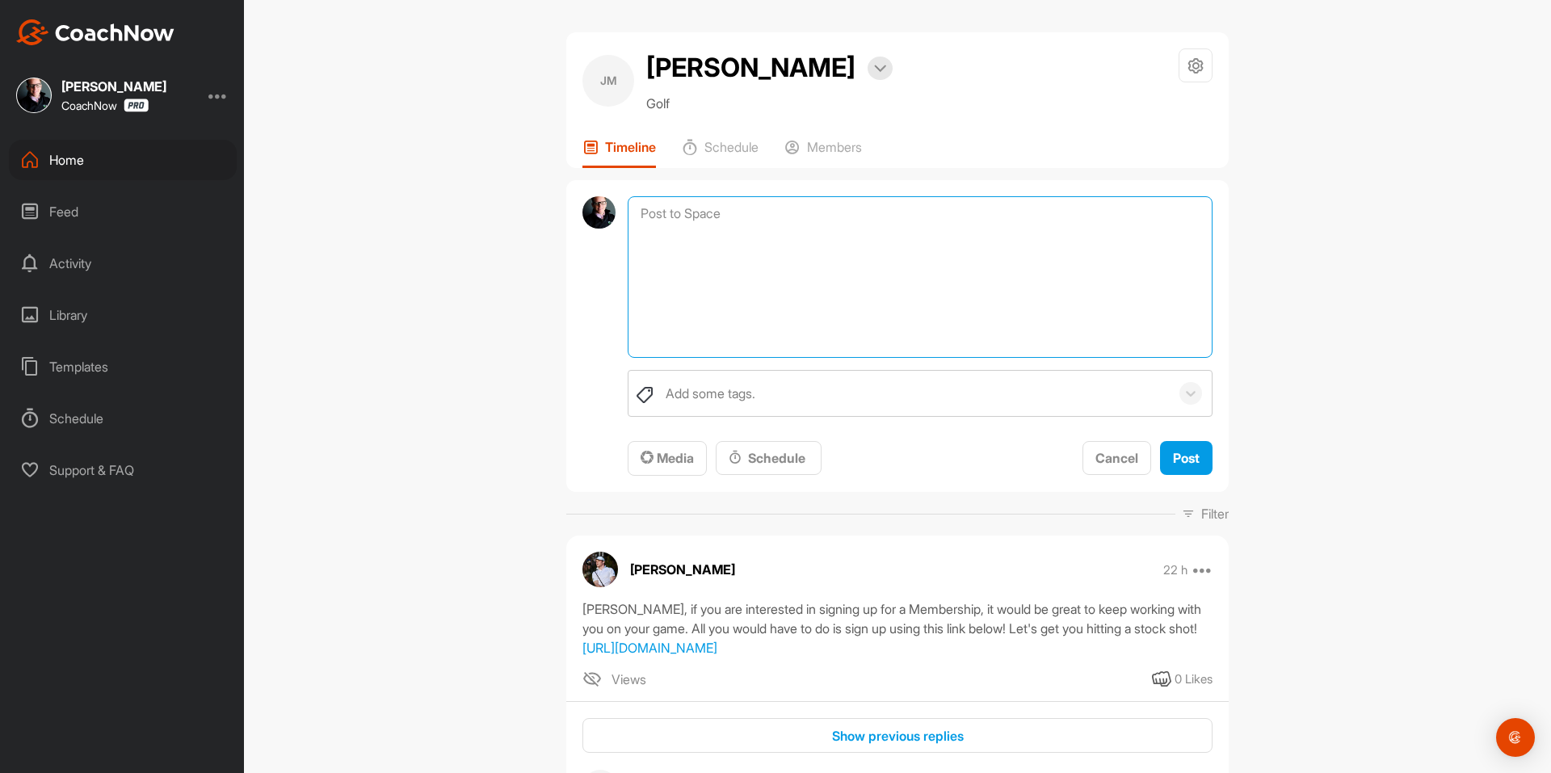
click at [680, 268] on textarea at bounding box center [920, 277] width 585 height 162
click at [797, 260] on textarea "Congratulations! You've signed up for a Membership!" at bounding box center [920, 277] width 585 height 162
click at [1012, 215] on textarea "Congratulations! You've signed up for a Membership!" at bounding box center [920, 277] width 585 height 162
click at [1017, 227] on textarea "Congratulations! You've signed up for a Membership!" at bounding box center [920, 277] width 585 height 162
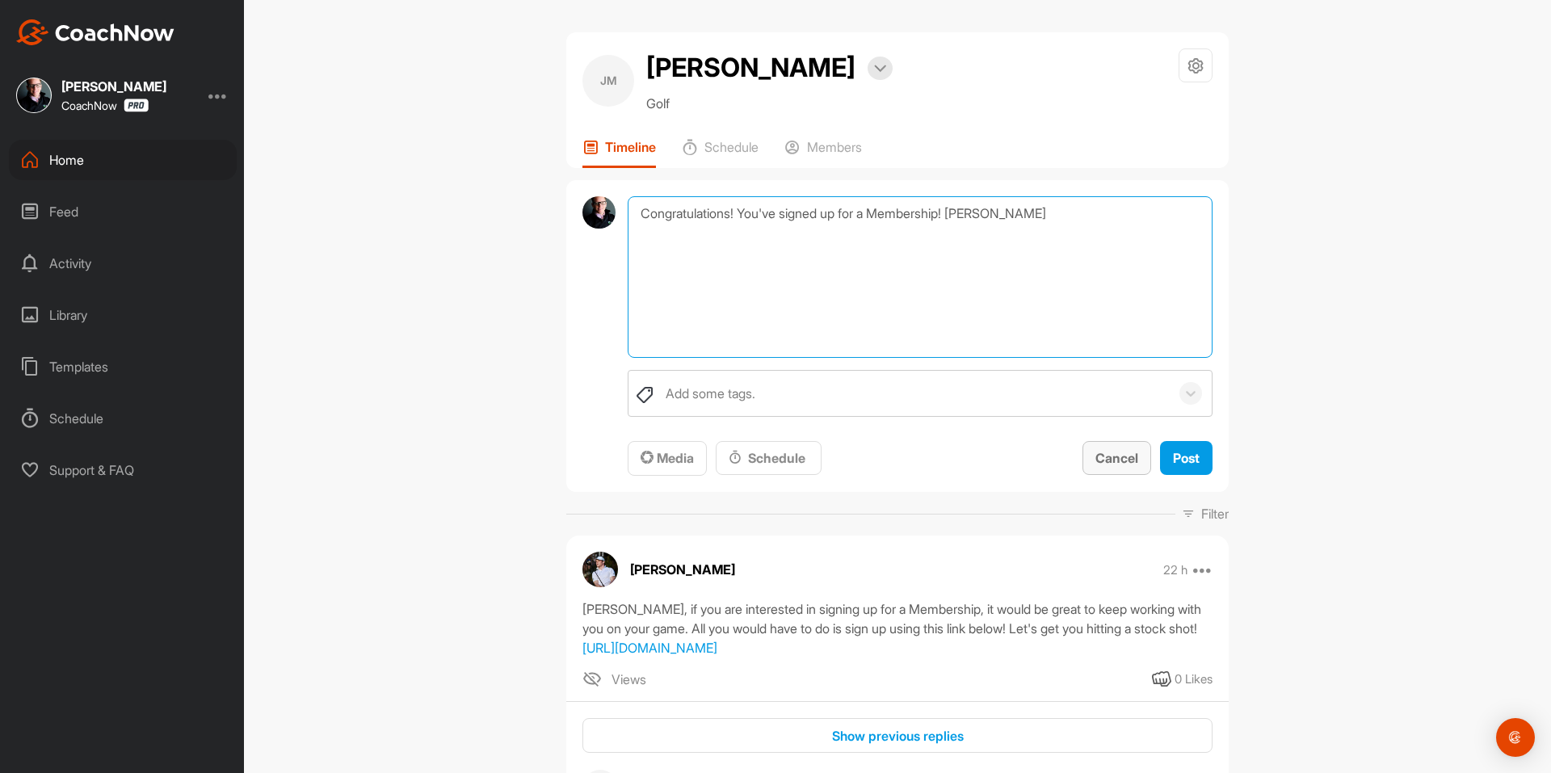
type textarea "Congratulations! You've signed up for a Membership! Alex"
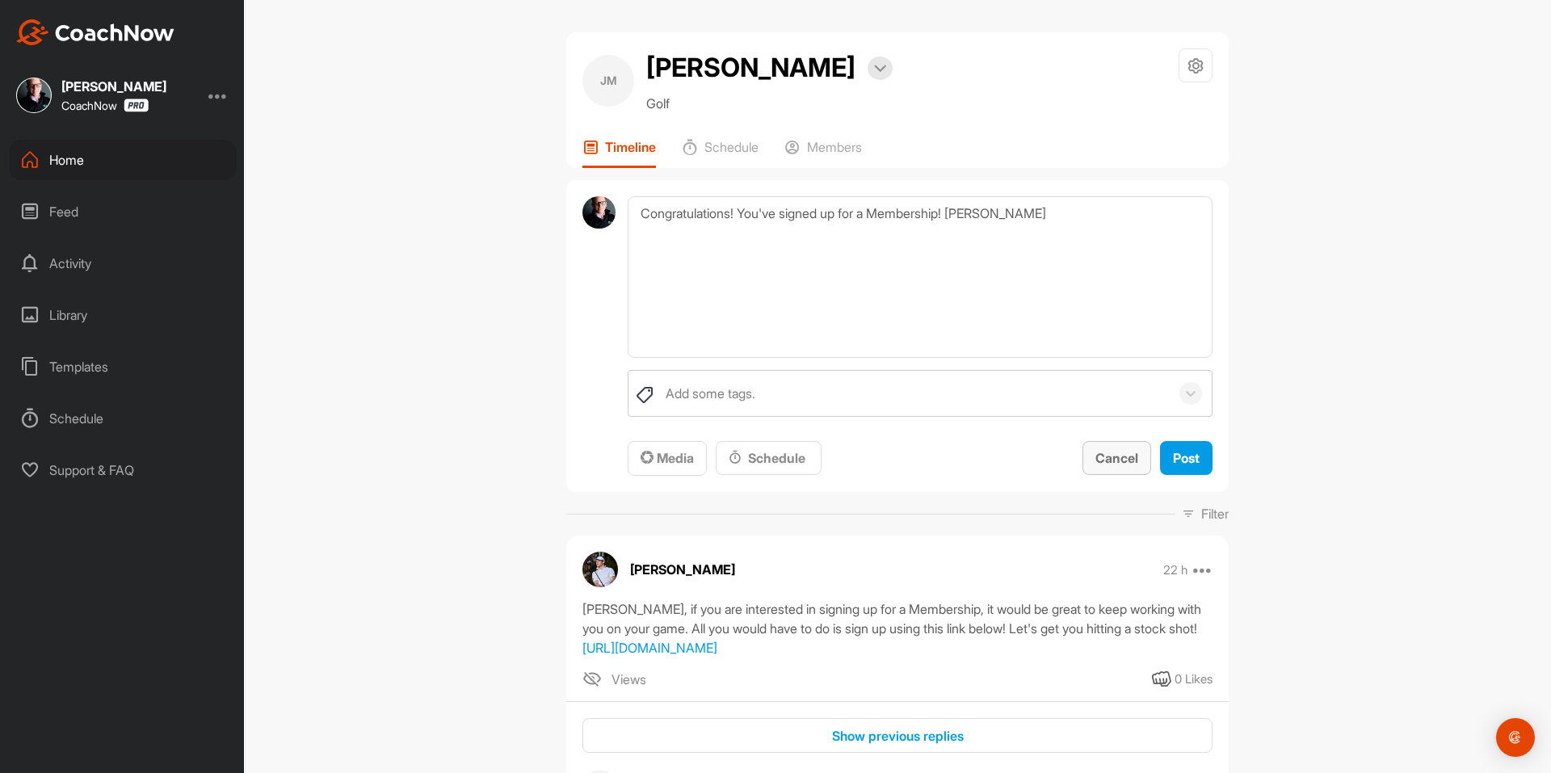
click at [1113, 453] on span "Cancel" at bounding box center [1117, 458] width 43 height 16
